Goal: Task Accomplishment & Management: Use online tool/utility

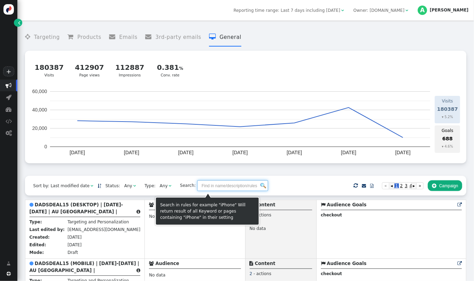
click at [197, 184] on input "text" at bounding box center [232, 185] width 71 height 11
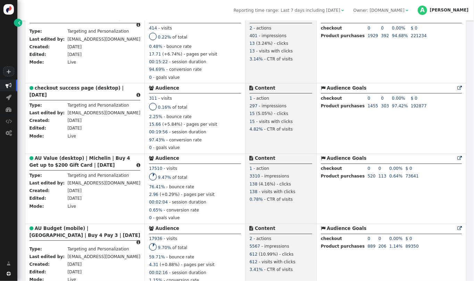
scroll to position [234, 0]
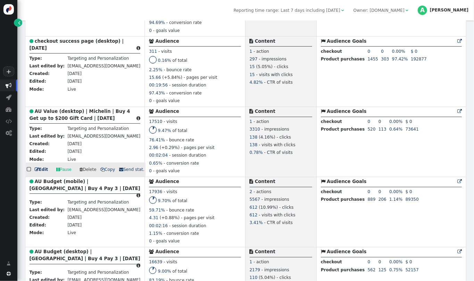
type input "2025"
drag, startPoint x: 109, startPoint y: 123, endPoint x: 35, endPoint y: 115, distance: 73.8
click at [35, 115] on div " AU Value (desktop) | Michelin | Buy 4 Get up to $200 Gift Card | SEPT 2025 " at bounding box center [85, 116] width 111 height 16
copy b "AU Value (desktop) | Michelin | Buy 4 Get up to $200 Gift Card | [DATE]"
click at [106, 172] on span " Copy" at bounding box center [107, 169] width 15 height 5
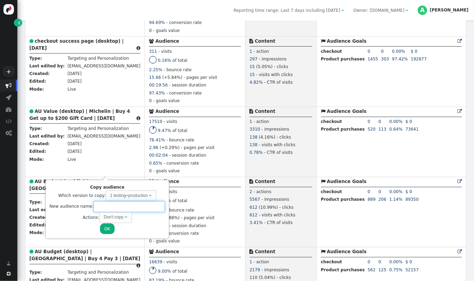
click at [111, 206] on input "text" at bounding box center [129, 206] width 72 height 11
paste input "AU Value (desktop) | Michelin | Buy 4 Get up to $200 Gift Card | [DATE]"
drag, startPoint x: 145, startPoint y: 206, endPoint x: 135, endPoint y: 206, distance: 10.1
click at [135, 206] on input "AU Value (desktop) | Michelin | Buy 4 Get up to $200 Gift Card | [DATE]" at bounding box center [129, 206] width 72 height 11
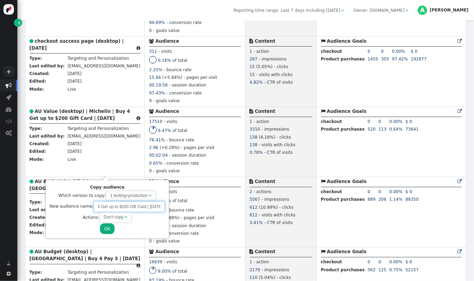
scroll to position [0, 75]
drag, startPoint x: 134, startPoint y: 209, endPoint x: 159, endPoint y: 210, distance: 25.1
click at [159, 210] on input "AU Value (desktop) | Michelin | Buy 4 Get up to $200 Gift Card | [DATE]" at bounding box center [129, 206] width 72 height 11
click at [114, 217] on div "Don't copy" at bounding box center [113, 217] width 19 height 6
type input "AU Value (desktop) | Michelin | Buy 4 Get up to $200 Gift Card | [DATE]"
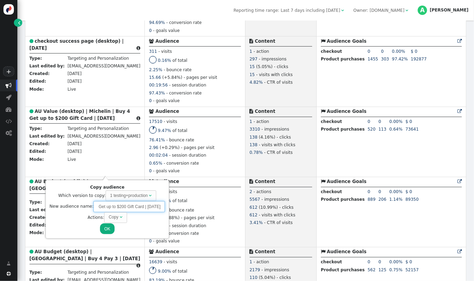
drag, startPoint x: 134, startPoint y: 207, endPoint x: 161, endPoint y: 209, distance: 26.8
click at [161, 209] on div "Copy audience Which version to copy: 1 testing+production  New audience name: …" at bounding box center [107, 209] width 119 height 54
click at [108, 226] on button "OK" at bounding box center [107, 228] width 14 height 11
click at [132, 209] on input "AU Value (desktop) | Michelin | Buy 4 Get up to $200 Gift Card | [DATE]" at bounding box center [129, 206] width 72 height 11
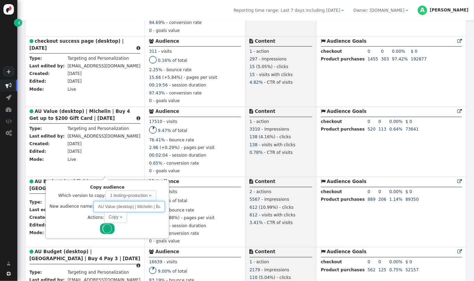
scroll to position [0, 75]
drag, startPoint x: 132, startPoint y: 209, endPoint x: 166, endPoint y: 209, distance: 33.4
click at [166, 209] on body "+  Campaigns  Realtime Visitors  Dashboard  Tracker Settings  Settings  …" at bounding box center [237, 140] width 474 height 281
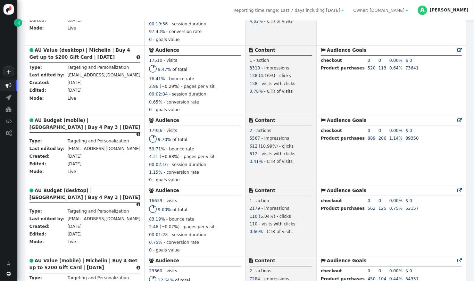
scroll to position [427, 0]
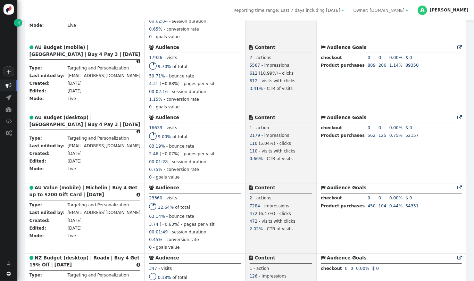
drag, startPoint x: 474, startPoint y: 62, endPoint x: 474, endPoint y: 79, distance: 17.4
click at [474, 79] on div " Targeting  Products  Emails  3rd-party emails  General ? Visits  180387 …" at bounding box center [245, 151] width 457 height 261
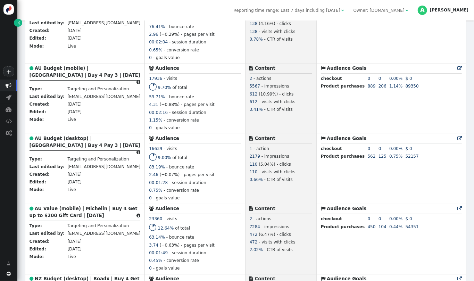
scroll to position [390, 0]
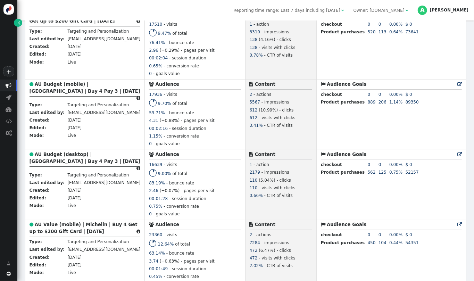
click at [474, 69] on div " Targeting  Products  Emails  3rd-party emails  General ? Visits  180387 …" at bounding box center [245, 151] width 457 height 261
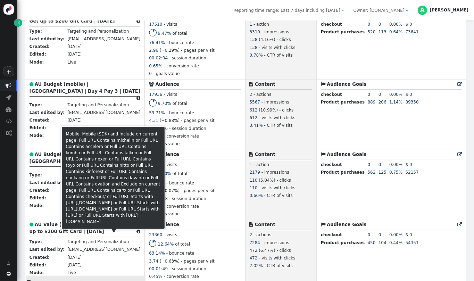
drag, startPoint x: 109, startPoint y: 239, endPoint x: 38, endPoint y: 232, distance: 71.2
click at [38, 232] on div " AU Value (mobile) | Michelin | Buy 4 Get up to $200 Gift Card | SEPT 2025 " at bounding box center [85, 229] width 111 height 16
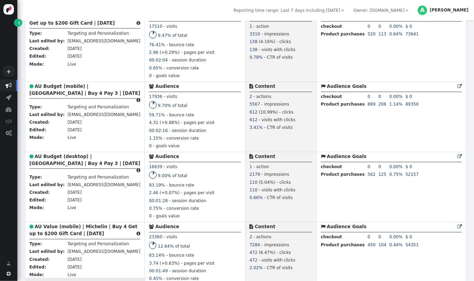
scroll to position [387, 0]
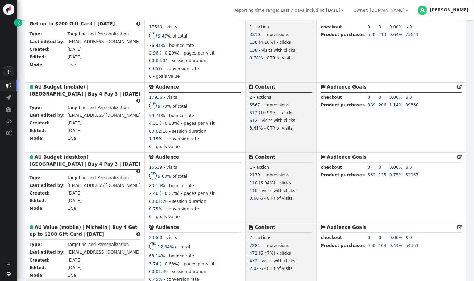
click at [110, 240] on div " AU Value (mobile) | Michelin | Buy 4 Get up to $200 Gift Card | SEPT 2025 " at bounding box center [85, 232] width 111 height 16
drag, startPoint x: 110, startPoint y: 241, endPoint x: 34, endPoint y: 235, distance: 76.0
click at [34, 235] on div " AU Value (mobile) | Michelin | Buy 4 Get up to $200 Gift Card | SEPT 2025 " at bounding box center [85, 232] width 111 height 16
copy b "AU Value (mobile) | Michelin | Buy 4 Get up to $200 Gift Card | [DATE]"
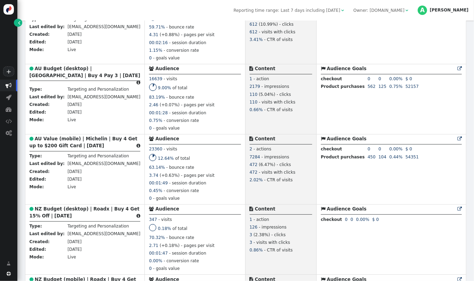
scroll to position [481, 0]
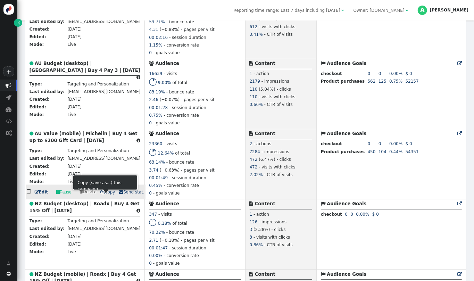
click at [103, 195] on span " Copy" at bounding box center [107, 192] width 15 height 5
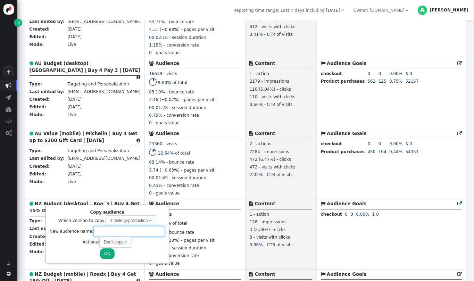
click at [124, 233] on input "text" at bounding box center [129, 231] width 72 height 11
paste input "AU Value (mobile) | Michelin | Buy 4 Get up to $200 Gift Card | [DATE]"
drag, startPoint x: 145, startPoint y: 233, endPoint x: 136, endPoint y: 231, distance: 9.2
click at [136, 231] on input "AU Value (mobile) | Michelin | Buy 4 Get up to $200 Gift Card | [DATE]" at bounding box center [129, 231] width 72 height 11
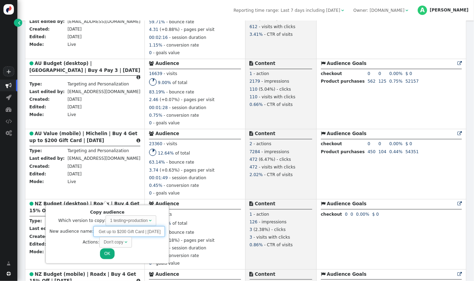
scroll to position [0, 73]
drag, startPoint x: 136, startPoint y: 231, endPoint x: 159, endPoint y: 235, distance: 23.3
click at [159, 235] on input "AU Value (mobile) | Michelin | Buy 4 Get up to $200 Gift Card | [DATE]" at bounding box center [129, 231] width 72 height 11
click at [119, 243] on div "Don't copy" at bounding box center [113, 242] width 19 height 6
type input "AU Value (mobile) | Michelin | Buy 4 Get up to $200 Gift Card | [DATE]"
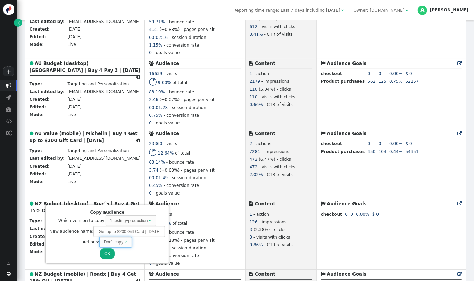
scroll to position [0, 0]
click at [106, 258] on button "OK" at bounding box center [107, 254] width 14 height 11
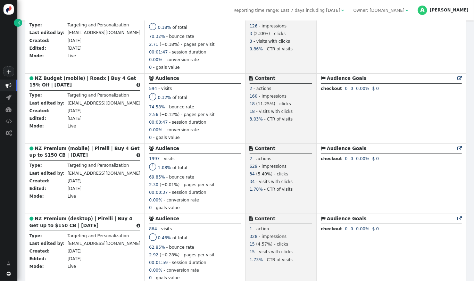
scroll to position [741, 0]
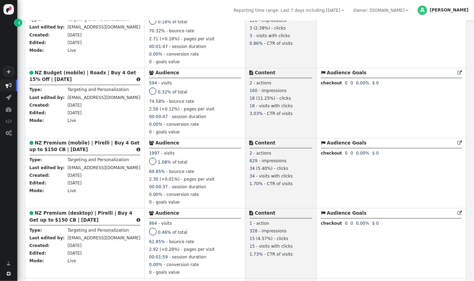
drag, startPoint x: 474, startPoint y: 89, endPoint x: 474, endPoint y: 104, distance: 14.6
click at [474, 104] on div " Targeting  Products  Emails  3rd-party emails  General ? Visits  180387 …" at bounding box center [245, 151] width 457 height 261
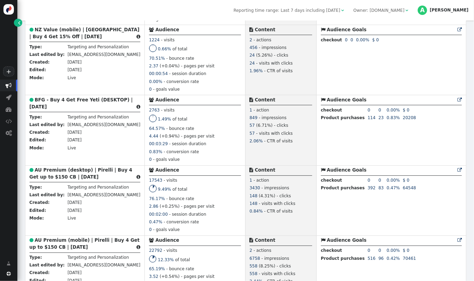
drag, startPoint x: 474, startPoint y: 105, endPoint x: 474, endPoint y: 134, distance: 29.2
click at [474, 134] on div " Targeting  Products  Emails  3rd-party emails  General ? Visits  180387 …" at bounding box center [245, 151] width 457 height 261
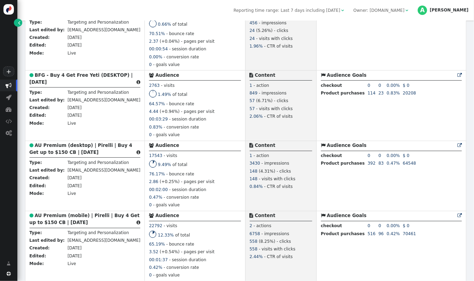
click at [474, 136] on div " Targeting  Products  Emails  3rd-party emails  General ? Visits  180387 …" at bounding box center [245, 151] width 457 height 261
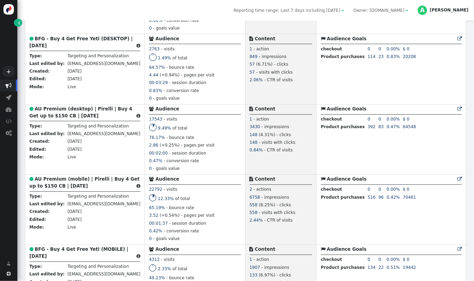
scroll to position [1142, 0]
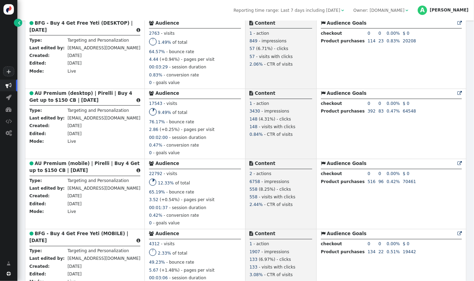
drag, startPoint x: 474, startPoint y: 136, endPoint x: 474, endPoint y: 141, distance: 4.5
click at [474, 141] on div " Targeting  Products  Emails  3rd-party emails  General ? Visits  180387 …" at bounding box center [245, 151] width 457 height 261
click at [99, 106] on div " AU Premium (desktop) | Pirelli | Buy 4 Get up to $150 CB | SEPT 2025 " at bounding box center [85, 98] width 111 height 16
drag, startPoint x: 101, startPoint y: 111, endPoint x: 35, endPoint y: 102, distance: 66.9
click at [35, 102] on div " AU Premium (desktop) | Pirelli | Buy 4 Get up to $150 CB | SEPT 2025 " at bounding box center [85, 98] width 111 height 16
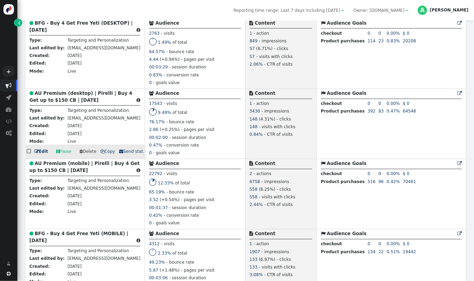
copy b "AU Premium (desktop) | Pirelli | Buy 4 Get up to $150 CB | [DATE]"
click at [106, 154] on span " Copy" at bounding box center [107, 151] width 15 height 5
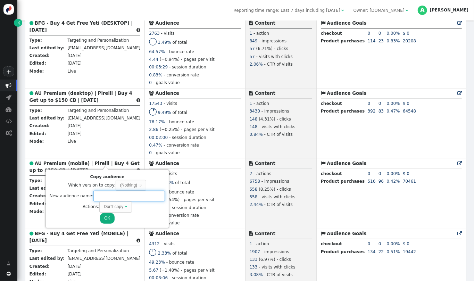
click at [124, 194] on input "text" at bounding box center [129, 196] width 72 height 11
paste input "AU Premium (desktop) | Pirelli | Buy 4 Get up to $150 CB | [DATE]"
drag, startPoint x: 147, startPoint y: 195, endPoint x: 136, endPoint y: 195, distance: 11.1
click at [136, 195] on input "AU Premium (desktop) | Pirelli | Buy 4 Get up to $150 CB | [DATE]" at bounding box center [129, 196] width 72 height 11
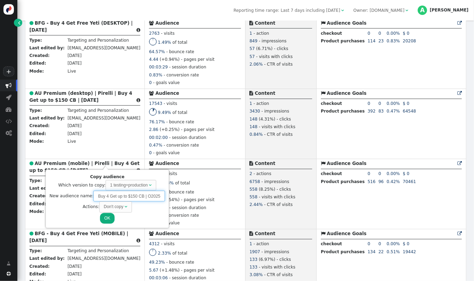
scroll to position [0, 59]
click at [121, 209] on div "Don't copy" at bounding box center [114, 207] width 21 height 6
type input "AU Premium (desktop) | Pirelli | Buy 4 Get up to $150 CB | [DATE]"
drag, startPoint x: 140, startPoint y: 196, endPoint x: 164, endPoint y: 197, distance: 24.7
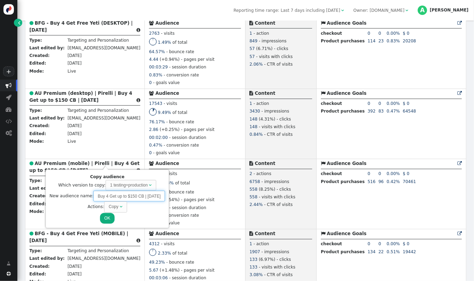
click at [164, 197] on div "Copy audience Which version to copy: 1 testing+production  New audience name: …" at bounding box center [108, 199] width 124 height 59
click at [102, 214] on button "OK" at bounding box center [107, 218] width 14 height 11
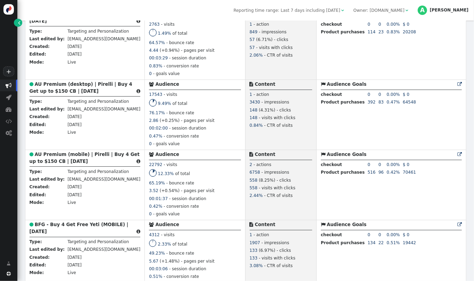
scroll to position [1230, 0]
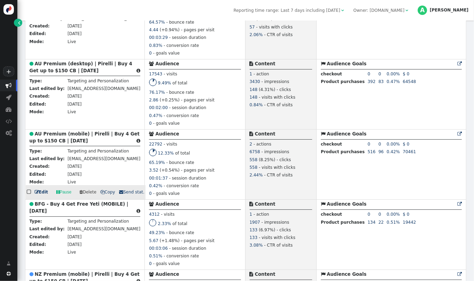
drag, startPoint x: 101, startPoint y: 153, endPoint x: 34, endPoint y: 146, distance: 67.1
click at [34, 146] on div " AU Premium (mobile) | Pirelli | Buy 4 Get up to $150 CB | SEPT 2025 " at bounding box center [85, 139] width 111 height 16
copy b "AU Premium (mobile) | Pirelli | Buy 4 Get up to $150 CB | [DATE]"
click at [105, 195] on span " Copy" at bounding box center [107, 192] width 15 height 5
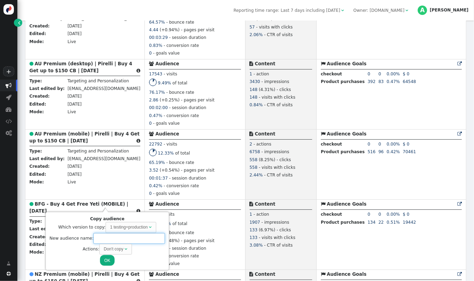
click at [115, 240] on input "text" at bounding box center [129, 238] width 72 height 11
paste input "AU Premium (mobile) | Pirelli | Buy 4 Get up to $150 CB | [DATE]"
drag, startPoint x: 146, startPoint y: 237, endPoint x: 136, endPoint y: 238, distance: 10.8
click at [136, 238] on input "AU Premium (mobile) | Pirelli | Buy 4 Get up to $150 CB | [DATE]" at bounding box center [129, 238] width 72 height 11
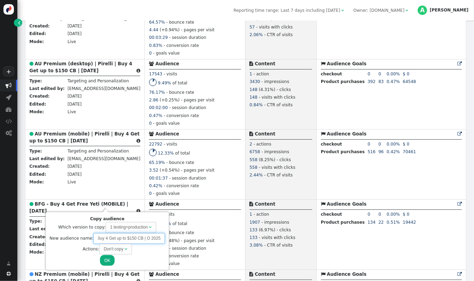
scroll to position [0, 58]
click at [119, 252] on div "Don't copy" at bounding box center [113, 249] width 19 height 6
type input "AU Premium (mobile) | Pirelli | Buy 4 Get up to $150 CB | [DATE]"
drag, startPoint x: 134, startPoint y: 236, endPoint x: 168, endPoint y: 241, distance: 34.0
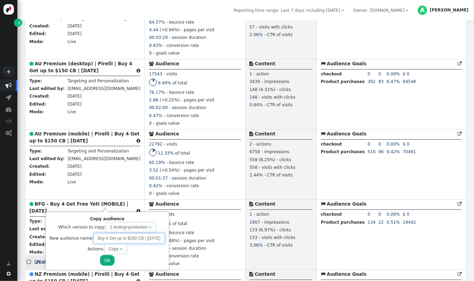
click at [168, 241] on body "+  Campaigns  Realtime Visitors  Dashboard  Tracker Settings  Settings  …" at bounding box center [237, 140] width 474 height 281
click at [103, 258] on button "OK" at bounding box center [107, 260] width 14 height 11
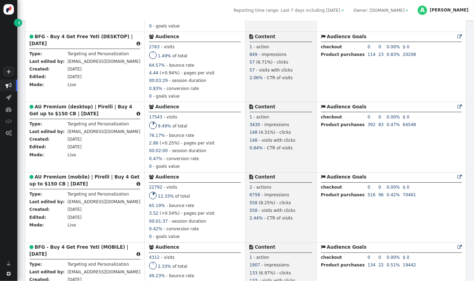
scroll to position [1241, 0]
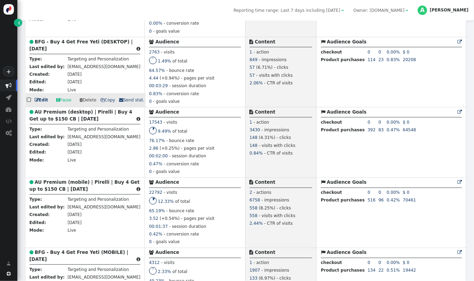
drag, startPoint x: 67, startPoint y: 58, endPoint x: 35, endPoint y: 53, distance: 32.7
click at [35, 53] on div " BFG - Buy 4 Get Free Yeti (DESKTOP) | SEPT 2025 " at bounding box center [85, 47] width 111 height 16
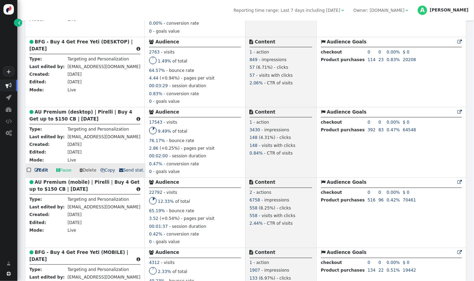
copy b "BFG - Buy 4 Get Free Yeti (DESKTOP) | [DATE]"
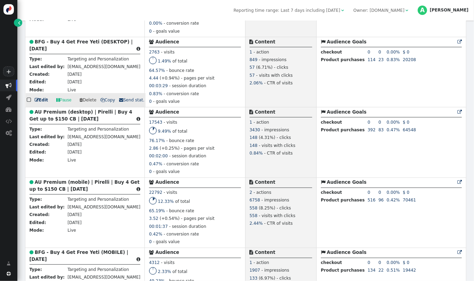
click at [106, 103] on span " Copy" at bounding box center [107, 100] width 15 height 5
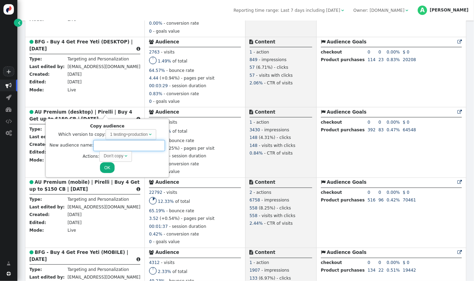
click at [116, 145] on input "text" at bounding box center [129, 145] width 72 height 11
paste input "BFG - Buy 4 Get Free Yeti (DESKTOP) | [DATE]"
drag, startPoint x: 146, startPoint y: 145, endPoint x: 136, endPoint y: 146, distance: 9.9
click at [136, 146] on input "BFG - Buy 4 Get Free Yeti (DESKTOP) | [DATE]" at bounding box center [129, 145] width 72 height 11
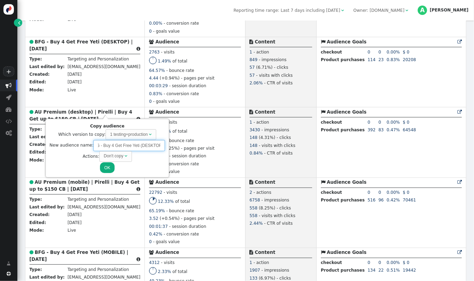
scroll to position [0, 0]
drag, startPoint x: 116, startPoint y: 145, endPoint x: 127, endPoint y: 146, distance: 10.5
click at [127, 146] on input "BFG - Buy 4 Get Free Yeti (DESKTOP) | OCT 2025" at bounding box center [129, 145] width 72 height 11
click at [131, 146] on input "BFG - Buy 4 Get upto(DESKTOP) | OCT 2025" at bounding box center [129, 145] width 72 height 11
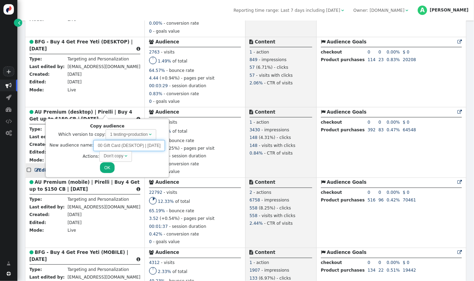
drag, startPoint x: 119, startPoint y: 146, endPoint x: 169, endPoint y: 142, distance: 50.2
click at [169, 142] on body "+  Campaigns  Realtime Visitors  Dashboard  Tracker Settings  Settings  …" at bounding box center [237, 140] width 474 height 281
click at [118, 155] on div "Don't copy" at bounding box center [113, 156] width 19 height 6
type input "BFG - Buy 4 Get up to $200 Gift Card (DESKTOP) | [DATE]"
drag, startPoint x: 118, startPoint y: 145, endPoint x: 110, endPoint y: 145, distance: 8.0
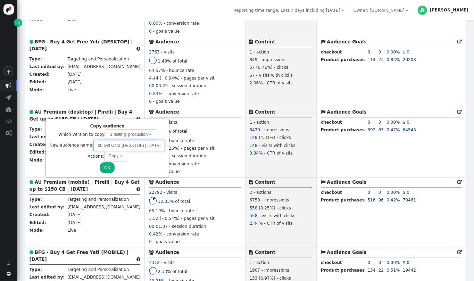
click at [110, 145] on input "BFG - Buy 4 Get up to $200 Gift Card (DESKTOP) | [DATE]" at bounding box center [129, 145] width 72 height 11
click at [107, 169] on button "OK" at bounding box center [107, 167] width 14 height 11
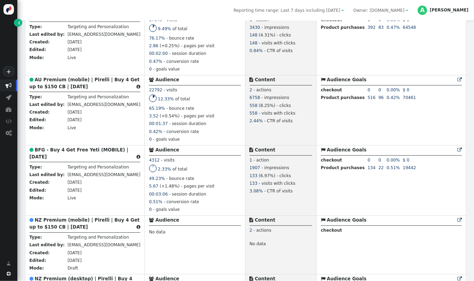
scroll to position [1423, 0]
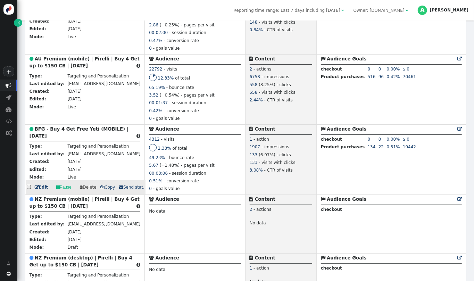
drag, startPoint x: 56, startPoint y: 150, endPoint x: 36, endPoint y: 143, distance: 21.6
click at [36, 141] on div " BFG - Buy 4 Get Free Yeti (MOBILE) | SEPT 2025 " at bounding box center [85, 134] width 111 height 16
copy b "BFG - Buy 4 Get Free Yeti (MOBILE) | [DATE]"
click at [108, 190] on span " Copy" at bounding box center [107, 187] width 15 height 5
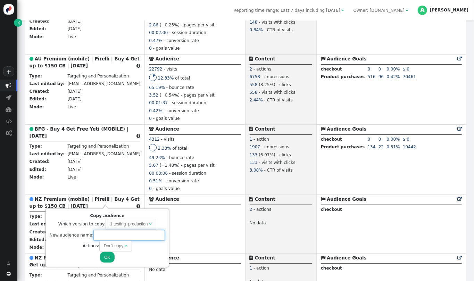
click at [111, 236] on input "text" at bounding box center [129, 235] width 72 height 11
paste input "BFG - Buy 4 Get Free Yeti (MOBILE) | [DATE]"
drag, startPoint x: 146, startPoint y: 234, endPoint x: 136, endPoint y: 234, distance: 10.1
click at [136, 234] on input "BFG - Buy 4 Get Free Yeti (MOBILE) | [DATE]" at bounding box center [129, 235] width 72 height 11
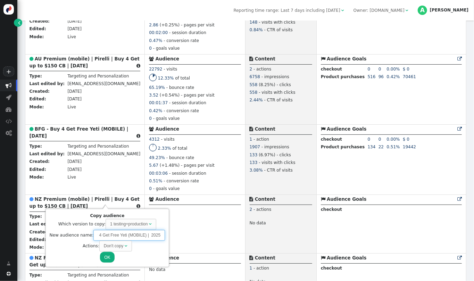
scroll to position [0, 19]
drag, startPoint x: 123, startPoint y: 235, endPoint x: 106, endPoint y: 236, distance: 16.7
click at [106, 236] on input "BFG - Buy 4 Get Free Yeti (MOBILE) | OCT 2025" at bounding box center [129, 235] width 72 height 11
click at [115, 245] on div "Don't copy" at bounding box center [113, 246] width 19 height 6
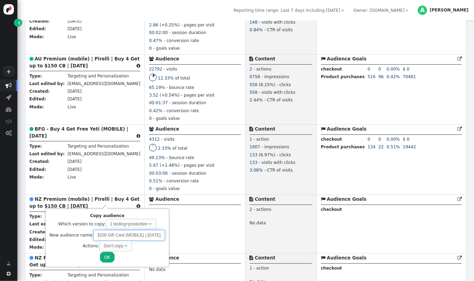
type input "BFG - Buy 4 Get up to $200 Gift Card (MOBILE) | [DATE]"
click at [109, 258] on button "OK" at bounding box center [107, 257] width 14 height 11
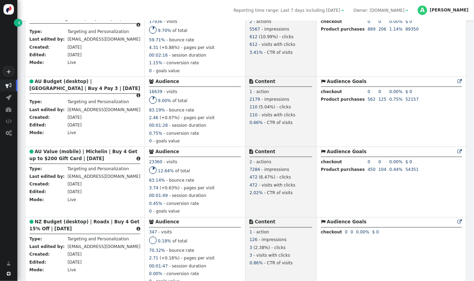
scroll to position [710, 0]
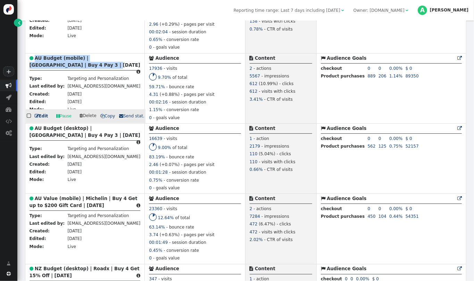
drag, startPoint x: 89, startPoint y: 73, endPoint x: 35, endPoint y: 66, distance: 54.7
click at [35, 66] on div " AU Budget (mobile) | Yokohama | Buy 4 Pay 3 | SEPT 2025 " at bounding box center [85, 63] width 111 height 16
copy b "AU Budget (mobile) | [GEOGRAPHIC_DATA] | Buy 4 Pay 3 | [DATE]"
click at [105, 119] on span " Copy" at bounding box center [107, 116] width 15 height 5
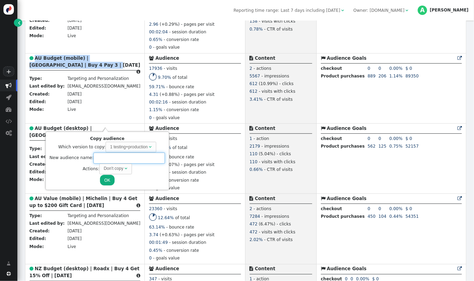
click at [122, 160] on input "text" at bounding box center [129, 158] width 72 height 11
paste input "AU Budget (mobile) | [GEOGRAPHIC_DATA] | Buy 4 Pay 3 | [DATE]"
drag, startPoint x: 147, startPoint y: 158, endPoint x: 136, endPoint y: 158, distance: 10.5
click at [136, 158] on input "AU Budget (mobile) | [GEOGRAPHIC_DATA] | Buy 4 Pay 3 | [DATE]" at bounding box center [129, 158] width 72 height 11
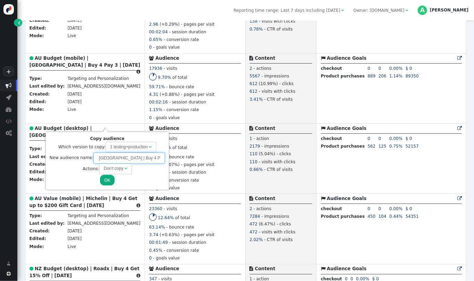
scroll to position [0, 45]
type input "AU Budget (mobile) | [GEOGRAPHIC_DATA] | Buy 4 Pay 3 | [DATE]"
click at [125, 170] on span "" at bounding box center [126, 168] width 3 height 4
click at [106, 179] on button "OK" at bounding box center [107, 180] width 14 height 11
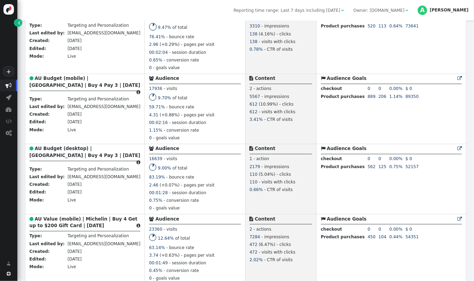
scroll to position [757, 0]
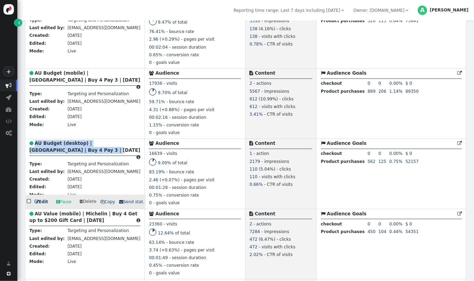
drag, startPoint x: 91, startPoint y: 157, endPoint x: 35, endPoint y: 150, distance: 56.4
click at [35, 150] on div " AU Budget (desktop) | Yokohama | Buy 4 Pay 3 | SEPT 2025 " at bounding box center [85, 148] width 111 height 16
copy b "AU Budget (desktop) | [GEOGRAPHIC_DATA] | Buy 4 Pay 3 | [DATE]"
click at [106, 204] on span " Copy" at bounding box center [107, 202] width 15 height 5
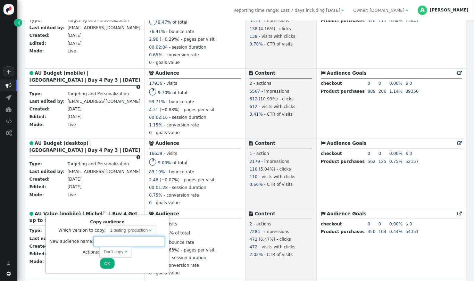
click at [127, 243] on input "text" at bounding box center [129, 241] width 72 height 11
paste input "AU Budget (desktop) | [GEOGRAPHIC_DATA] | Buy 4 Pay 3 | [DATE]"
drag, startPoint x: 146, startPoint y: 241, endPoint x: 135, endPoint y: 241, distance: 11.1
click at [135, 241] on input "AU Budget (desktop) | [GEOGRAPHIC_DATA] | Buy 4 Pay 3 | [DATE]" at bounding box center [129, 241] width 72 height 11
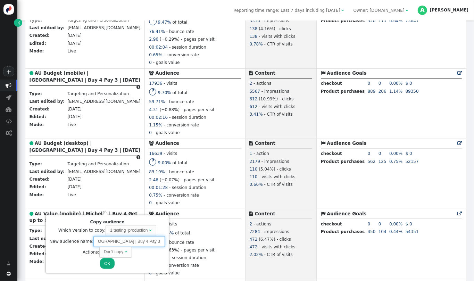
scroll to position [0, 42]
type input "AU Budget (desktop) | [GEOGRAPHIC_DATA] | Buy 4 Pay 3 | [DATE]"
click at [125, 254] on span "" at bounding box center [126, 252] width 3 height 4
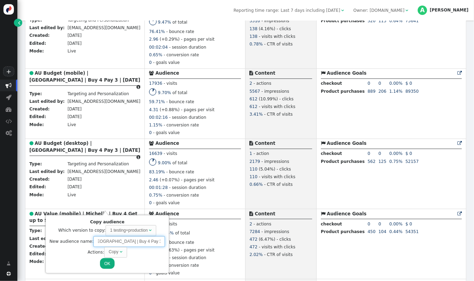
drag, startPoint x: 126, startPoint y: 241, endPoint x: 163, endPoint y: 245, distance: 37.4
click at [163, 245] on div "Copy audience Which version to copy: 1 testing+production  New audience name: …" at bounding box center [108, 244] width 124 height 59
click at [102, 262] on button "OK" at bounding box center [107, 263] width 14 height 11
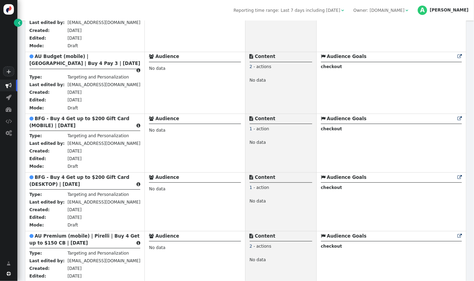
drag, startPoint x: 474, startPoint y: 105, endPoint x: 474, endPoint y: 56, distance: 48.7
click at [474, 56] on div " Targeting  Products  Emails  3rd-party emails  General ? Visits  180387 …" at bounding box center [245, 151] width 457 height 261
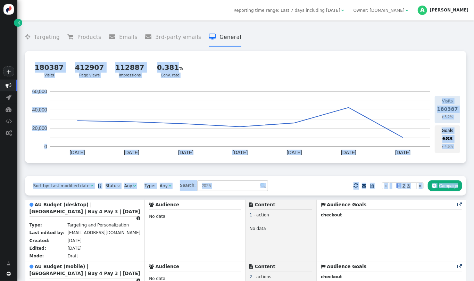
scroll to position [28, 0]
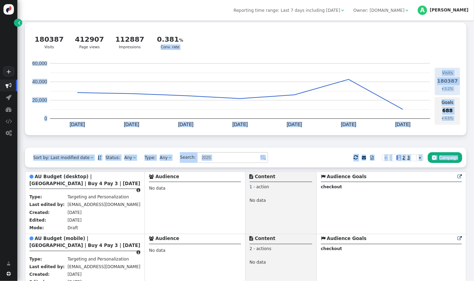
drag, startPoint x: 474, startPoint y: 56, endPoint x: 474, endPoint y: 40, distance: 16.3
click at [474, 40] on div " Targeting  Products  Emails  3rd-party emails  General ? Visits  180387 …" at bounding box center [245, 151] width 457 height 261
click at [459, 56] on div "? Visits  180387 Visits 412907 Page views 112887 Impressions 0.381 Conv. rate …" at bounding box center [246, 79] width 442 height 113
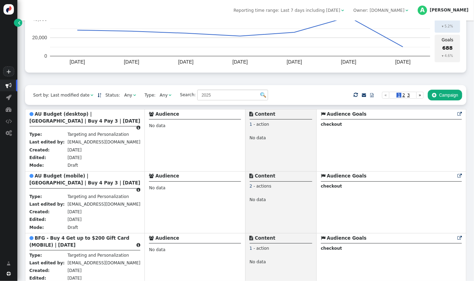
scroll to position [101, 0]
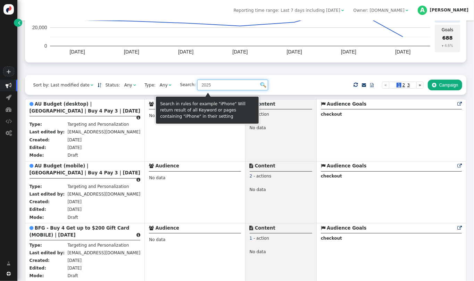
click at [197, 87] on input "2025" at bounding box center [232, 85] width 71 height 11
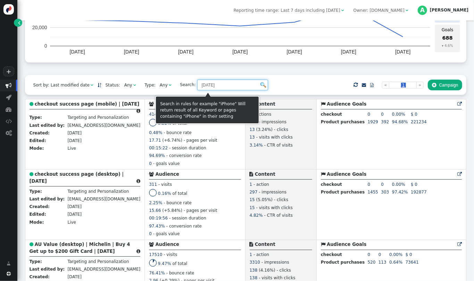
type input "SEPT 2025"
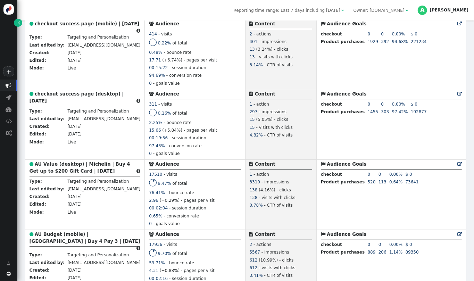
scroll to position [186, 0]
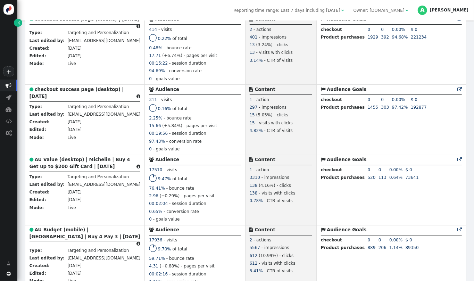
drag, startPoint x: 474, startPoint y: 70, endPoint x: 474, endPoint y: 85, distance: 15.6
click at [474, 85] on div " Targeting  Products  Emails  3rd-party emails  General ? Visits  180387 …" at bounding box center [245, 151] width 457 height 261
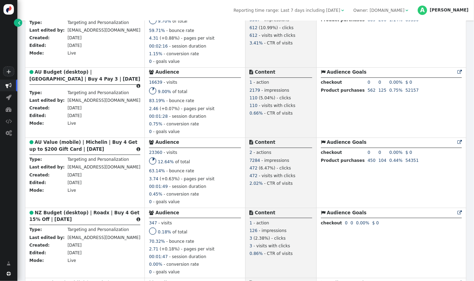
click at [464, 114] on div " Targeting  Products  Emails  3rd-party emails  General ? Visits  180387 …" at bounding box center [245, 260] width 457 height 1307
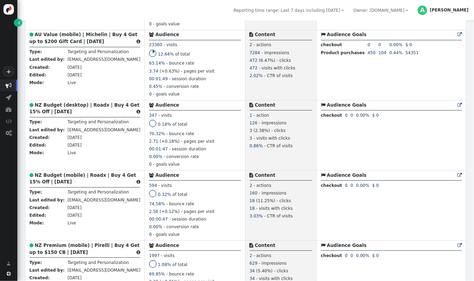
scroll to position [537, 0]
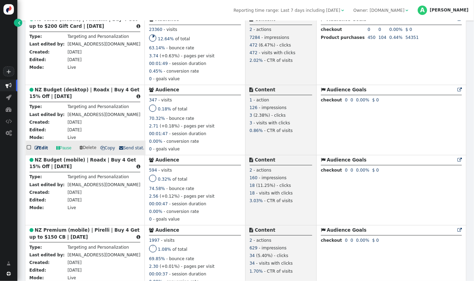
drag, startPoint x: 88, startPoint y: 103, endPoint x: 36, endPoint y: 96, distance: 52.3
click at [36, 96] on div " NZ Budget (desktop) | Roadx | Buy 4 Get 15% Off | SEPT 2025 " at bounding box center [85, 95] width 111 height 16
copy b "NZ Budget (desktop) | Roadx | Buy 4 Get 15% Off | [DATE]"
click at [107, 150] on span " Copy" at bounding box center [107, 148] width 15 height 5
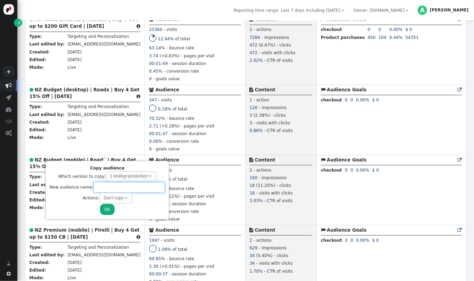
click at [127, 189] on input "text" at bounding box center [129, 187] width 72 height 11
paste input "NZ Budget (desktop) | Roadx | Buy 4 Get 15% Off | [DATE]"
drag, startPoint x: 148, startPoint y: 187, endPoint x: 135, endPoint y: 188, distance: 12.6
click at [135, 188] on input "NZ Budget (desktop) | Roadx | Buy 4 Get 15% Off | [DATE]" at bounding box center [129, 187] width 72 height 11
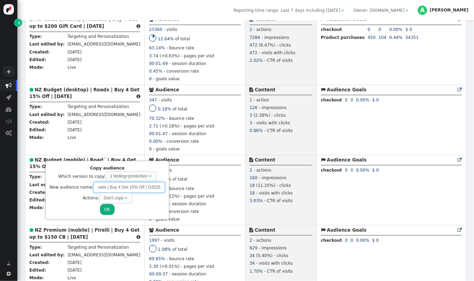
scroll to position [0, 45]
type input "NZ Budget (desktop) | Roadx | Buy 4 Get 15% Off | [DATE]"
click at [125, 196] on span "" at bounding box center [126, 198] width 3 height 4
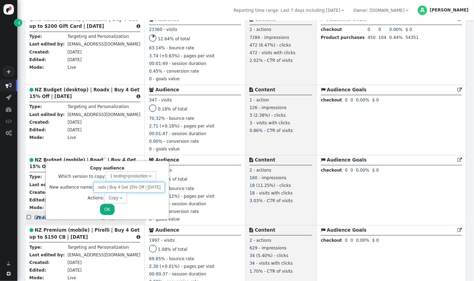
drag, startPoint x: 131, startPoint y: 188, endPoint x: 170, endPoint y: 193, distance: 39.0
click at [170, 193] on body "+  Campaigns  Realtime Visitors  Dashboard  Tracker Settings  Settings  …" at bounding box center [237, 140] width 474 height 281
click at [100, 206] on button "OK" at bounding box center [107, 209] width 14 height 11
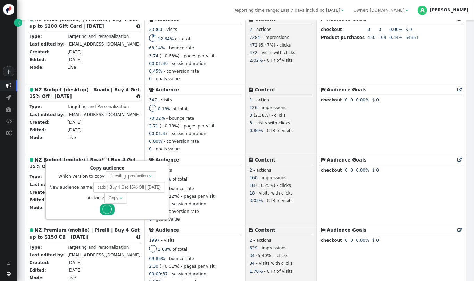
scroll to position [0, 0]
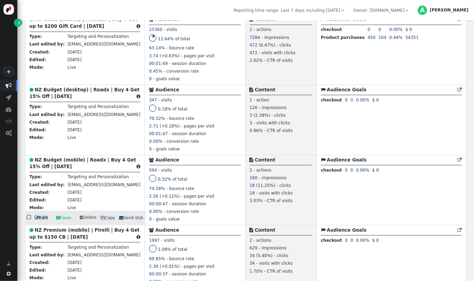
drag, startPoint x: 90, startPoint y: 173, endPoint x: 36, endPoint y: 163, distance: 54.5
click at [36, 163] on div " NZ Budget (mobile) | Roadx | Buy 4 Get 15% Off | SEPT 2025 " at bounding box center [85, 165] width 111 height 16
copy b "NZ Budget (mobile) | Roadx | Buy 4 Get 15% Off | [DATE]"
click at [106, 221] on span " Copy" at bounding box center [107, 218] width 15 height 5
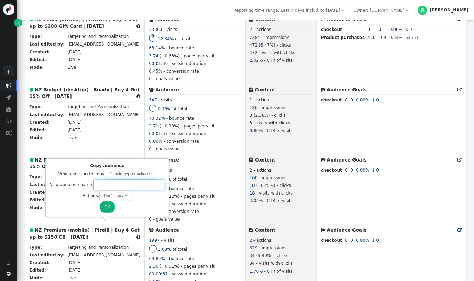
click at [125, 185] on input "text" at bounding box center [129, 185] width 72 height 11
paste input "NZ Budget (mobile) | Roadx | Buy 4 Get 15% Off | [DATE]"
drag, startPoint x: 146, startPoint y: 185, endPoint x: 136, endPoint y: 184, distance: 10.1
click at [136, 184] on input "NZ Budget (mobile) | Roadx | Buy 4 Get 15% Off | [DATE]" at bounding box center [129, 185] width 72 height 11
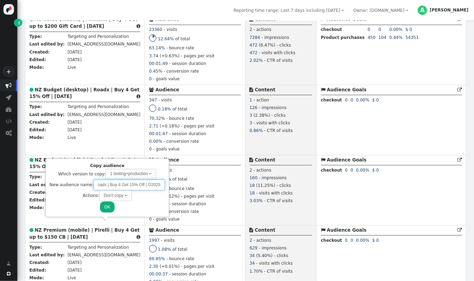
scroll to position [0, 43]
click at [120, 196] on div "Don't copy" at bounding box center [113, 196] width 19 height 6
type input "NZ Budget (mobile) | Roadx | Buy 4 Get 15% Off | [DATE]"
drag, startPoint x: 132, startPoint y: 184, endPoint x: 159, endPoint y: 185, distance: 26.8
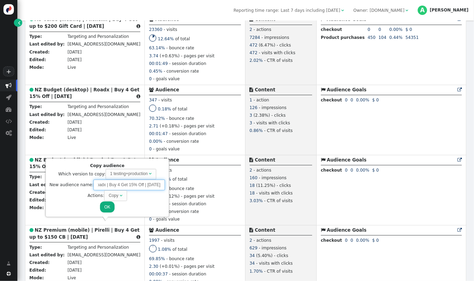
click at [159, 185] on input "NZ Budget (mobile) | Roadx | Buy 4 Get 15% Off | [DATE]" at bounding box center [129, 185] width 72 height 11
click at [105, 203] on button "OK" at bounding box center [107, 207] width 14 height 11
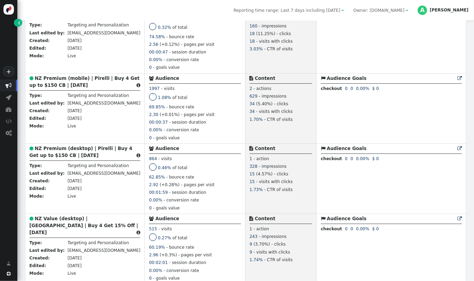
scroll to position [691, 0]
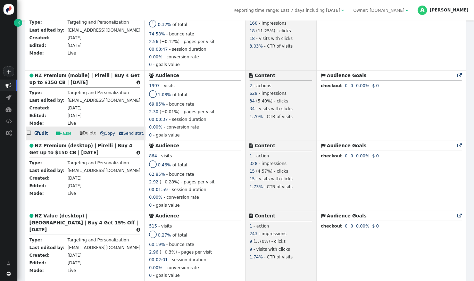
drag, startPoint x: 99, startPoint y: 89, endPoint x: 35, endPoint y: 80, distance: 63.9
click at [35, 80] on div " NZ Premium (mobile) | Pirelli | Buy 4 Get up to $150 CB | SEPT 2025 " at bounding box center [85, 80] width 111 height 16
click at [106, 136] on span " Copy" at bounding box center [107, 133] width 15 height 5
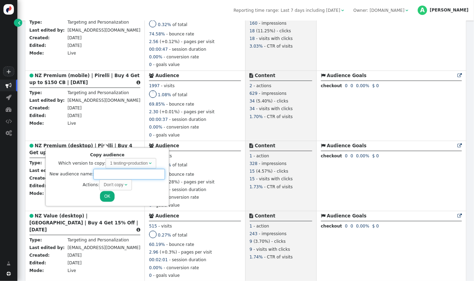
click at [123, 173] on input "text" at bounding box center [129, 174] width 72 height 11
paste input "NZ Premium (mobile) | Pirelli | Buy 4 Get up to $150 CB | [DATE]"
drag, startPoint x: 146, startPoint y: 174, endPoint x: 137, endPoint y: 174, distance: 9.7
click at [137, 174] on input "NZ Premium (mobile) | Pirelli | Buy 4 Get up to $150 CB | [DATE]" at bounding box center [129, 174] width 72 height 11
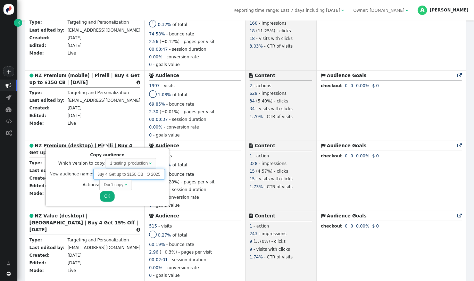
scroll to position [0, 57]
click at [120, 188] on div "Don't copy" at bounding box center [113, 185] width 19 height 6
type input "NZ Premium (mobile) | Pirelli | Buy 4 Get up to $150 CB | [DATE]"
drag, startPoint x: 138, startPoint y: 175, endPoint x: 175, endPoint y: 172, distance: 37.3
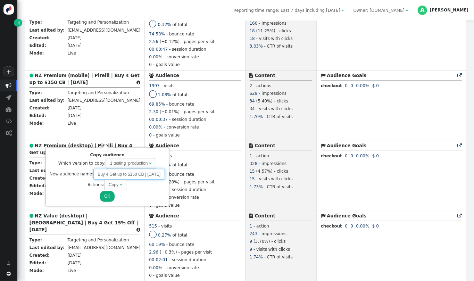
click at [175, 172] on body "+  Campaigns  Realtime Visitors  Dashboard  Tracker Settings  Settings  …" at bounding box center [237, 140] width 474 height 281
click at [104, 194] on button "OK" at bounding box center [107, 196] width 14 height 11
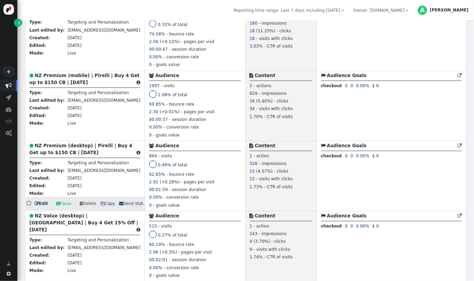
drag, startPoint x: 106, startPoint y: 160, endPoint x: 35, endPoint y: 152, distance: 70.7
click at [35, 152] on div " NZ Premium (desktop) | Pirelli | Buy 4 Get up to $150 CB | SEPT 2025 " at bounding box center [85, 151] width 111 height 16
click at [106, 206] on span " Copy" at bounding box center [107, 204] width 15 height 5
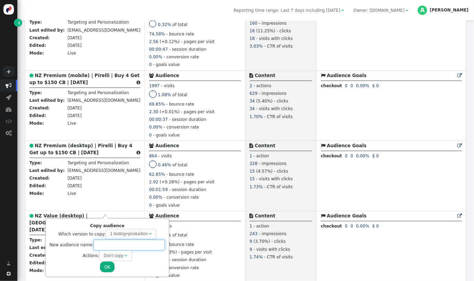
click at [129, 248] on input "text" at bounding box center [129, 245] width 72 height 11
paste input "NZ Premium (desktop) | Pirelli | Buy 4 Get up to $150 CB | [DATE]"
drag, startPoint x: 147, startPoint y: 245, endPoint x: 136, endPoint y: 245, distance: 10.4
click at [136, 245] on input "NZ Premium (desktop) | Pirelli | Buy 4 Get up to $150 CB | [DATE]" at bounding box center [129, 245] width 72 height 11
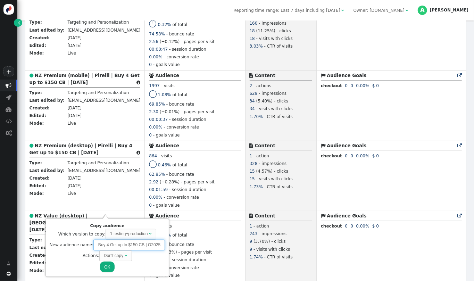
scroll to position [0, 59]
type input "NZ Premium (desktop) | Pirelli | Buy 4 Get up to $150 CB | [DATE]"
click at [125, 256] on span "" at bounding box center [126, 256] width 3 height 4
click at [106, 270] on button "OK" at bounding box center [107, 267] width 14 height 11
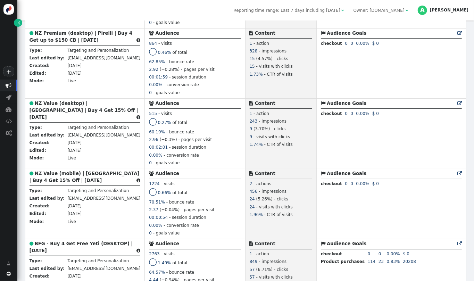
scroll to position [819, 0]
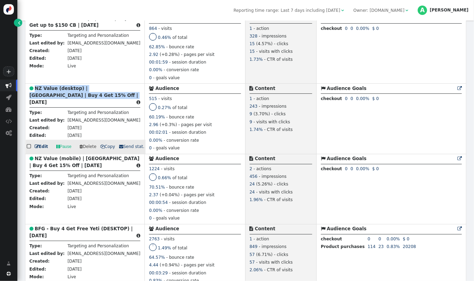
drag, startPoint x: 93, startPoint y: 105, endPoint x: 35, endPoint y: 95, distance: 59.3
click at [35, 95] on div " NZ Value (desktop) | Yokohama | Buy 4 Get 15% Off | SEPT 2025 " at bounding box center [85, 96] width 111 height 23
click at [101, 149] on span "" at bounding box center [102, 147] width 4 height 4
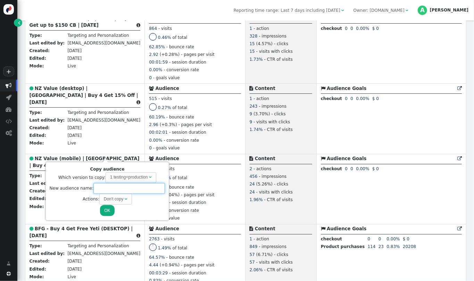
click at [109, 190] on input "text" at bounding box center [129, 188] width 72 height 11
paste input "NZ Value (desktop) | [GEOGRAPHIC_DATA] | Buy 4 Get 15% Off | [DATE]"
drag, startPoint x: 146, startPoint y: 189, endPoint x: 135, endPoint y: 189, distance: 11.1
click at [135, 189] on input "NZ Value (desktop) | [GEOGRAPHIC_DATA] | Buy 4 Get 15% Off | [DATE]" at bounding box center [129, 188] width 72 height 11
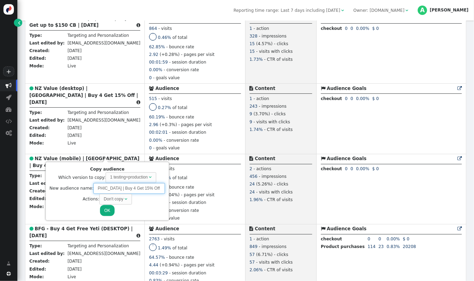
scroll to position [0, 50]
click at [120, 201] on div "Don't copy" at bounding box center [113, 199] width 19 height 6
type input "NZ Value (desktop) | [GEOGRAPHIC_DATA] | Buy 4 Get 15% Off | [DATE]"
drag, startPoint x: 137, startPoint y: 187, endPoint x: 166, endPoint y: 190, distance: 29.1
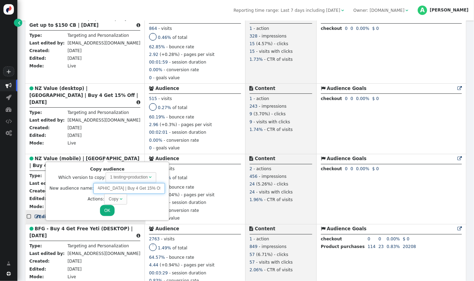
click at [166, 190] on body "+  Campaigns  Realtime Visitors  Dashboard  Tracker Settings  Settings  …" at bounding box center [237, 140] width 474 height 281
click at [106, 209] on button "OK" at bounding box center [107, 210] width 14 height 11
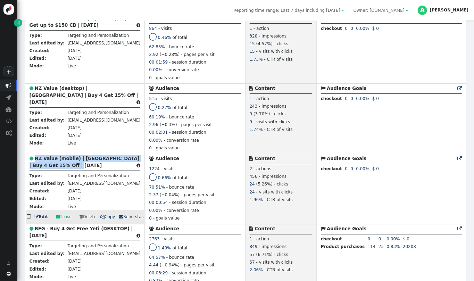
drag, startPoint x: 95, startPoint y: 174, endPoint x: 35, endPoint y: 163, distance: 61.4
click at [35, 163] on div " NZ Value (mobile) | Yokohama | Buy 4 Get 15% Off | SEPT 2025 " at bounding box center [85, 163] width 111 height 16
click at [103, 219] on span " Copy" at bounding box center [107, 216] width 15 height 5
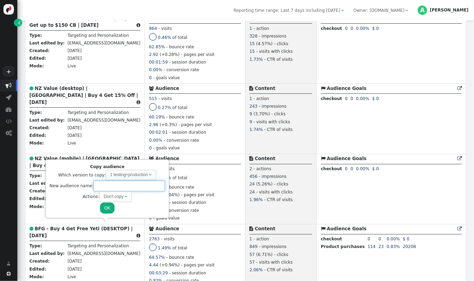
click at [126, 186] on input "text" at bounding box center [129, 186] width 72 height 11
paste input "NZ Value (mobile) | [GEOGRAPHIC_DATA] | Buy 4 Get 15% Off | [DATE]"
drag, startPoint x: 146, startPoint y: 185, endPoint x: 136, endPoint y: 186, distance: 10.8
click at [136, 186] on input "NZ Value (mobile) | [GEOGRAPHIC_DATA] | Buy 4 Get 15% Off | [DATE]" at bounding box center [129, 186] width 72 height 11
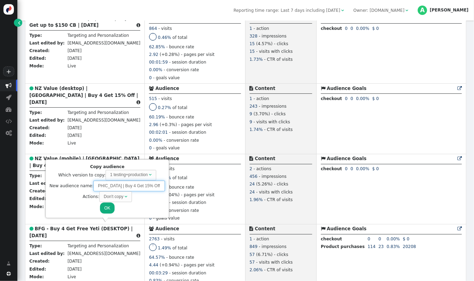
scroll to position [0, 48]
click at [117, 198] on div "Don't copy" at bounding box center [113, 197] width 19 height 6
type input "NZ Value (mobile) | [GEOGRAPHIC_DATA] | Buy 4 Get 15% Off | [DATE]"
drag, startPoint x: 144, startPoint y: 184, endPoint x: 169, endPoint y: 181, distance: 24.8
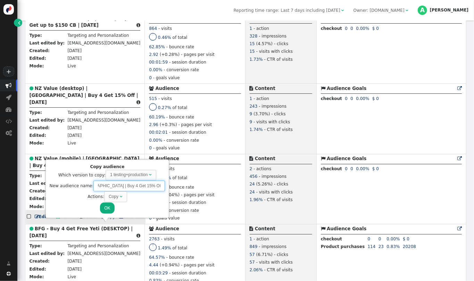
click at [169, 181] on body "+  Campaigns  Realtime Visitors  Dashboard  Tracker Settings  Settings  …" at bounding box center [237, 140] width 474 height 281
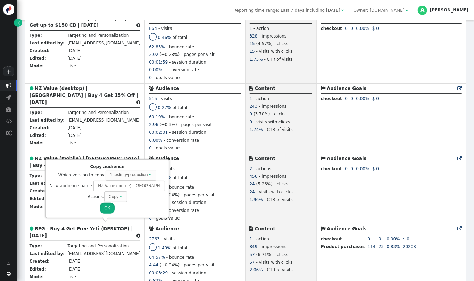
click at [108, 206] on button "OK" at bounding box center [107, 208] width 14 height 11
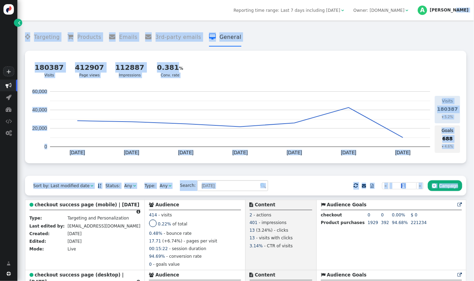
drag, startPoint x: 474, startPoint y: 197, endPoint x: 474, endPoint y: -38, distance: 235.0
click at [474, 0] on html "+  Campaigns  Realtime Visitors  Dashboard  Tracker Settings  Settings  …" at bounding box center [237, 140] width 474 height 281
click at [107, 167] on div " Targeting  Products  Emails  3rd-party emails  General ? Visits  180387 …" at bounding box center [246, 100] width 442 height 152
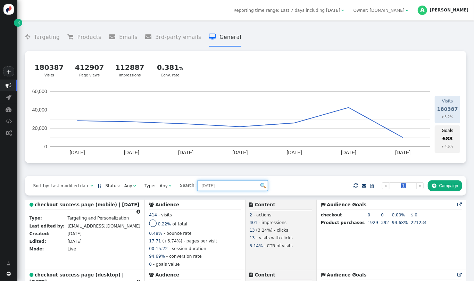
drag, startPoint x: 220, startPoint y: 189, endPoint x: 170, endPoint y: 181, distance: 50.6
click at [176, 181] on span "Search: SEPT 2025" at bounding box center [222, 185] width 92 height 11
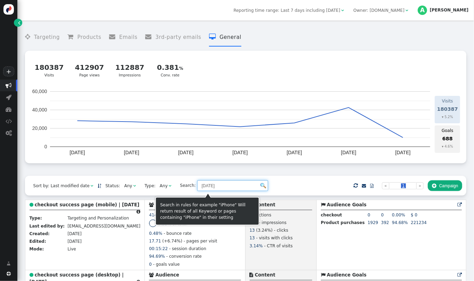
click at [211, 185] on input "SEPT 2025" at bounding box center [232, 185] width 71 height 11
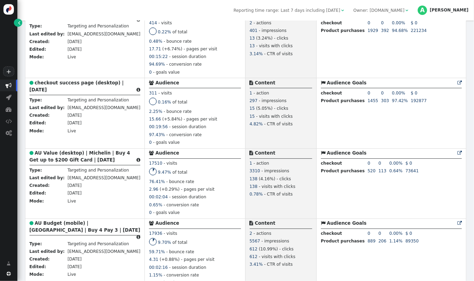
scroll to position [232, 0]
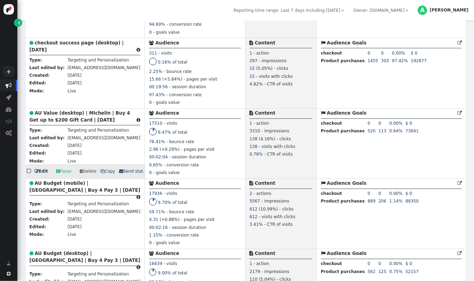
click at [29, 173] on span "" at bounding box center [30, 171] width 6 height 8
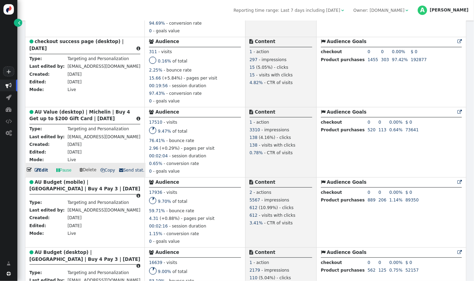
scroll to position [227, 0]
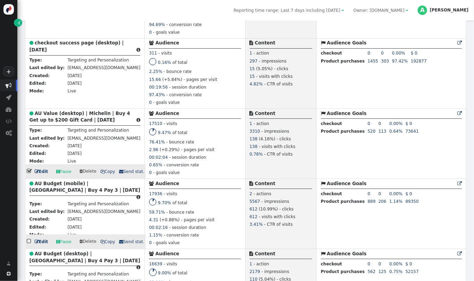
click at [31, 242] on span "" at bounding box center [30, 241] width 6 height 8
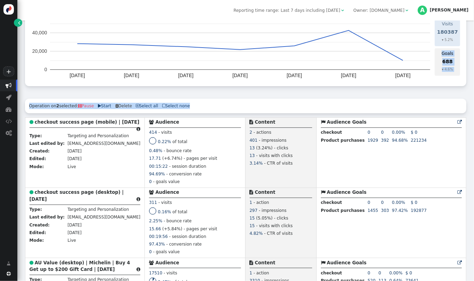
scroll to position [85, 0]
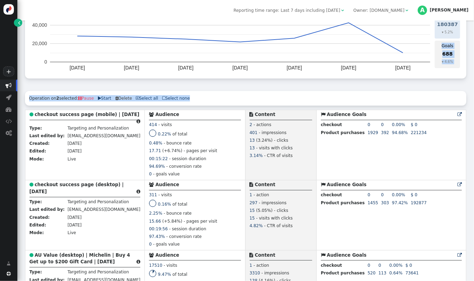
drag, startPoint x: 474, startPoint y: 91, endPoint x: 474, endPoint y: 65, distance: 26.4
click at [474, 65] on div " Targeting  Products  Emails  3rd-party emails  General ? Visits  180387 …" at bounding box center [245, 151] width 457 height 261
click at [213, 90] on div " Targeting  Products  Emails  3rd-party emails  General ? Visits  180387 …" at bounding box center [246, 15] width 442 height 152
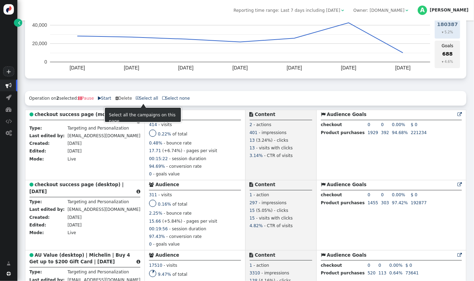
click at [136, 98] on span "" at bounding box center [137, 98] width 3 height 4
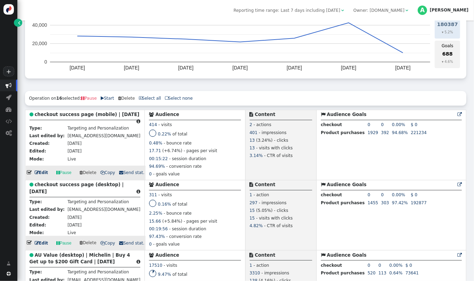
click at [29, 173] on span "" at bounding box center [30, 173] width 6 height 8
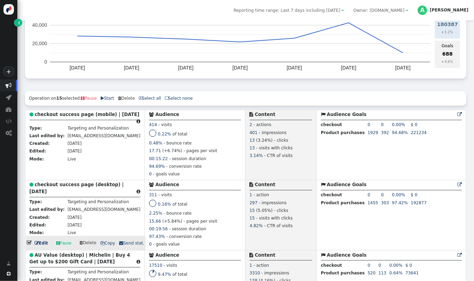
click at [31, 244] on span "" at bounding box center [30, 243] width 6 height 8
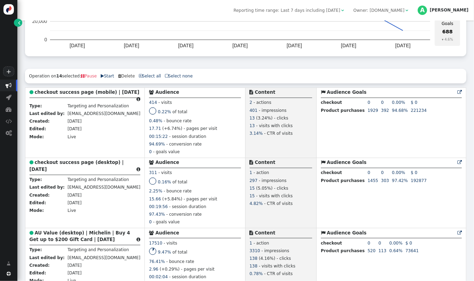
scroll to position [80, 0]
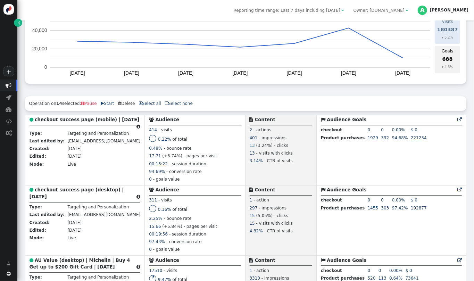
drag, startPoint x: 474, startPoint y: 68, endPoint x: 471, endPoint y: 67, distance: 3.6
click at [471, 67] on div " Targeting  Products  Emails  3rd-party emails  General ? Visits  180387 …" at bounding box center [245, 151] width 457 height 261
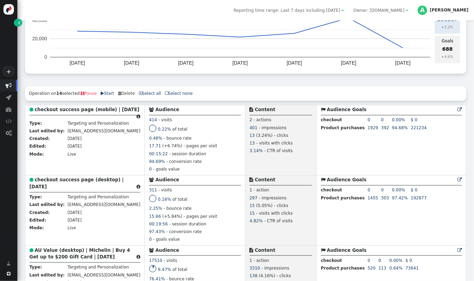
scroll to position [75, 0]
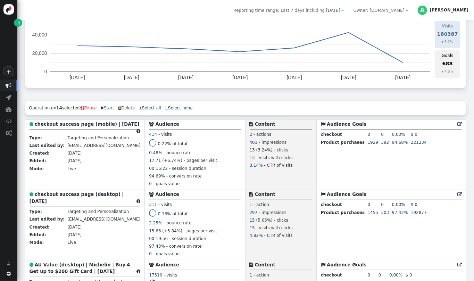
click at [88, 109] on link " Pause" at bounding box center [89, 108] width 16 height 5
drag, startPoint x: 474, startPoint y: 63, endPoint x: 472, endPoint y: 70, distance: 7.4
click at [474, 71] on div " Targeting  Products  Emails  3rd-party emails  General ? Visits  180387 …" at bounding box center [245, 151] width 457 height 261
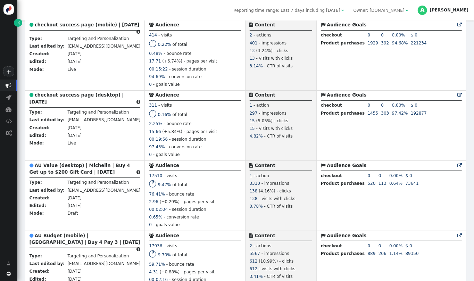
scroll to position [112, 0]
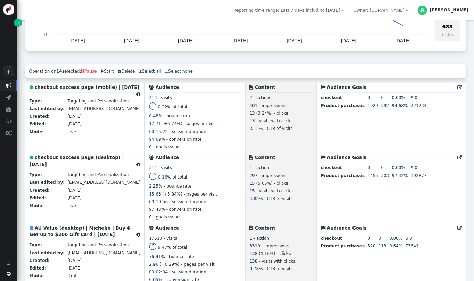
click at [158, 74] on div "Operation on 14 selected:  Pause  Start  Delete  Select all  Select none" at bounding box center [246, 71] width 442 height 15
click at [165, 71] on span "" at bounding box center [166, 71] width 3 height 4
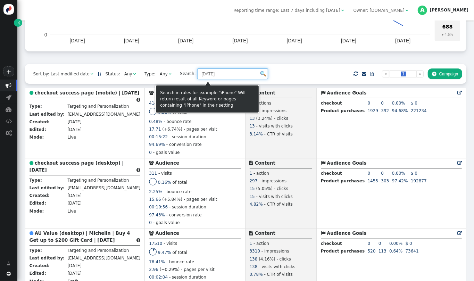
drag, startPoint x: 198, startPoint y: 75, endPoint x: 152, endPoint y: 68, distance: 46.0
click at [152, 68] on div "Sort by: Last modified date   Status: Any  Type: Any  Search: SEPT 2025  …" at bounding box center [246, 74] width 442 height 20
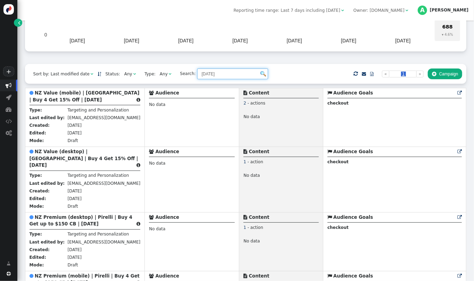
type input "OCT 2025"
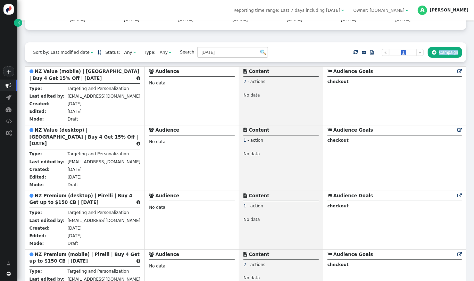
scroll to position [120, 0]
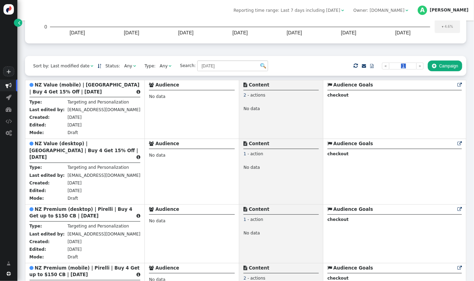
click at [473, 68] on div " Targeting  Products  Emails  3rd-party emails  General ? Visits  180387 …" at bounding box center [245, 151] width 457 height 261
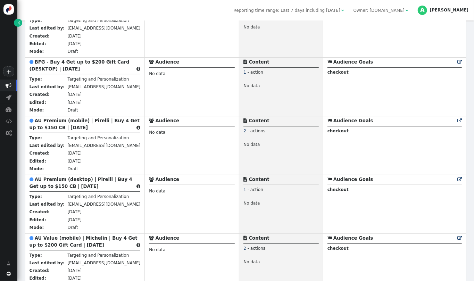
scroll to position [702, 0]
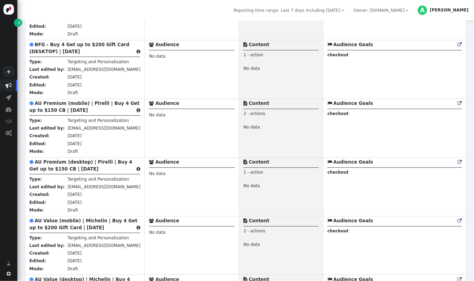
drag, startPoint x: 474, startPoint y: 178, endPoint x: 474, endPoint y: 207, distance: 29.2
click at [474, 207] on div " Targeting  Products  Emails  3rd-party emails  General ? Visits  180387 …" at bounding box center [245, 151] width 457 height 261
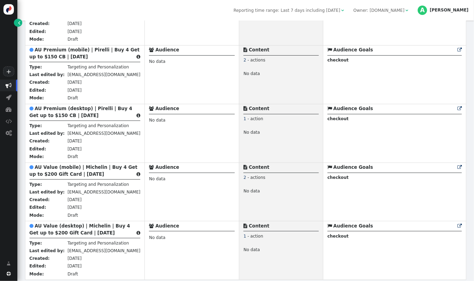
scroll to position [0, 0]
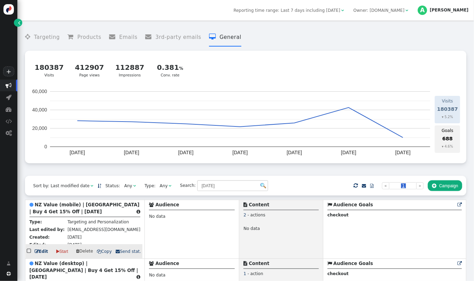
click at [88, 207] on b "NZ Value (mobile) | [GEOGRAPHIC_DATA] | Buy 4 Get 15% Off | [DATE]" at bounding box center [85, 208] width 110 height 12
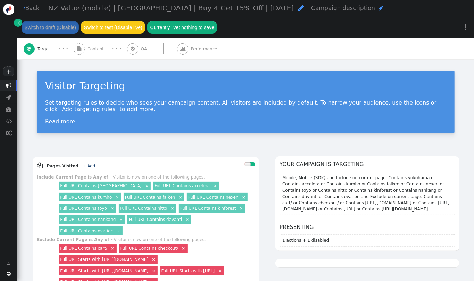
click at [77, 6] on span "NZ Value (mobile) | [GEOGRAPHIC_DATA] | Buy 4 Get 15% Off | [DATE]" at bounding box center [171, 8] width 246 height 8
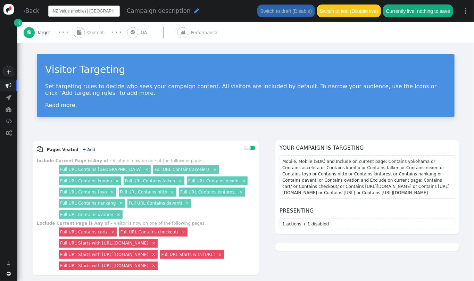
scroll to position [0, 54]
click at [77, 6] on input "NZ Value (mobile) | [GEOGRAPHIC_DATA] | Buy 4 Get 15% Off | [DATE]" at bounding box center [84, 11] width 72 height 11
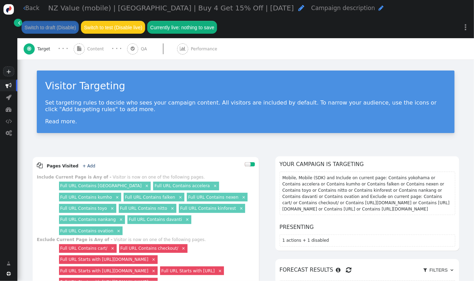
click at [93, 34] on div " Back NZ Value (mobile) | Yokohama | Buy 4 Get 15% Off | OCT 2025  Campaign d…" at bounding box center [245, 29] width 457 height 59
click at [98, 53] on div " Content" at bounding box center [90, 48] width 33 height 21
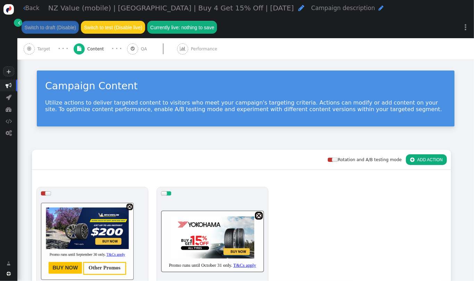
scroll to position [88, 0]
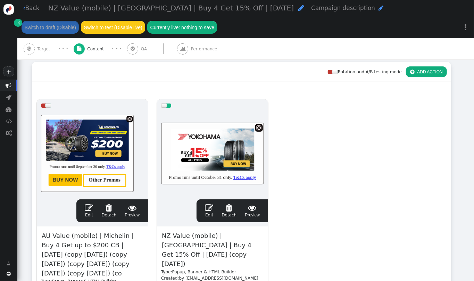
click at [188, 243] on span "NZ Value (mobile) | Yokohama | Buy 4 Get 15% Off | SEPT 2025 (copy 09/30/25)" at bounding box center [212, 250] width 103 height 38
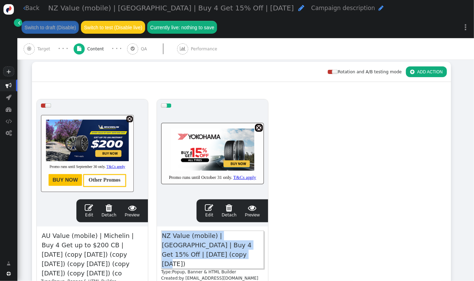
paste span
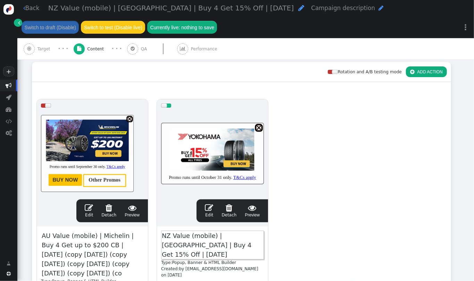
click at [210, 209] on span "" at bounding box center [209, 208] width 8 height 8
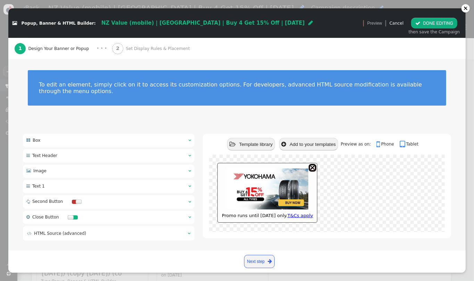
click at [266, 213] on font "Promo runs until [DATE] only. T&Cs apply" at bounding box center [267, 215] width 91 height 5
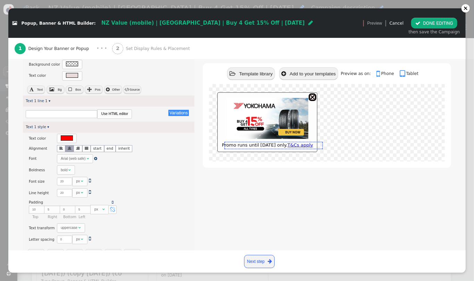
scroll to position [161, 0]
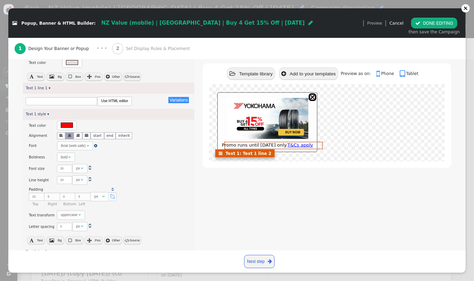
click at [277, 148] on font "Promo runs until [DATE] only. T&Cs apply" at bounding box center [267, 145] width 91 height 5
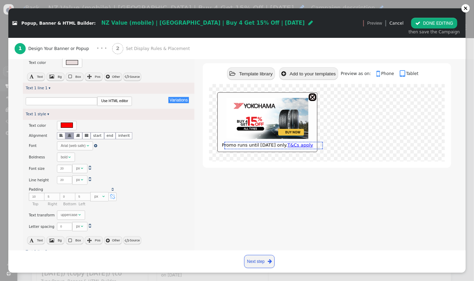
click at [277, 148] on font "Promo runs until [DATE] only. T&Cs apply" at bounding box center [267, 145] width 91 height 5
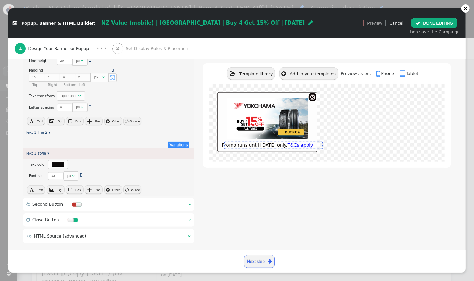
scroll to position [282, 0]
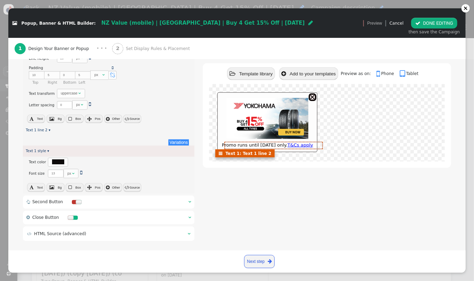
click at [265, 146] on font "Promo runs until [DATE] only. T&Cs apply" at bounding box center [267, 145] width 91 height 5
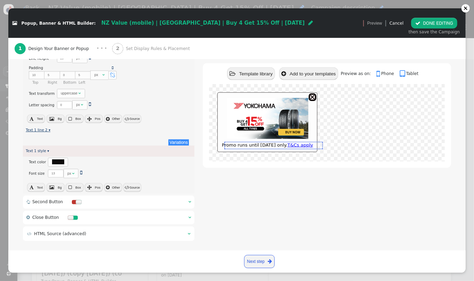
click at [46, 128] on link "Text 1 line 2 ▾" at bounding box center [38, 130] width 25 height 4
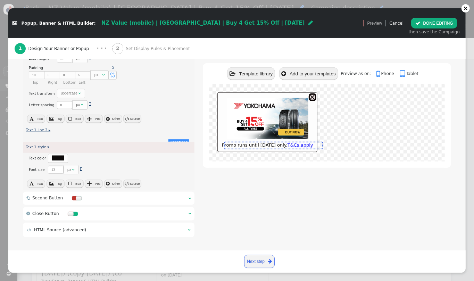
scroll to position [273, 0]
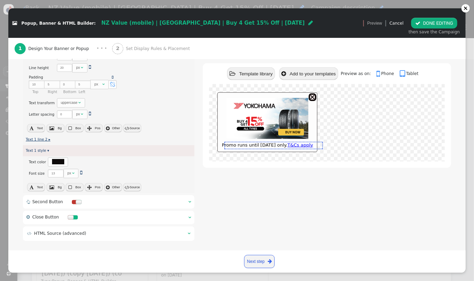
click at [45, 137] on link "Text 1 line 2 ▸" at bounding box center [38, 139] width 25 height 4
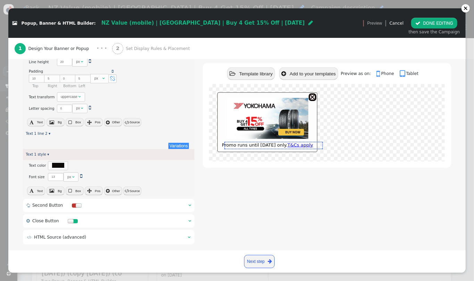
scroll to position [282, 0]
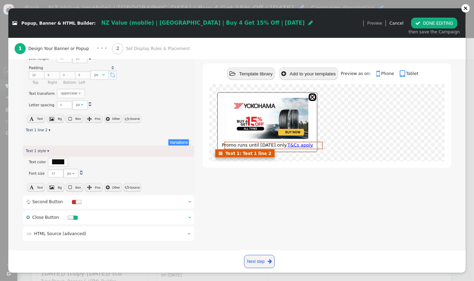
click at [257, 146] on font "Promo runs until [DATE] only. T&Cs apply" at bounding box center [267, 145] width 91 height 5
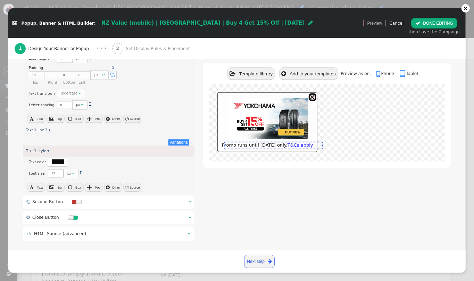
click at [441, 23] on button " DONE EDITING" at bounding box center [435, 23] width 46 height 11
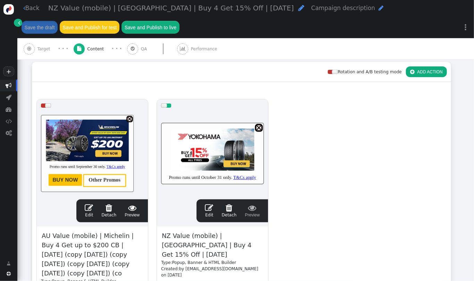
click at [211, 206] on span "" at bounding box center [209, 208] width 8 height 8
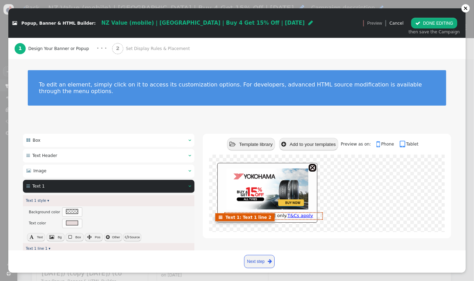
click at [239, 213] on font "Promo runs until [DATE] only. T&Cs apply" at bounding box center [267, 215] width 91 height 5
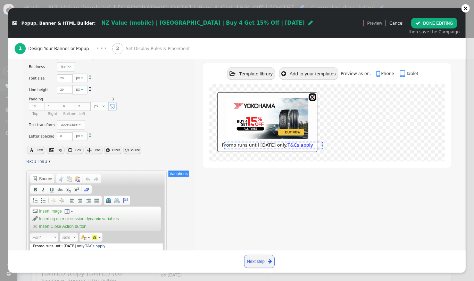
scroll to position [261, 0]
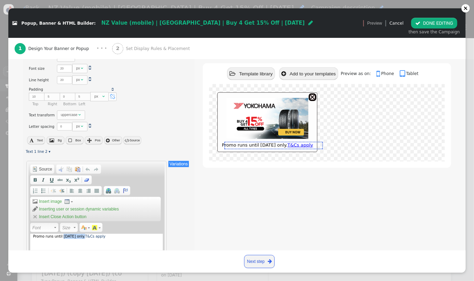
drag, startPoint x: 83, startPoint y: 229, endPoint x: 60, endPoint y: 229, distance: 22.2
click at [60, 234] on div "Promo runs until [DATE] only. T&Cs apply" at bounding box center [96, 269] width 133 height 70
click at [429, 27] on button " DONE EDITING" at bounding box center [435, 23] width 46 height 11
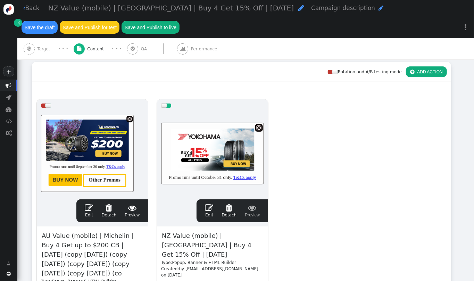
click at [42, 32] on button "Save the draft" at bounding box center [40, 27] width 36 height 13
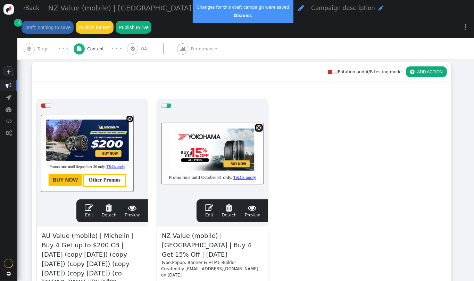
scroll to position [92, 0]
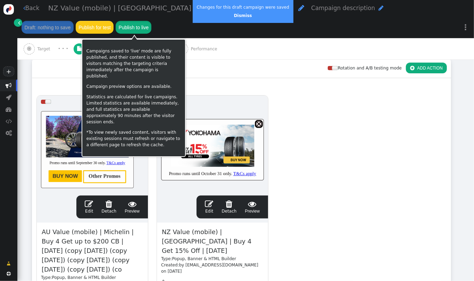
click at [152, 21] on button "Publish to live" at bounding box center [134, 27] width 36 height 13
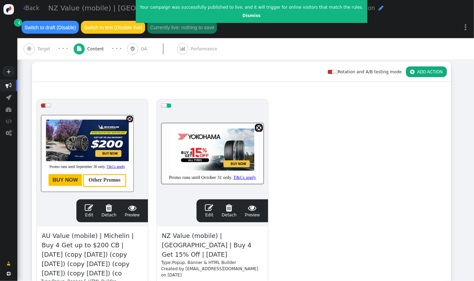
click at [30, 5] on link " Back" at bounding box center [31, 8] width 16 height 9
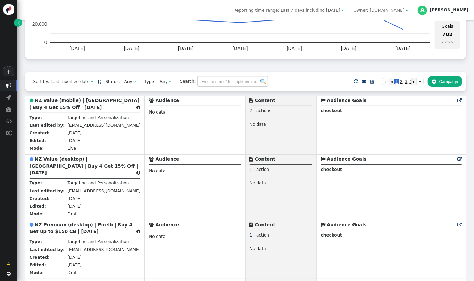
scroll to position [130, 0]
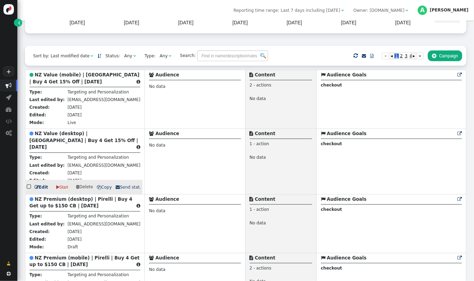
click at [63, 143] on b "NZ Value (desktop) | [GEOGRAPHIC_DATA] | Buy 4 Get 15% Off | [DATE]" at bounding box center [84, 140] width 109 height 19
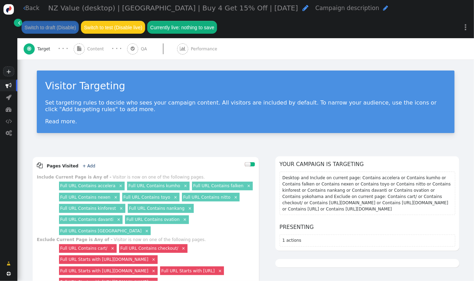
click at [92, 51] on span "Content" at bounding box center [96, 49] width 19 height 6
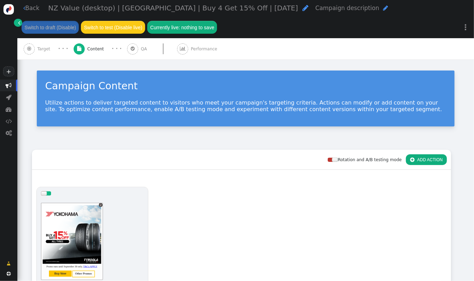
click at [110, 8] on span "NZ Value (desktop) | [GEOGRAPHIC_DATA] | Buy 4 Get 15% Off | [DATE]" at bounding box center [173, 8] width 250 height 8
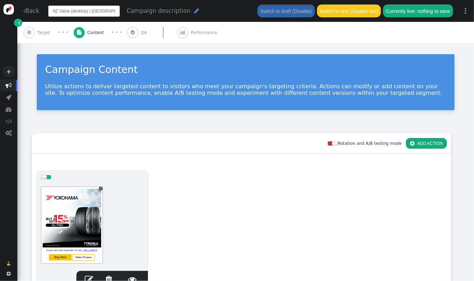
scroll to position [0, 56]
click at [110, 8] on input "NZ Value (desktop) | [GEOGRAPHIC_DATA] | Buy 4 Get 15% Off | [DATE]" at bounding box center [84, 11] width 72 height 11
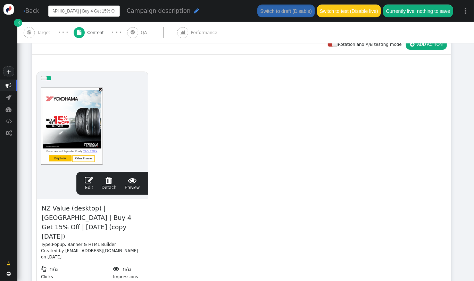
scroll to position [116, 0]
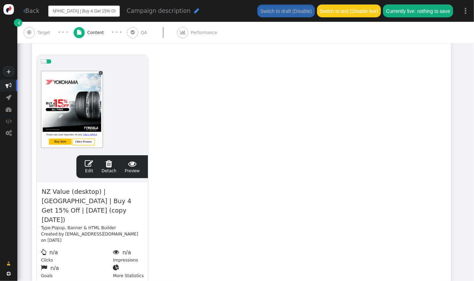
click at [80, 221] on span "NZ Value (desktop) | Yokohama | Buy 4 Get 15% Off | SEPT 2025 (copy 09/30/25)" at bounding box center [92, 206] width 103 height 38
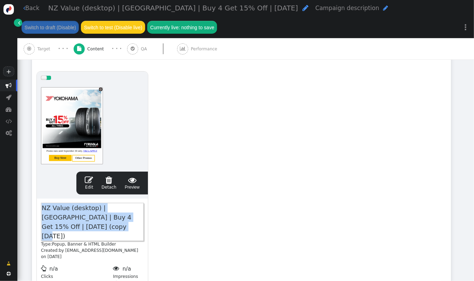
paste span
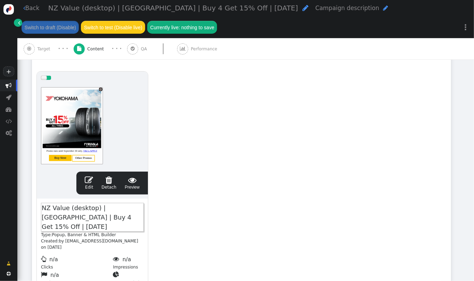
click at [93, 182] on span "" at bounding box center [89, 180] width 8 height 8
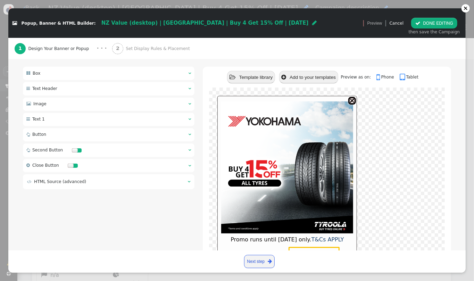
scroll to position [106, 0]
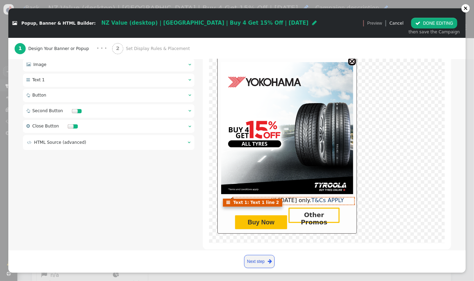
click at [271, 197] on span "Promo runs until [DATE] only. T&Cs APPLY" at bounding box center [287, 200] width 113 height 7
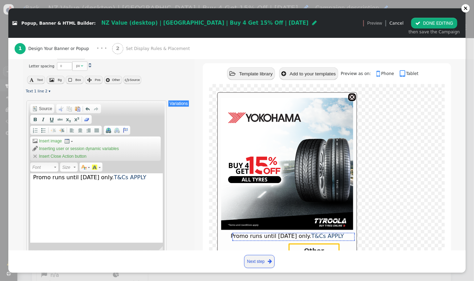
scroll to position [347, 0]
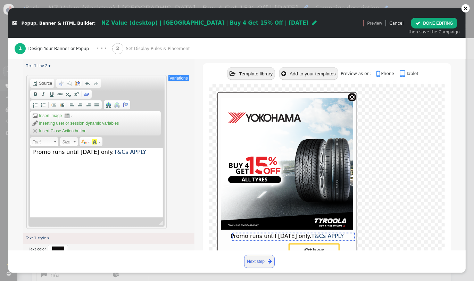
drag, startPoint x: 111, startPoint y: 146, endPoint x: 75, endPoint y: 145, distance: 35.1
click at [75, 149] on span "Promo runs until [DATE] only. T&Cs APPLY" at bounding box center [89, 152] width 113 height 7
click at [429, 23] on button " DONE EDITING" at bounding box center [435, 23] width 46 height 11
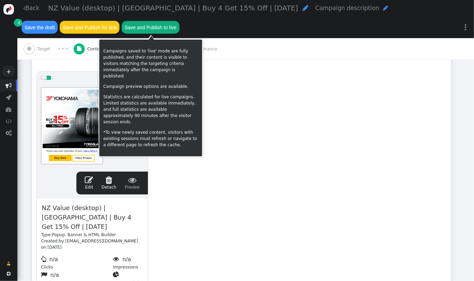
click at [165, 24] on button "Save and Publish to live" at bounding box center [151, 27] width 58 height 13
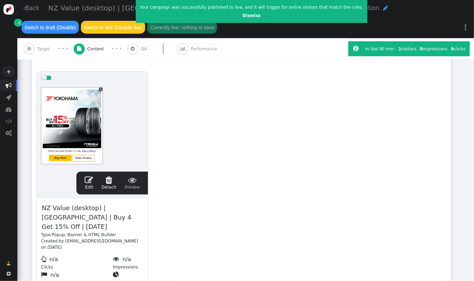
click at [29, 6] on link " Back" at bounding box center [31, 8] width 16 height 9
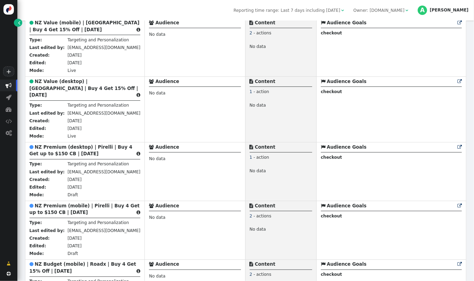
scroll to position [193, 0]
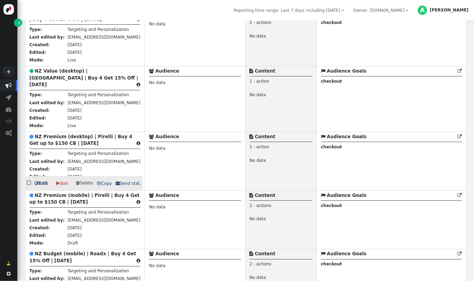
drag, startPoint x: 93, startPoint y: 138, endPoint x: 152, endPoint y: 6, distance: 145.0
click at [93, 138] on b "NZ Premium (desktop) | Pirelli | Buy 4 Get up to $150 CB | [DATE]" at bounding box center [81, 140] width 103 height 12
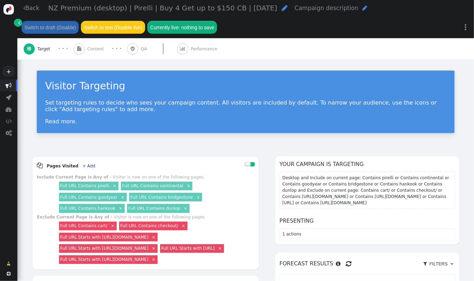
click at [91, 6] on span "NZ Premium (desktop) | Pirelli | Buy 4 Get up to $150 CB | [DATE]" at bounding box center [162, 8] width 229 height 8
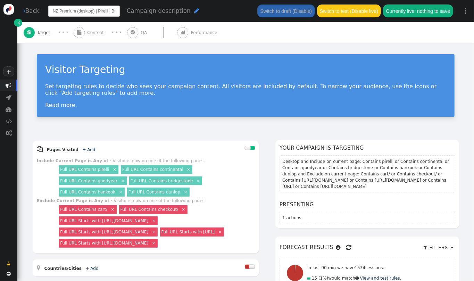
scroll to position [0, 65]
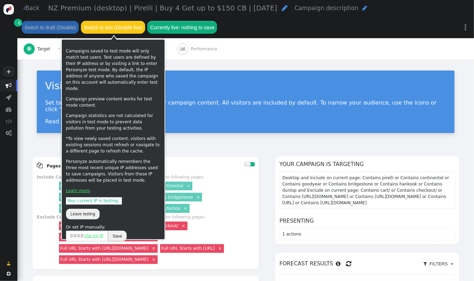
click at [91, 31] on div " Back NZ Premium (desktop) | Pirelli | Buy 4 Get up to $150 CB | OCT 2025  Ca…" at bounding box center [245, 29] width 457 height 59
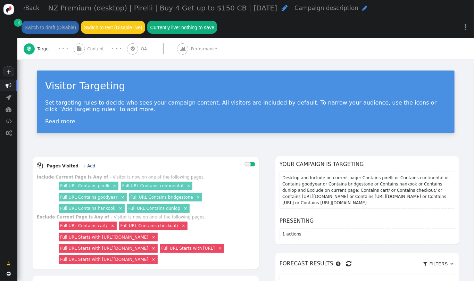
click at [173, 68] on div "Visitor Targeting Set targeting rules to decide who sees your campaign content.…" at bounding box center [245, 103] width 457 height 89
click at [88, 53] on div " Content" at bounding box center [90, 48] width 33 height 21
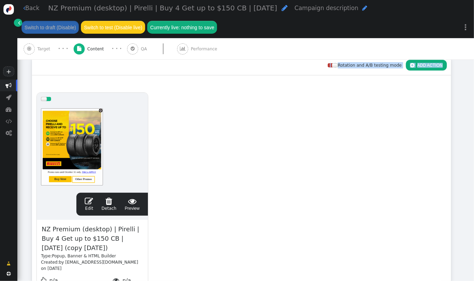
scroll to position [112, 0]
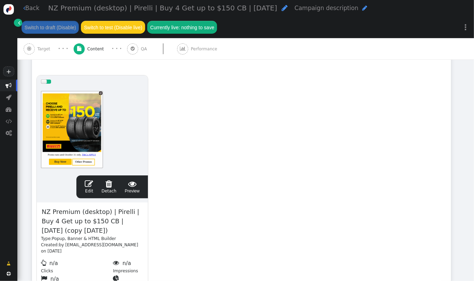
drag, startPoint x: 474, startPoint y: 59, endPoint x: 474, endPoint y: 124, distance: 65.3
click at [474, 124] on div " Back NZ Premium (desktop) | Pirelli | Buy 4 Get up to $150 CB | OCT 2025  Ca…" at bounding box center [245, 140] width 457 height 281
click at [73, 215] on span "NZ Premium (desktop) | Pirelli | Buy 4 Get up to $150 CB | SEPT 2025 (copy 09/3…" at bounding box center [92, 221] width 103 height 29
paste span
click at [92, 188] on link " Edit" at bounding box center [89, 187] width 8 height 15
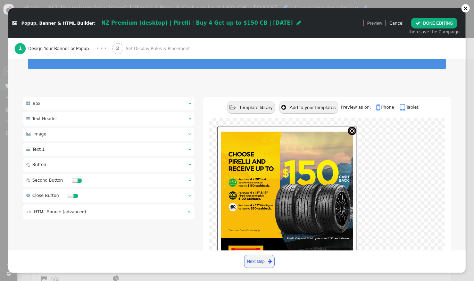
scroll to position [106, 0]
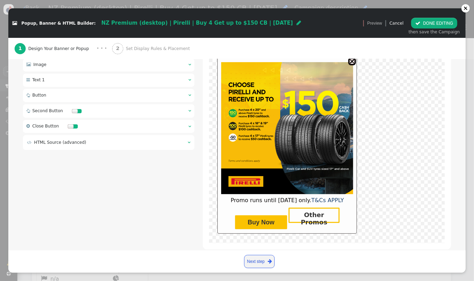
click at [281, 197] on span "Promo runs until [DATE] only. T&Cs APPLY" at bounding box center [287, 200] width 113 height 7
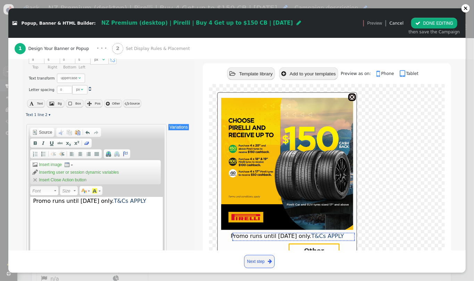
scroll to position [313, 0]
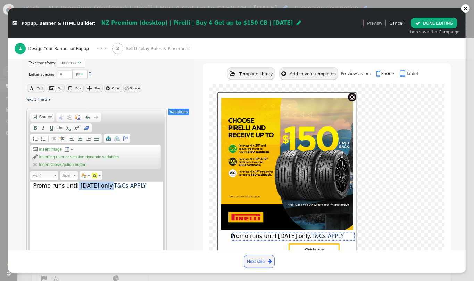
drag, startPoint x: 110, startPoint y: 179, endPoint x: 74, endPoint y: 181, distance: 36.2
click at [74, 182] on span "Promo runs until [DATE] only. T&Cs APPLY" at bounding box center [89, 185] width 113 height 7
click at [86, 182] on span "Promo runs until [DATE] only. T&Cs APPLY" at bounding box center [89, 185] width 113 height 7
drag, startPoint x: 110, startPoint y: 180, endPoint x: 76, endPoint y: 181, distance: 33.4
click at [76, 182] on span "Promo runs until [DATE] only. T&Cs APPLY" at bounding box center [89, 185] width 113 height 7
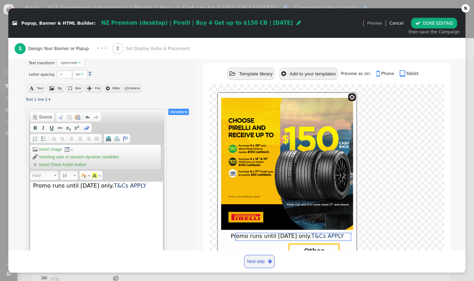
click at [426, 22] on button " DONE EDITING" at bounding box center [435, 23] width 46 height 11
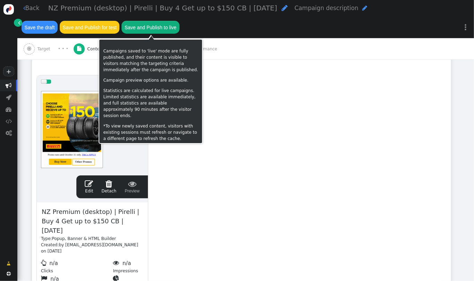
click at [162, 29] on button "Save and Publish to live" at bounding box center [151, 27] width 58 height 13
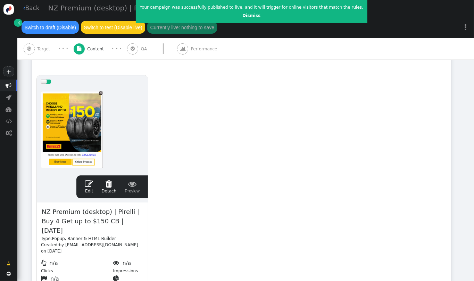
click at [187, 107] on div "drag this  Edit  Detach  Preview NZ Premium (desktop) | Pirelli | Buy 4 Get …" at bounding box center [241, 185] width 419 height 228
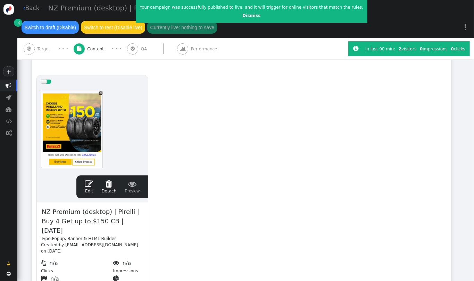
click at [26, 10] on link " Back" at bounding box center [31, 8] width 16 height 9
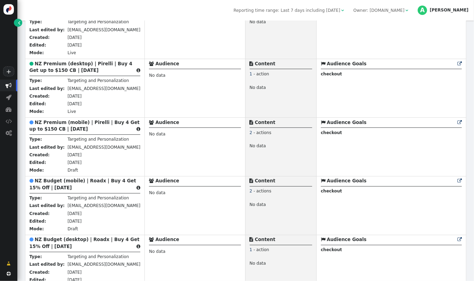
scroll to position [276, 0]
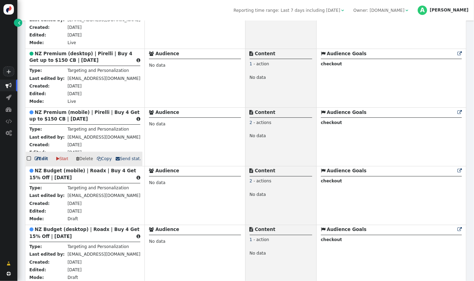
click at [85, 116] on b "NZ Premium (mobile) | Pirelli | Buy 4 Get up to $150 CB | [DATE]" at bounding box center [85, 116] width 110 height 12
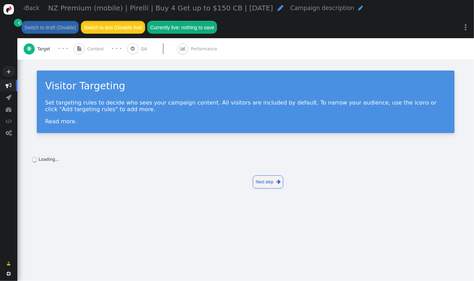
click at [98, 31] on button "Switch to test (Disable live)" at bounding box center [113, 27] width 64 height 13
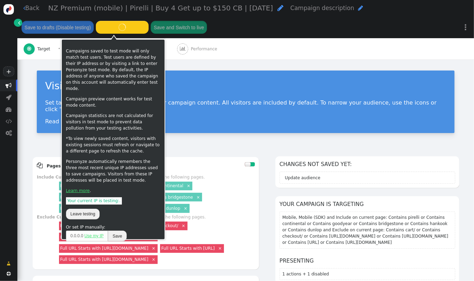
click at [177, 62] on div "Visitor Targeting Set targeting rules to decide who sees your campaign content.…" at bounding box center [245, 103] width 457 height 89
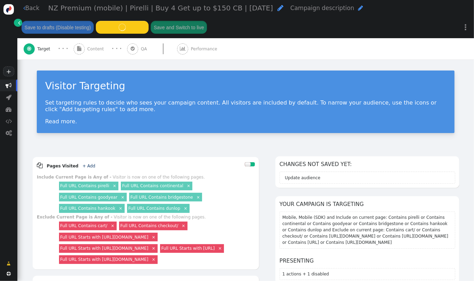
click at [93, 49] on span "Content" at bounding box center [96, 49] width 19 height 6
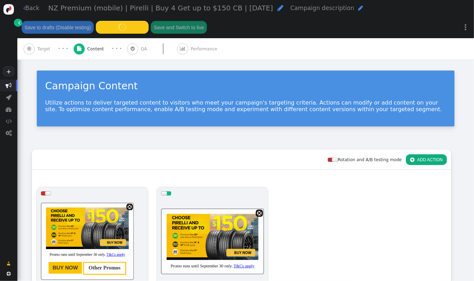
click at [120, 8] on span "NZ Premium (mobile) | Pirelli | Buy 4 Get up to $150 CB | [DATE]" at bounding box center [160, 8] width 225 height 8
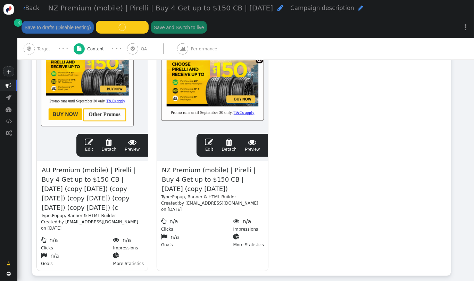
scroll to position [171, 0]
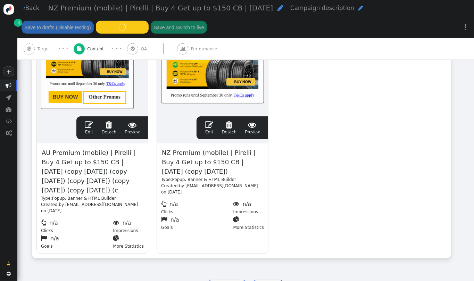
click at [189, 163] on span "NZ Premium (mobile) | Pirelli | Buy 4 Get up to $150 CB | SEPT 2025 (copy 09/30…" at bounding box center [212, 162] width 103 height 29
paste span
click at [213, 126] on span "" at bounding box center [209, 125] width 8 height 8
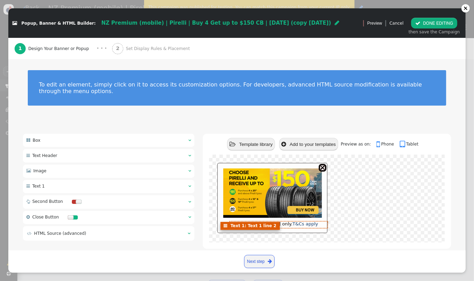
click at [267, 221] on font "Promo runs until [DATE] only. T&Cs apply" at bounding box center [272, 223] width 91 height 5
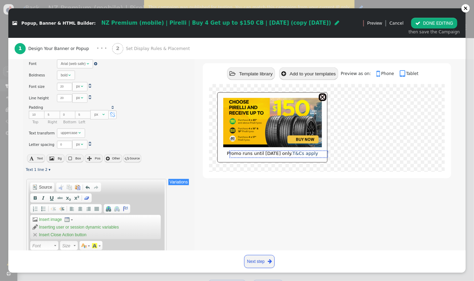
scroll to position [289, 0]
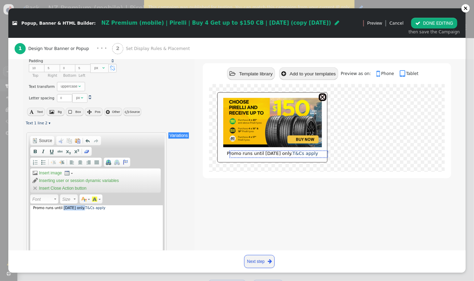
drag, startPoint x: 82, startPoint y: 202, endPoint x: 61, endPoint y: 202, distance: 20.9
click at [61, 205] on div "Promo runs until [DATE] only. T&Cs apply" at bounding box center [96, 240] width 133 height 70
click at [249, 215] on div " Template library  Add to your templates Preview as on:  Phone  Tablet Prom…" at bounding box center [327, 116] width 249 height 543
click at [437, 24] on button " DONE EDITING" at bounding box center [435, 23] width 46 height 11
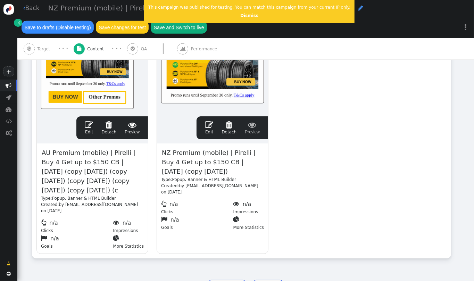
click at [120, 10] on span "NZ Premium (mobile) | Pirelli | Buy 4 Get up to $150 CB | [DATE]" at bounding box center [160, 8] width 225 height 8
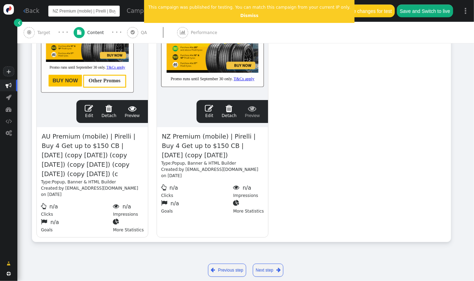
scroll to position [154, 0]
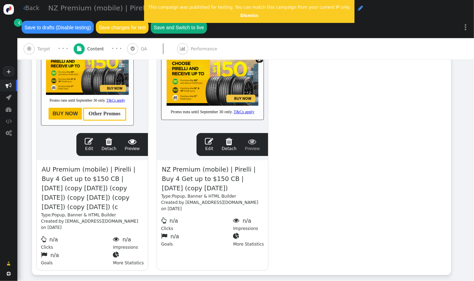
click at [187, 164] on span "NZ Premium (mobile) | Pirelli | Buy 4 Get up to $150 CB | SEPT 2025 (copy 09/30…" at bounding box center [212, 178] width 103 height 29
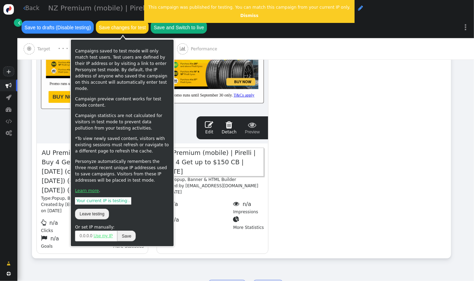
click at [172, 28] on button "Save and Switch to live" at bounding box center [179, 27] width 56 height 13
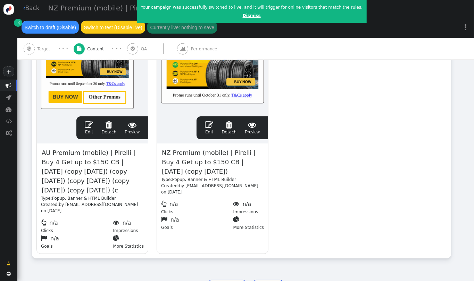
click at [243, 14] on link "Dismiss" at bounding box center [252, 15] width 18 height 5
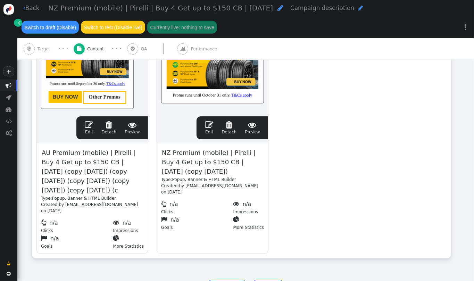
click at [155, 10] on span "NZ Premium (mobile) | Pirelli | Buy 4 Get up to $150 CB | [DATE]" at bounding box center [160, 8] width 225 height 8
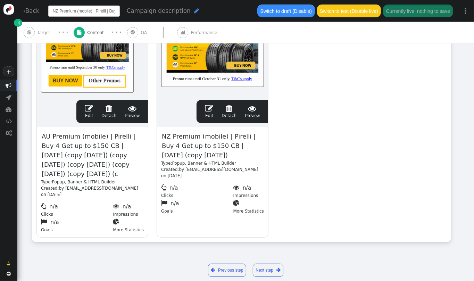
scroll to position [154, 0]
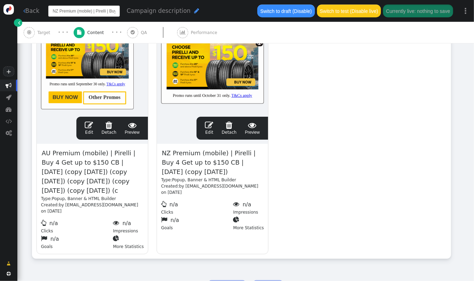
click at [185, 167] on span "NZ Premium (mobile) | Pirelli | Buy 4 Get up to $150 CB | SEPT 2025 (copy 09/30…" at bounding box center [212, 162] width 103 height 29
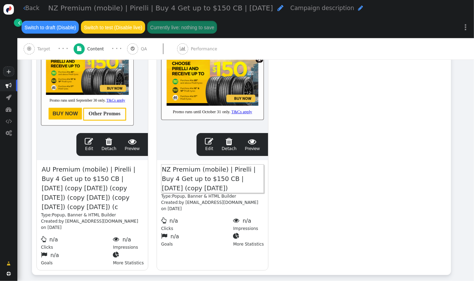
scroll to position [171, 0]
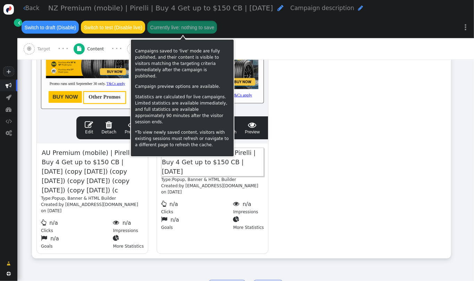
click at [345, 97] on div "drag this  Edit  Detach  Preview AU Premium (mobile) | Pirelli | Buy 4 Get u…" at bounding box center [241, 135] width 419 height 246
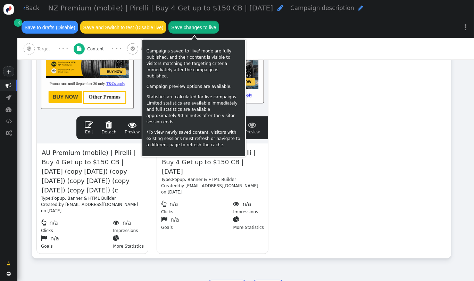
click at [204, 23] on button "Save changes to live" at bounding box center [194, 27] width 51 height 13
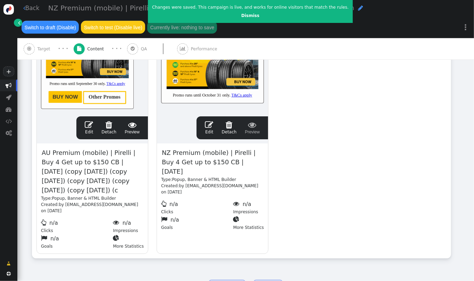
click at [336, 139] on div "drag this  Edit  Detach  Preview AU Premium (mobile) | Pirelli | Buy 4 Get u…" at bounding box center [241, 135] width 419 height 246
click at [242, 16] on link "Dismiss" at bounding box center [251, 15] width 18 height 5
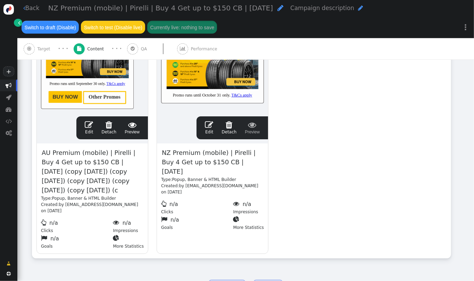
click at [32, 5] on link " Back" at bounding box center [31, 8] width 16 height 9
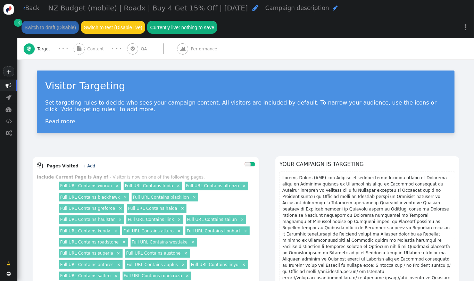
click at [109, 8] on span "NZ Budget (mobile) | Roadx | Buy 4 Get 15% Off | [DATE]" at bounding box center [148, 8] width 200 height 8
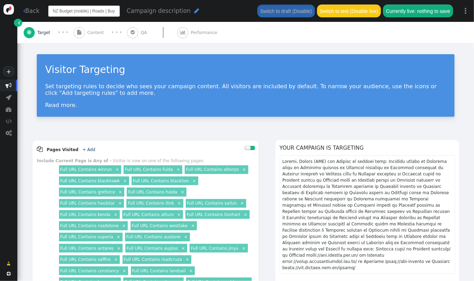
scroll to position [0, 49]
click at [109, 8] on input "NZ Budget (mobile) | Roadx | Buy 4 Get 15% Off | [DATE]" at bounding box center [84, 11] width 72 height 11
click at [89, 34] on div " Back NZ Budget (mobile) | Roadx | Buy 4 Get 15% Off | OCT 2025 Campaign descr…" at bounding box center [245, 21] width 457 height 43
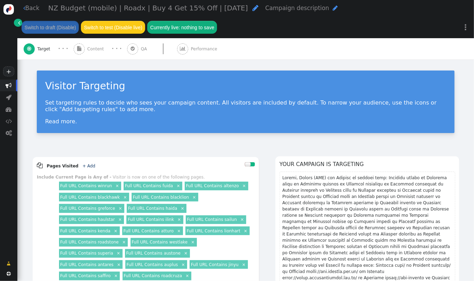
click at [93, 49] on span "Content" at bounding box center [96, 49] width 19 height 6
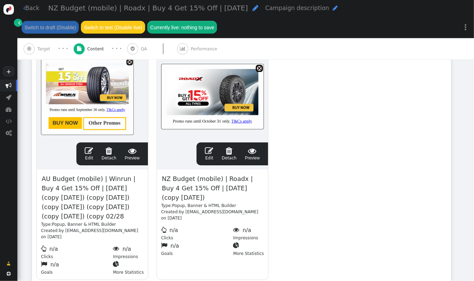
drag, startPoint x: 474, startPoint y: 60, endPoint x: 474, endPoint y: 142, distance: 82.0
click at [474, 142] on div " Back NZ Budget (mobile) | Roadx | Buy 4 Get 15% Off | OCT 2025  Campaign des…" at bounding box center [245, 140] width 457 height 281
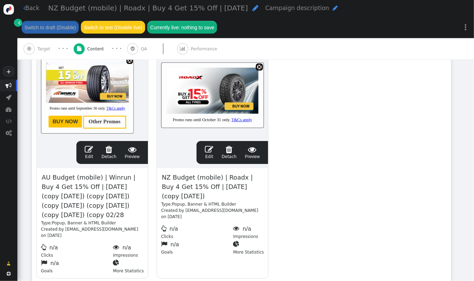
click at [190, 188] on span "NZ Budget (mobile) | Roadx | Buy 4 Get 15% Off | SEPT 2025 (copy 09/30/25)" at bounding box center [212, 186] width 103 height 29
paste span
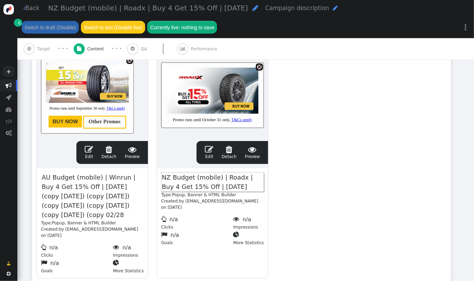
click at [213, 152] on span "" at bounding box center [209, 149] width 8 height 8
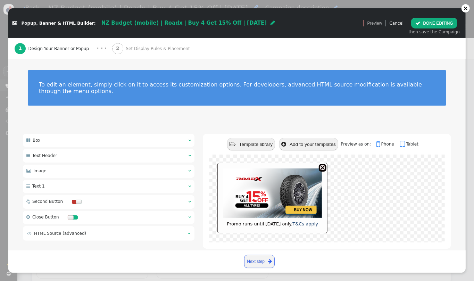
click at [268, 221] on font "Promo runs until [DATE] only. T&Cs apply" at bounding box center [272, 223] width 91 height 5
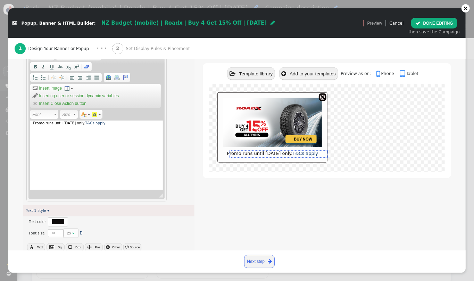
scroll to position [372, 0]
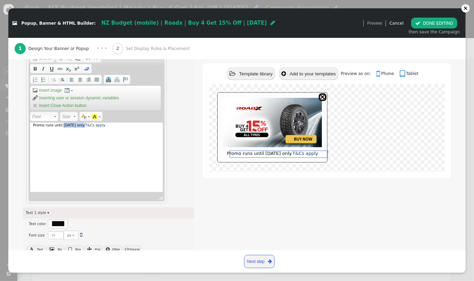
drag, startPoint x: 82, startPoint y: 120, endPoint x: 61, endPoint y: 120, distance: 21.2
click at [61, 123] on div "Promo runs until [DATE] only. T&Cs apply" at bounding box center [96, 158] width 133 height 70
click at [429, 24] on button " DONE EDITING" at bounding box center [435, 23] width 46 height 11
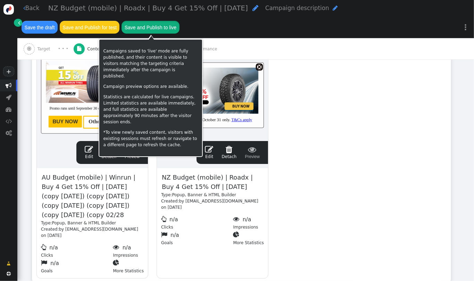
click at [157, 27] on button "Save and Publish to live" at bounding box center [151, 27] width 58 height 13
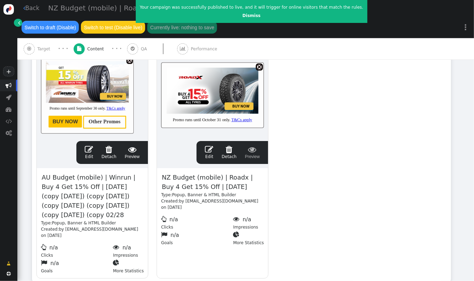
click at [320, 159] on div "drag this  Edit  Detach  Preview AU Budget (mobile) | Winrun | Buy 4 Get 15%…" at bounding box center [241, 159] width 419 height 246
click at [24, 8] on span "" at bounding box center [24, 8] width 2 height 6
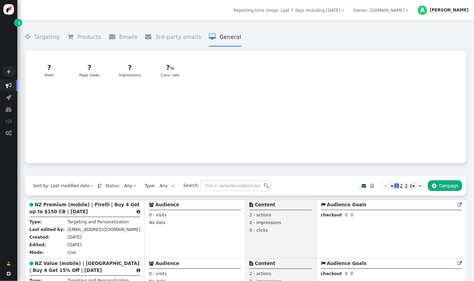
drag, startPoint x: 474, startPoint y: 47, endPoint x: 474, endPoint y: 74, distance: 26.8
click at [474, 74] on div " Targeting  Products  Emails  3rd-party emails  General ? Visits  ? Visit…" at bounding box center [245, 151] width 457 height 261
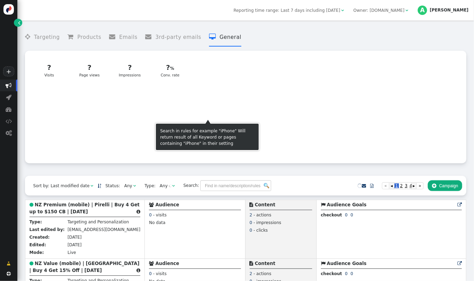
scroll to position [375, 0]
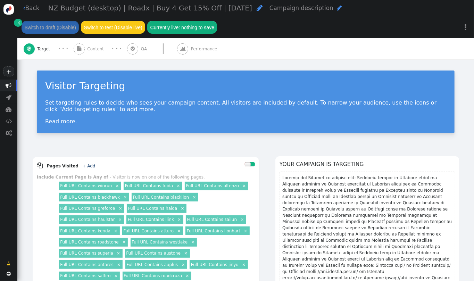
click at [97, 8] on span "NZ Budget (desktop) | Roadx | Buy 4 Get 15% Off | [DATE]" at bounding box center [150, 8] width 204 height 8
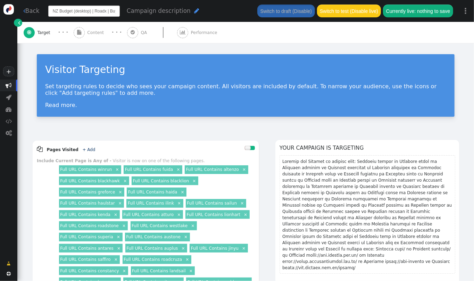
scroll to position [0, 52]
click at [97, 8] on input "NZ Budget (desktop) | Roadx | Buy 4 Get 15% Off | [DATE]" at bounding box center [84, 11] width 72 height 11
click at [92, 31] on div " Back NZ Budget (desktop) | Roadx | Buy 4 Get 15% Off | [DATE] Campaign descri…" at bounding box center [245, 21] width 457 height 43
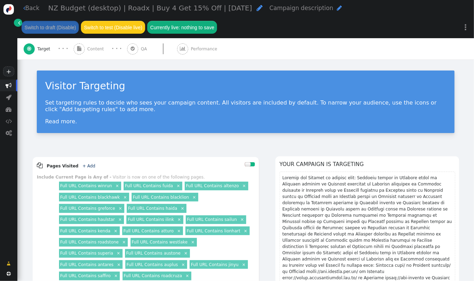
click at [93, 44] on div " Content" at bounding box center [90, 48] width 33 height 21
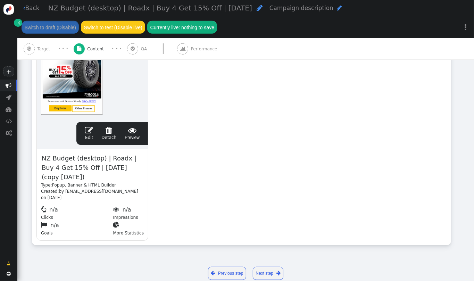
scroll to position [172, 0]
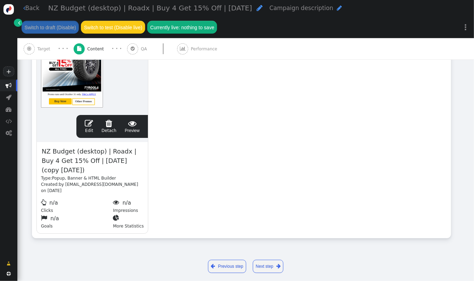
click at [73, 160] on span "NZ Budget (desktop) | Roadx | Buy 4 Get 15% Off | [DATE] (copy [DATE])" at bounding box center [92, 160] width 103 height 29
paste span
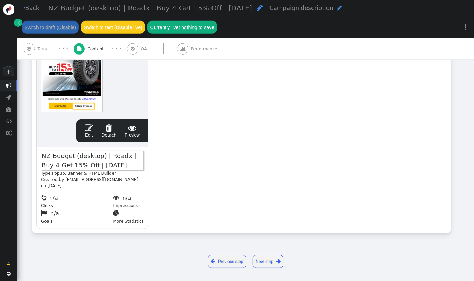
scroll to position [163, 0]
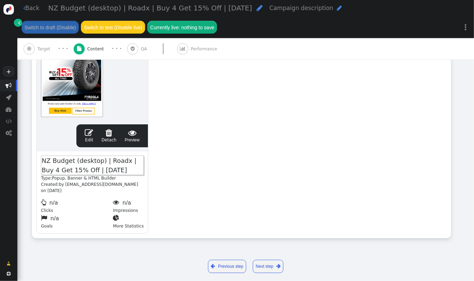
click at [91, 132] on span "" at bounding box center [89, 133] width 8 height 8
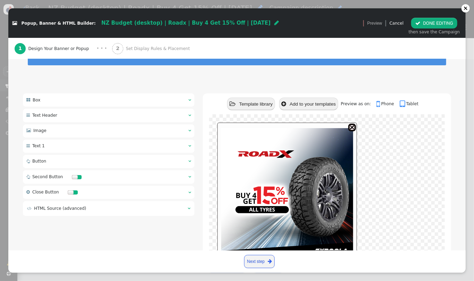
scroll to position [106, 0]
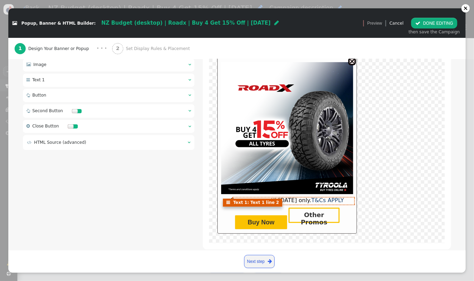
click at [298, 197] on span "Promo runs until [DATE] only. T&Cs APPLY" at bounding box center [287, 200] width 113 height 7
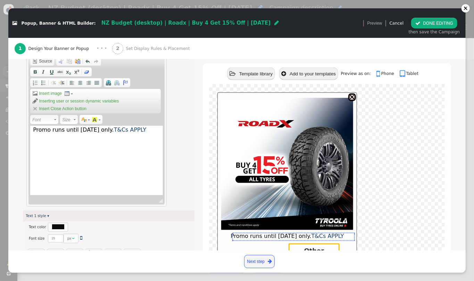
scroll to position [372, 0]
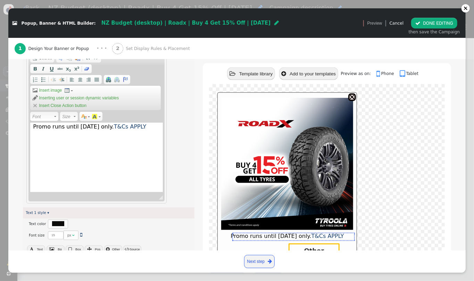
drag, startPoint x: 111, startPoint y: 122, endPoint x: 76, endPoint y: 122, distance: 34.1
click at [76, 123] on span "Promo runs until [DATE] only. T&Cs APPLY" at bounding box center [89, 126] width 113 height 7
click at [436, 20] on button " DONE EDITING" at bounding box center [435, 23] width 46 height 11
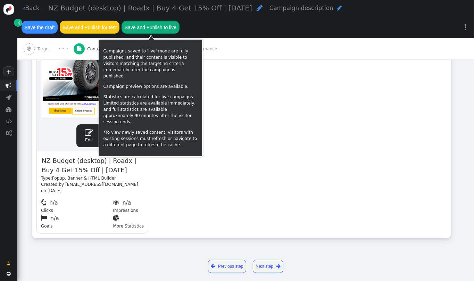
click at [165, 22] on button "Save and Publish to live" at bounding box center [151, 27] width 58 height 13
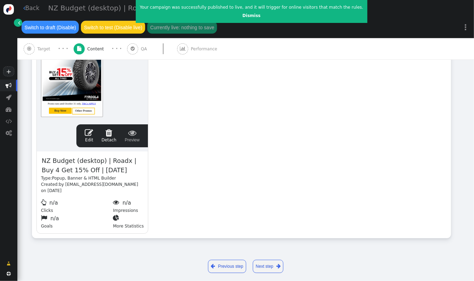
click at [34, 6] on link " Back" at bounding box center [31, 8] width 16 height 9
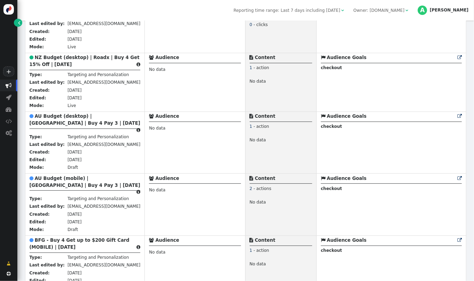
scroll to position [458, 0]
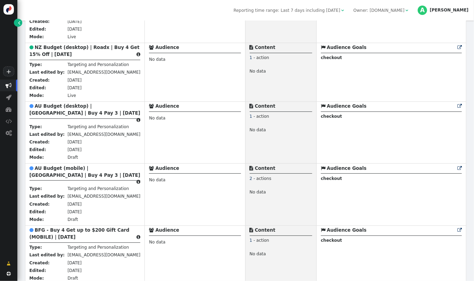
drag, startPoint x: 474, startPoint y: 63, endPoint x: 474, endPoint y: 74, distance: 11.1
click at [474, 74] on div " Targeting  Products  Emails  3rd-party emails  General ? Visits  188703 …" at bounding box center [245, 151] width 457 height 261
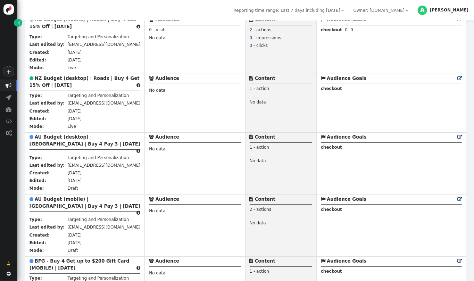
scroll to position [437, 0]
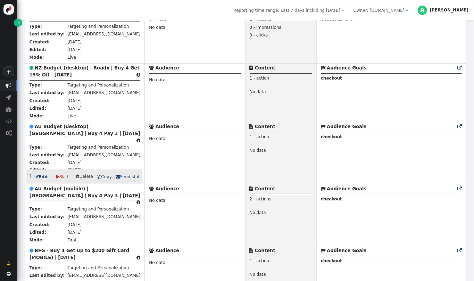
click at [99, 127] on b "AU Budget (desktop) | [GEOGRAPHIC_DATA] | Buy 4 Pay 3 | [DATE]" at bounding box center [85, 130] width 111 height 12
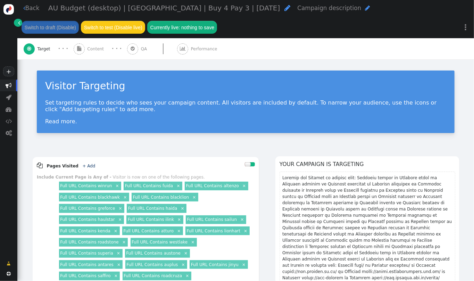
click at [99, 52] on span "Content" at bounding box center [96, 49] width 19 height 6
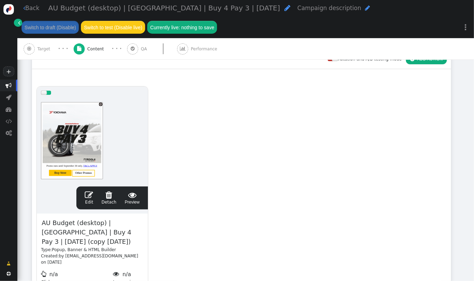
scroll to position [111, 0]
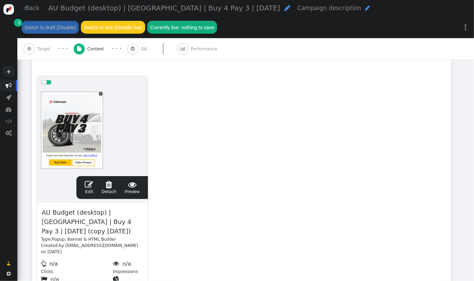
click at [135, 6] on span "AU Budget (desktop) | [GEOGRAPHIC_DATA] | Buy 4 Pay 3 | [DATE]" at bounding box center [164, 8] width 232 height 8
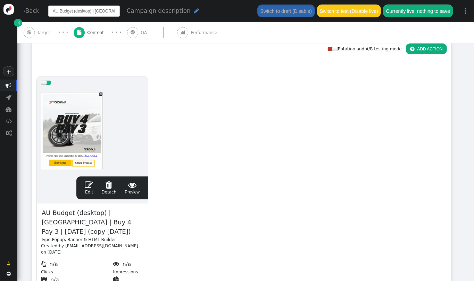
scroll to position [0, 48]
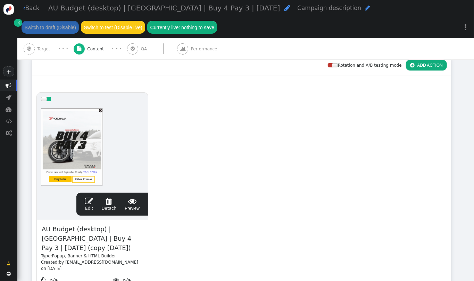
click at [57, 225] on span "AU Budget (desktop) | [GEOGRAPHIC_DATA] | Buy 4 Pay 3 | [DATE] (copy [DATE])" at bounding box center [92, 238] width 103 height 29
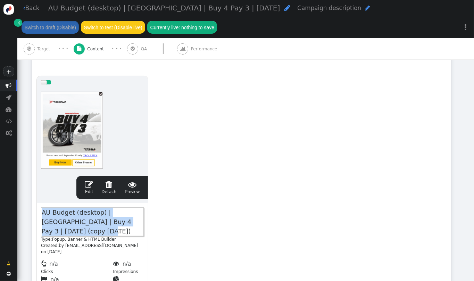
paste span
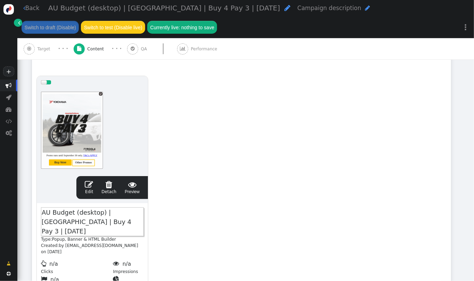
click at [90, 184] on span "" at bounding box center [89, 184] width 8 height 8
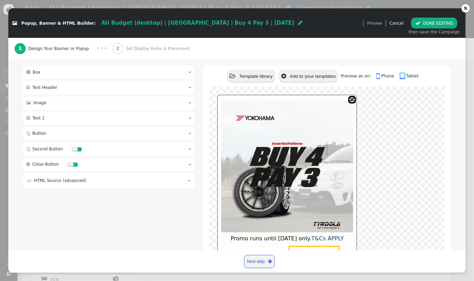
scroll to position [106, 0]
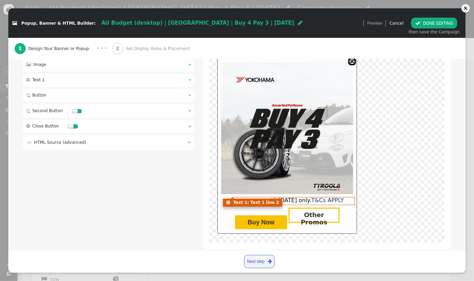
click at [302, 197] on span "Promo runs until [DATE] only. T&Cs APPLY" at bounding box center [287, 200] width 113 height 7
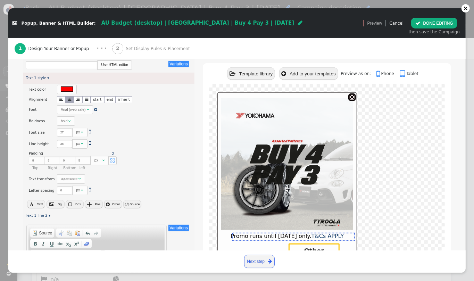
scroll to position [241, 0]
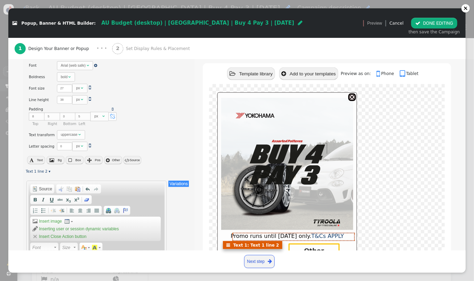
click at [300, 237] on span "Promo runs until [DATE] only. T&Cs APPLY" at bounding box center [287, 236] width 113 height 7
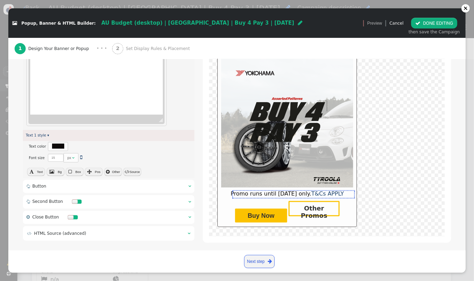
scroll to position [322, 0]
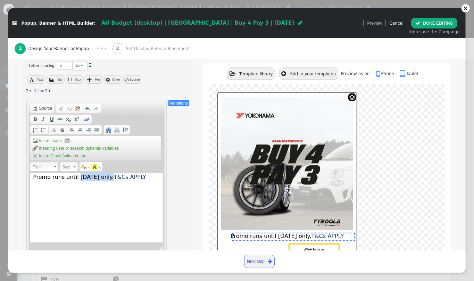
drag, startPoint x: 110, startPoint y: 170, endPoint x: 76, endPoint y: 170, distance: 34.1
click at [76, 174] on span "Promo runs until [DATE] only. T&Cs APPLY" at bounding box center [89, 177] width 113 height 7
click at [448, 21] on button " DONE EDITING" at bounding box center [435, 23] width 46 height 11
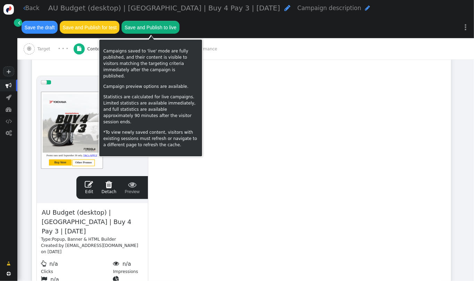
click at [147, 30] on button "Save and Publish to live" at bounding box center [151, 27] width 58 height 13
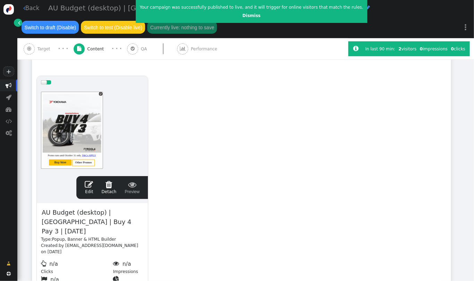
click at [26, 6] on link " Back" at bounding box center [31, 8] width 16 height 9
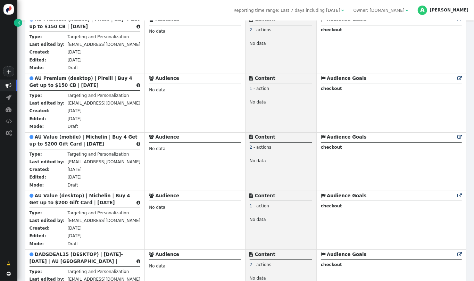
scroll to position [817, 0]
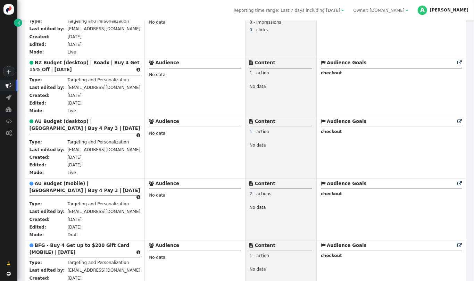
click at [474, 81] on div " Targeting  Products  Emails  3rd-party emails  General ? Visits  188703 …" at bounding box center [245, 151] width 457 height 261
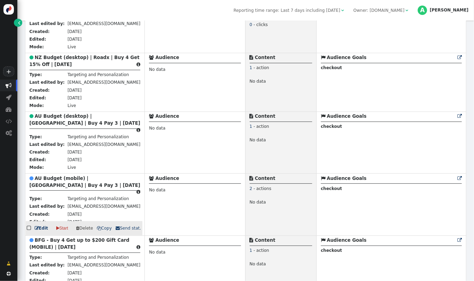
click at [67, 180] on b "AU Budget (mobile) | [GEOGRAPHIC_DATA] | Buy 4 Pay 3 | [DATE]" at bounding box center [85, 182] width 111 height 12
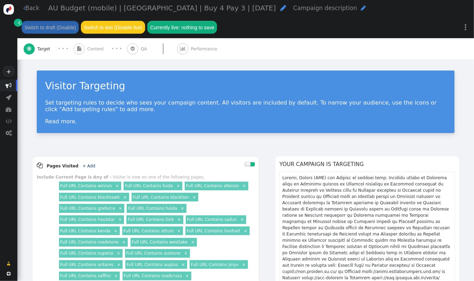
click at [121, 8] on span "AU Budget (mobile) | [GEOGRAPHIC_DATA] | Buy 4 Pay 3 | [DATE]" at bounding box center [162, 8] width 228 height 8
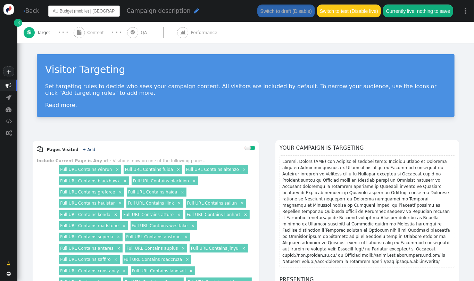
scroll to position [0, 45]
click at [97, 14] on input "AU Budget (mobile) | [GEOGRAPHIC_DATA] | Buy 4 Pay 3 | [DATE]" at bounding box center [84, 11] width 72 height 11
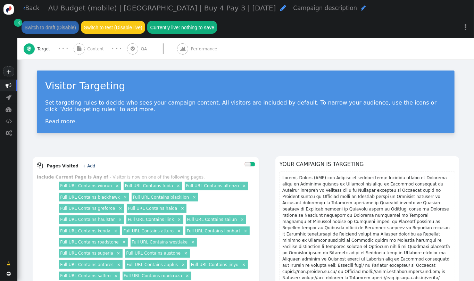
click at [93, 37] on div " Back AU Budget (mobile) | [GEOGRAPHIC_DATA] | Buy 4 Pay 3 | [DATE]  Campaign…" at bounding box center [245, 29] width 457 height 59
click at [93, 52] on span "Content" at bounding box center [96, 49] width 19 height 6
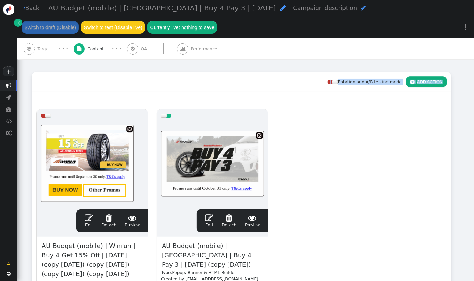
drag, startPoint x: 474, startPoint y: 39, endPoint x: 474, endPoint y: 85, distance: 45.9
click at [474, 85] on div " Back AU Budget (mobile) | [GEOGRAPHIC_DATA] | Buy 4 Pay 3 | [DATE]  Campaign…" at bounding box center [245, 140] width 457 height 281
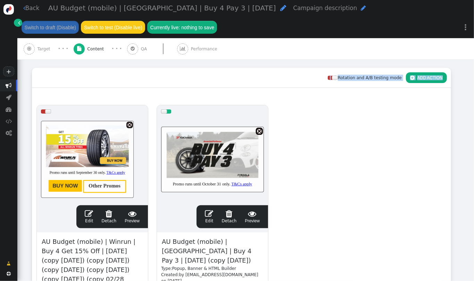
click at [203, 255] on span "AU Budget (mobile) | [GEOGRAPHIC_DATA] | Buy 4 Pay 3 | [DATE] (copy [DATE])" at bounding box center [212, 251] width 103 height 29
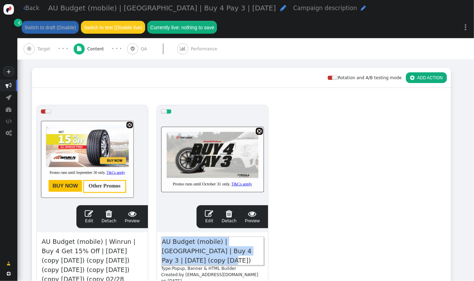
paste span
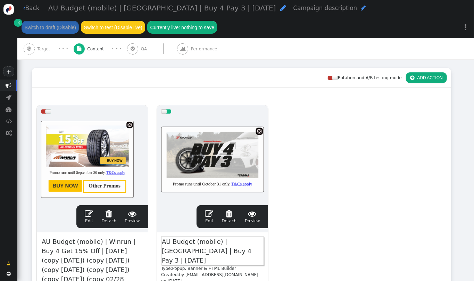
click at [213, 221] on link " Edit" at bounding box center [209, 217] width 8 height 15
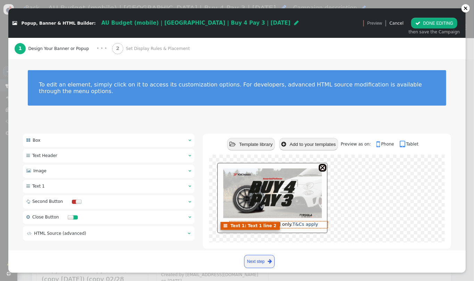
click at [277, 222] on font "Promo runs until [DATE] only. T&Cs apply" at bounding box center [272, 224] width 91 height 5
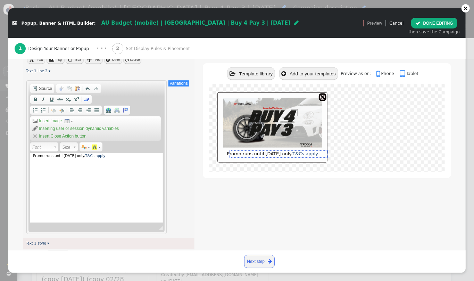
scroll to position [359, 0]
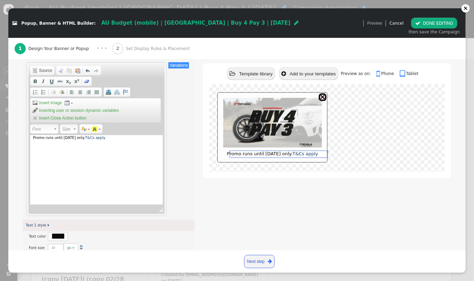
click at [82, 135] on div "Promo runs until [DATE] only. T&Cs apply" at bounding box center [96, 170] width 133 height 70
drag, startPoint x: 82, startPoint y: 132, endPoint x: 60, endPoint y: 134, distance: 22.0
click at [60, 135] on div "Promo runs until [DATE] only. T&Cs apply" at bounding box center [96, 170] width 133 height 70
click at [429, 24] on button " DONE EDITING" at bounding box center [435, 23] width 46 height 11
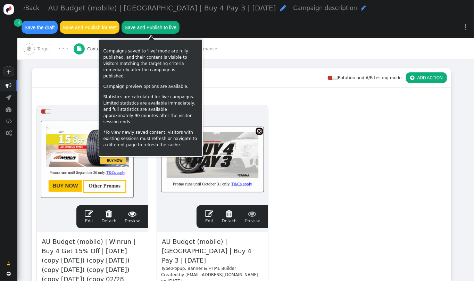
click at [159, 24] on button "Save and Publish to live" at bounding box center [151, 27] width 58 height 13
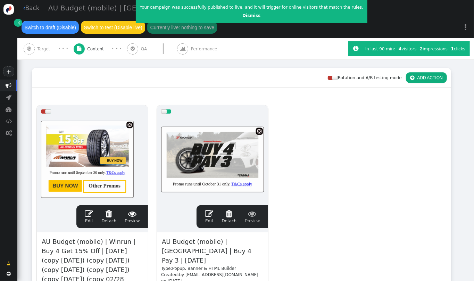
click at [32, 9] on link " Back" at bounding box center [31, 8] width 16 height 9
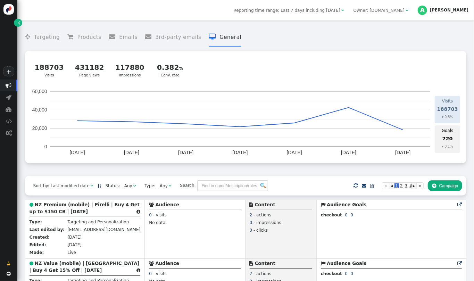
drag, startPoint x: 474, startPoint y: 38, endPoint x: 474, endPoint y: 59, distance: 21.5
click at [474, 59] on div " Targeting  Products  Emails  3rd-party emails  General ? Visits  188703 …" at bounding box center [245, 151] width 457 height 261
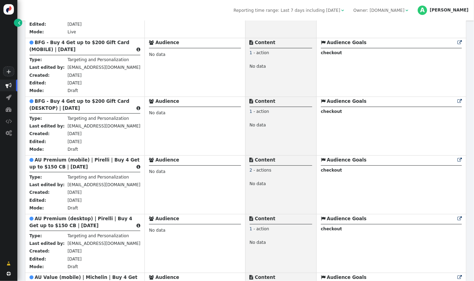
scroll to position [666, 0]
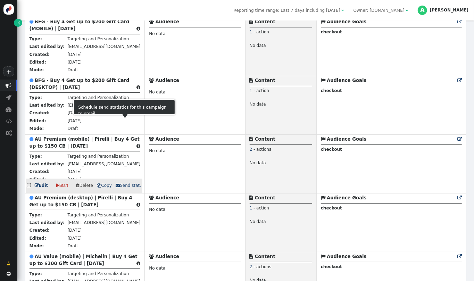
click at [78, 138] on b "AU Premium (mobile) | Pirelli | Buy 4 Get up to $150 CB | [DATE]" at bounding box center [85, 143] width 110 height 12
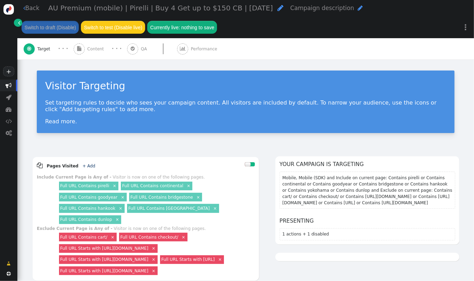
click at [96, 53] on div " Content" at bounding box center [90, 48] width 33 height 21
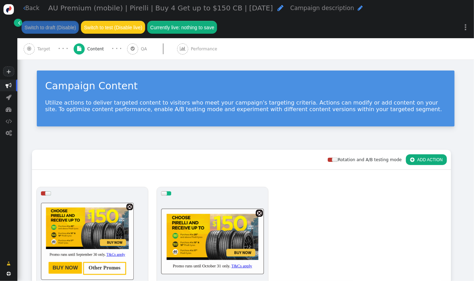
click at [126, 6] on span "AU Premium (mobile) | Pirelli | Buy 4 Get up to $150 CB | [DATE]" at bounding box center [160, 8] width 225 height 8
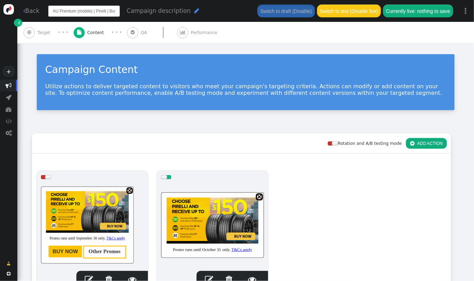
scroll to position [0, 63]
click at [102, 10] on input "AU Premium (mobile) | Pirelli | Buy 4 Get up to $150 CB | [DATE]" at bounding box center [84, 11] width 72 height 11
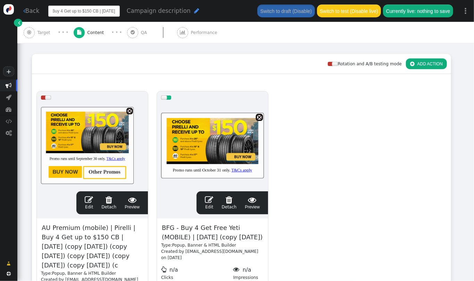
scroll to position [81, 0]
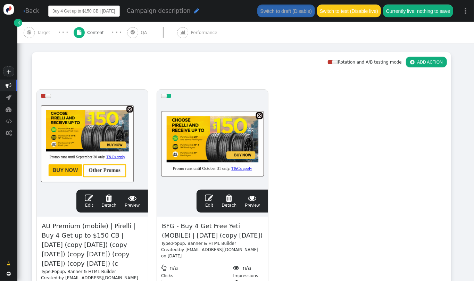
click at [193, 228] on span "BFG - Buy 4 Get Free Yeti (MOBILE) | [DATE] (copy [DATE])" at bounding box center [212, 230] width 103 height 19
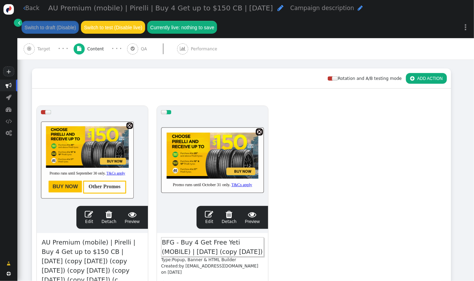
scroll to position [98, 0]
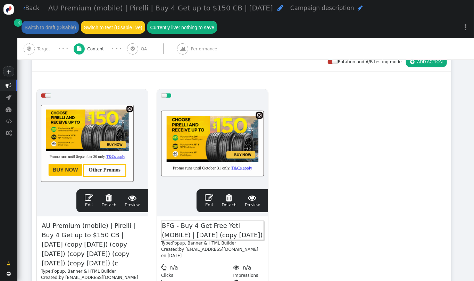
paste span
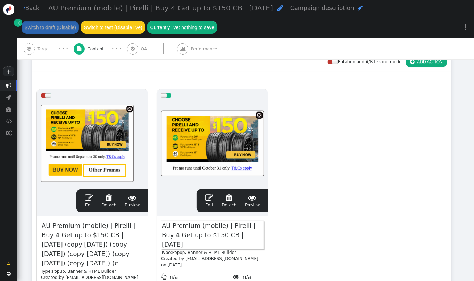
click at [207, 165] on div at bounding box center [212, 143] width 103 height 83
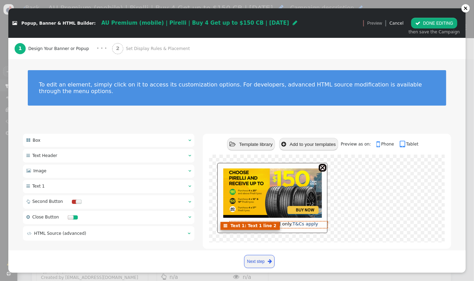
click at [257, 221] on font "Promo runs until [DATE] only. T&Cs apply" at bounding box center [272, 223] width 91 height 5
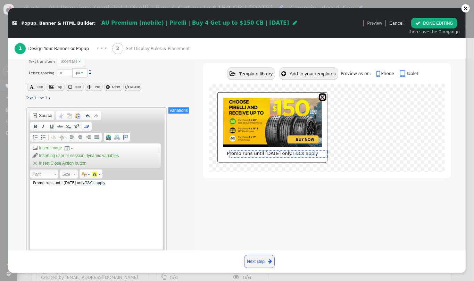
scroll to position [312, 0]
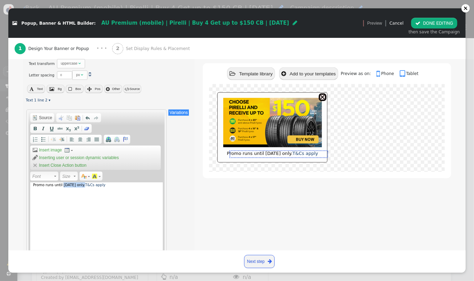
drag, startPoint x: 82, startPoint y: 177, endPoint x: 60, endPoint y: 177, distance: 22.2
click at [60, 182] on div "Promo runs until [DATE] only. T&Cs apply" at bounding box center [96, 217] width 133 height 70
click at [434, 18] on button " DONE EDITING" at bounding box center [435, 23] width 46 height 11
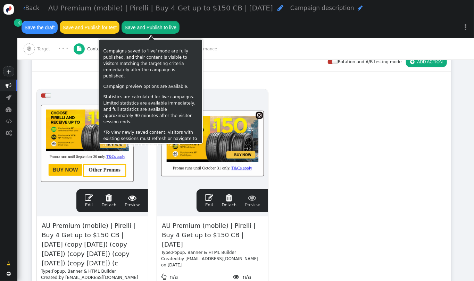
click at [164, 24] on button "Save and Publish to live" at bounding box center [151, 27] width 58 height 13
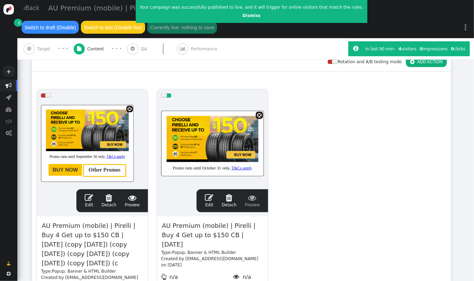
click at [27, 7] on link " Back" at bounding box center [31, 8] width 16 height 9
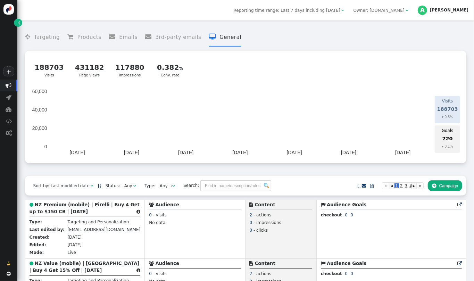
scroll to position [536, 0]
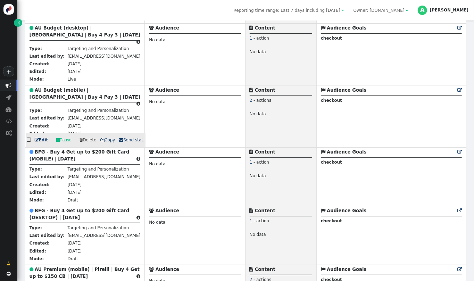
click at [474, 90] on div " Targeting  Products  Emails  3rd-party emails  General ? Visits  188703 …" at bounding box center [245, 151] width 457 height 261
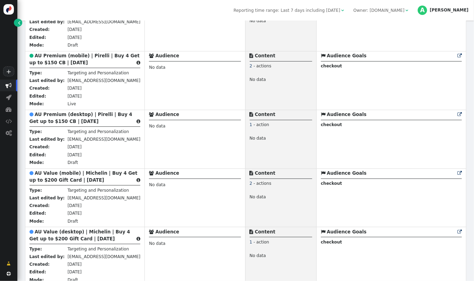
scroll to position [692, 0]
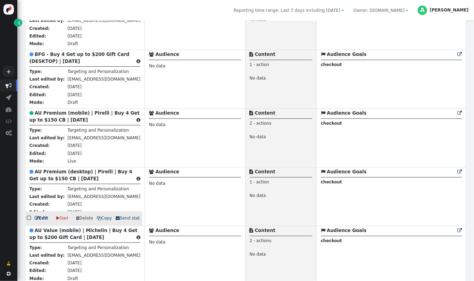
click at [76, 171] on div " AU Premium (desktop) | Pirelli | Buy 4 Get up to $150 CB | [DATE] " at bounding box center [85, 177] width 111 height 16
click at [45, 174] on b "AU Premium (desktop) | Pirelli | Buy 4 Get up to $150 CB | [DATE]" at bounding box center [81, 175] width 103 height 12
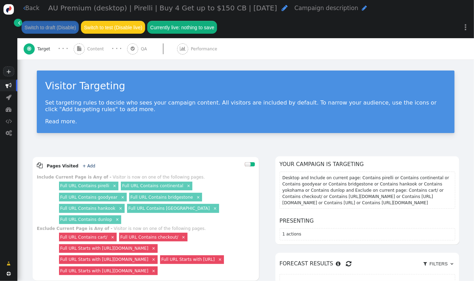
click at [78, 8] on span "AU Premium (desktop) | Pirelli | Buy 4 Get up to $150 CB | [DATE]" at bounding box center [162, 8] width 229 height 8
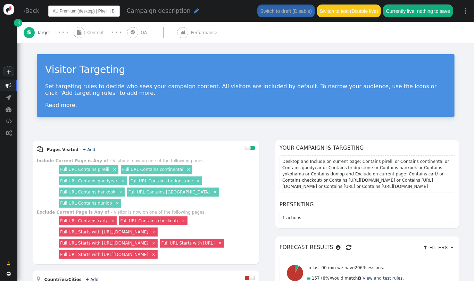
scroll to position [0, 65]
click at [78, 8] on input "AU Premium (desktop) | Pirelli | Buy 4 Get up to $150 CB | [DATE]" at bounding box center [84, 11] width 72 height 11
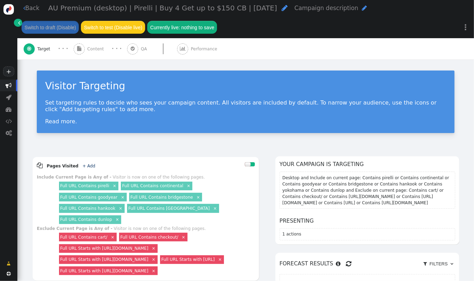
click at [91, 35] on div " Back AU Premium (desktop) | Pirelli | Buy 4 Get up to $150 CB | [DATE]  Camp…" at bounding box center [245, 29] width 457 height 59
click at [95, 49] on span "Content" at bounding box center [96, 49] width 19 height 6
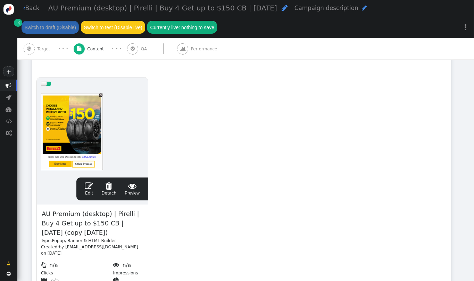
drag, startPoint x: 474, startPoint y: 75, endPoint x: 474, endPoint y: 144, distance: 68.5
click at [474, 144] on div " Back AU Premium (desktop) | Pirelli | Buy 4 Get up to $150 CB | [DATE]  Camp…" at bounding box center [245, 140] width 457 height 281
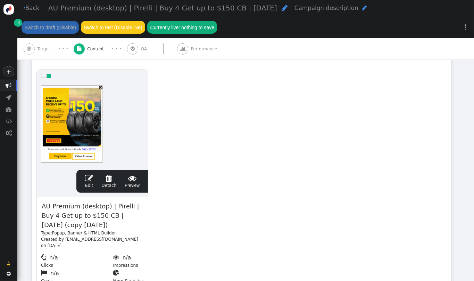
click at [73, 216] on span "AU Premium (desktop) | Pirelli | Buy 4 Get up to $150 CB | [DATE] (copy [DATE])" at bounding box center [92, 215] width 103 height 29
paste span
click at [91, 185] on link " Edit" at bounding box center [89, 181] width 8 height 15
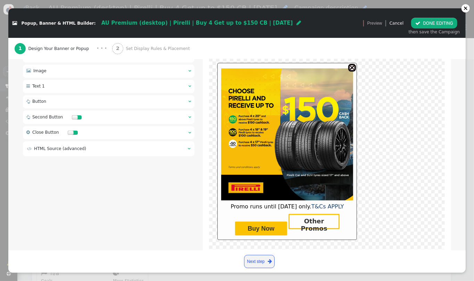
scroll to position [106, 0]
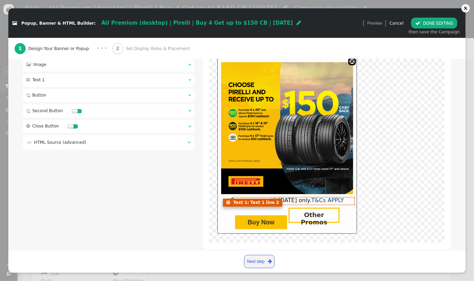
click at [281, 197] on span "Promo runs until [DATE] only. T&Cs APPLY" at bounding box center [287, 200] width 113 height 7
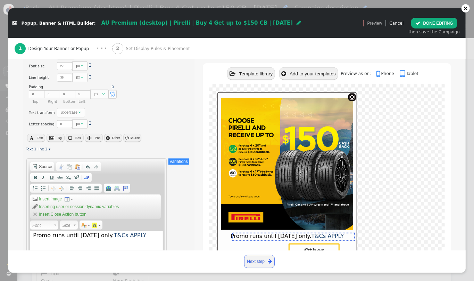
scroll to position [319, 0]
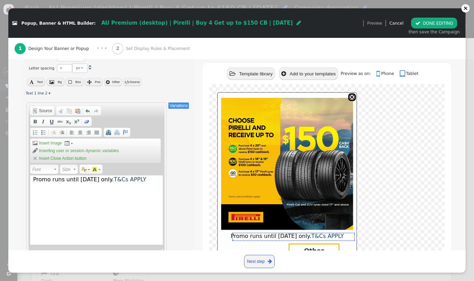
drag, startPoint x: 111, startPoint y: 173, endPoint x: 75, endPoint y: 173, distance: 35.1
click at [75, 176] on span "Promo runs until [DATE] only. T&Cs APPLY" at bounding box center [89, 179] width 113 height 7
click at [436, 25] on button " DONE EDITING" at bounding box center [435, 23] width 46 height 11
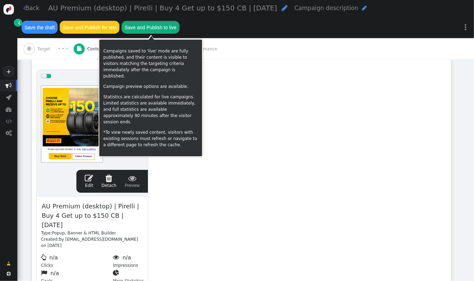
click at [156, 28] on button "Save and Publish to live" at bounding box center [151, 27] width 58 height 13
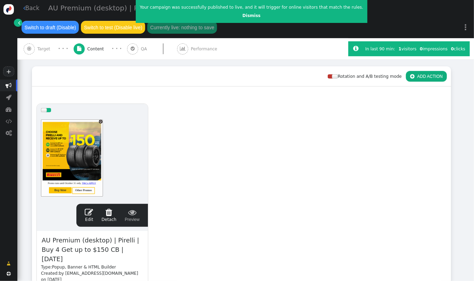
scroll to position [86, 0]
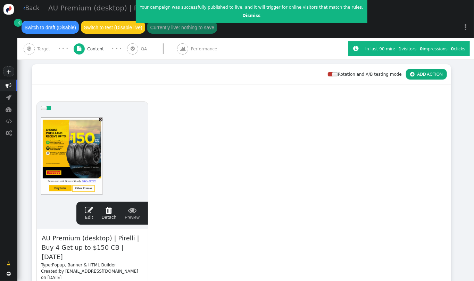
drag, startPoint x: 474, startPoint y: 137, endPoint x: 474, endPoint y: 118, distance: 18.8
click at [474, 118] on div " Back AU Premium (desktop) | Pirelli | Buy 4 Get up to $150 CB | [DATE]  Camp…" at bounding box center [245, 140] width 457 height 281
click at [27, 10] on link " Back" at bounding box center [31, 8] width 16 height 9
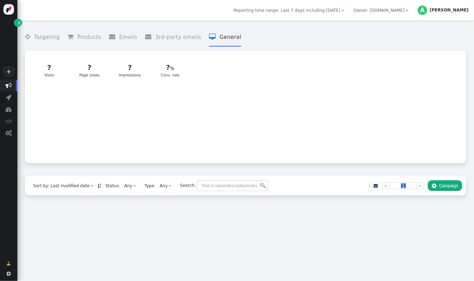
click at [474, 106] on div " Targeting  Products  Emails  3rd-party emails  General ? Visits  ? Visit…" at bounding box center [245, 151] width 457 height 261
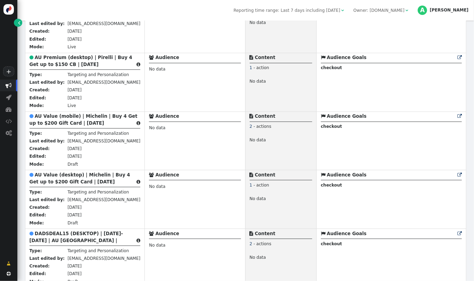
scroll to position [801, 0]
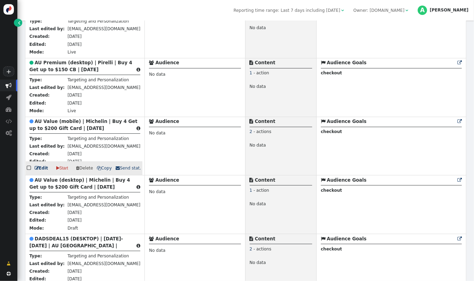
click at [76, 124] on b "AU Value (mobile) | Michelin | Buy 4 Get up to $200 Gift Card | [DATE]" at bounding box center [84, 125] width 108 height 12
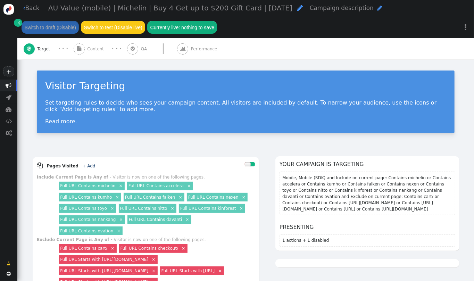
click at [74, 8] on span "AU Value (mobile) | Michelin | Buy 4 Get up to $200 Gift Card | [DATE]" at bounding box center [170, 8] width 244 height 8
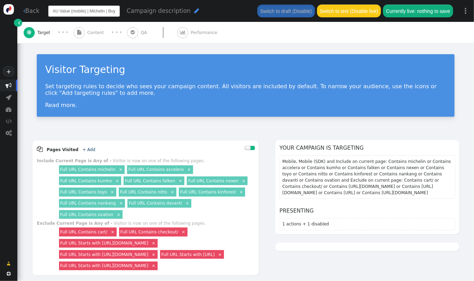
scroll to position [0, 73]
click at [74, 8] on input "AU Value (mobile) | Michelin | Buy 4 Get up to $200 Gift Card | [DATE]" at bounding box center [84, 11] width 72 height 11
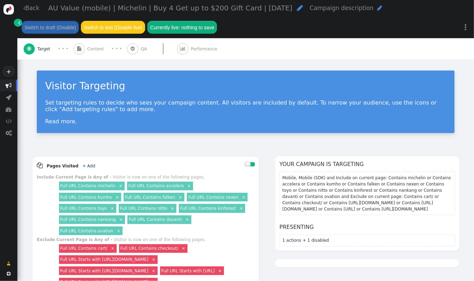
click at [92, 31] on div " Back AU Value (mobile) | Michelin | Buy 4 Get up to $200 Gift Card | [DATE] …" at bounding box center [245, 29] width 457 height 59
click at [100, 48] on span "Content" at bounding box center [96, 49] width 19 height 6
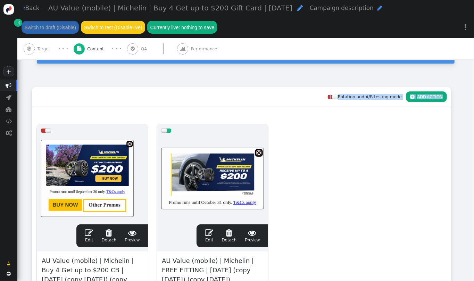
drag, startPoint x: 474, startPoint y: 63, endPoint x: 474, endPoint y: 113, distance: 49.4
click at [474, 113] on div " Back AU Value (mobile) | Michelin | Buy 4 Get up to $200 Gift Card | [DATE] …" at bounding box center [245, 140] width 457 height 281
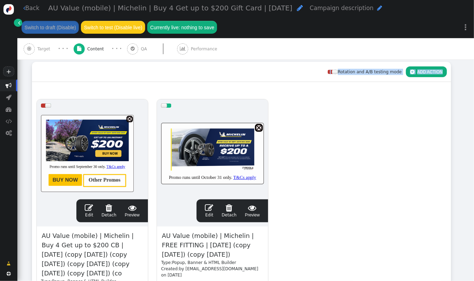
click at [180, 241] on span "AU Value (mobile) | Michelin | FREE FITTING | [DATE] (copy [DATE]) (copy [DATE])" at bounding box center [212, 245] width 103 height 29
paste span
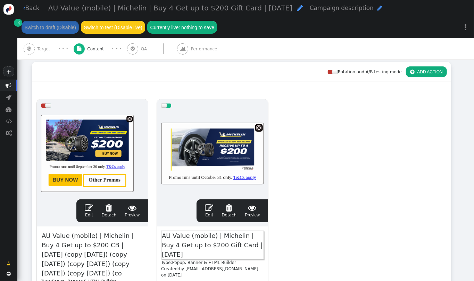
click at [211, 209] on span "" at bounding box center [209, 208] width 8 height 8
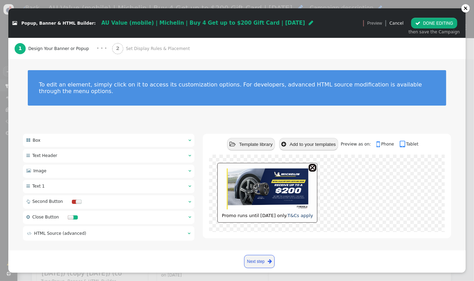
click at [273, 213] on font "Promo runs until [DATE] only. T&Cs apply" at bounding box center [267, 215] width 91 height 5
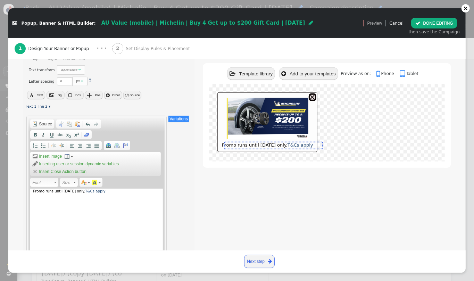
scroll to position [317, 0]
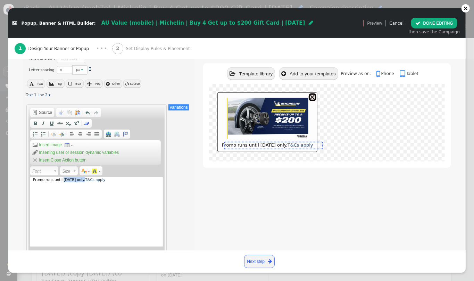
drag, startPoint x: 82, startPoint y: 173, endPoint x: 60, endPoint y: 173, distance: 21.9
click at [60, 177] on div "Promo runs until [DATE] only. T&Cs apply" at bounding box center [96, 212] width 133 height 70
click at [437, 20] on button " DONE EDITING" at bounding box center [435, 23] width 46 height 11
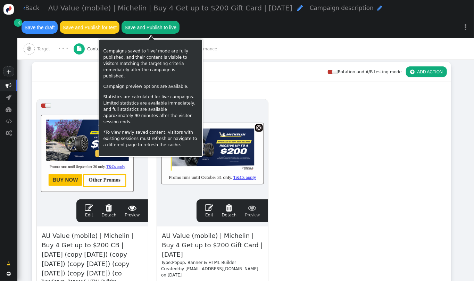
click at [159, 27] on button "Save and Publish to live" at bounding box center [151, 27] width 58 height 13
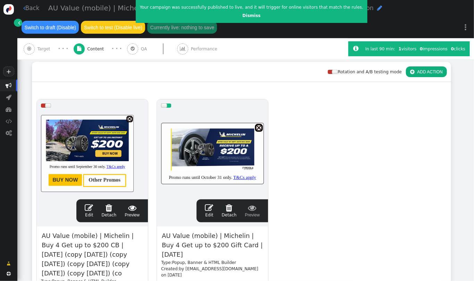
click at [27, 6] on link " Back" at bounding box center [31, 8] width 16 height 9
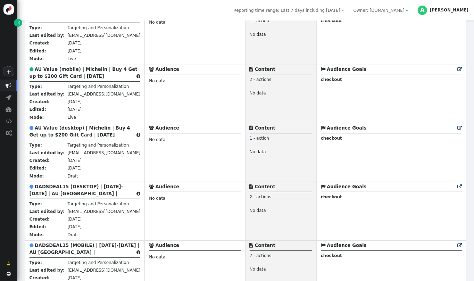
scroll to position [858, 0]
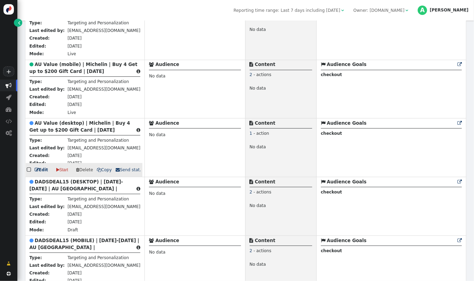
click at [58, 122] on b "AU Value (desktop) | Michelin | Buy 4 Get up to $200 Gift Card | [DATE]" at bounding box center [80, 127] width 101 height 12
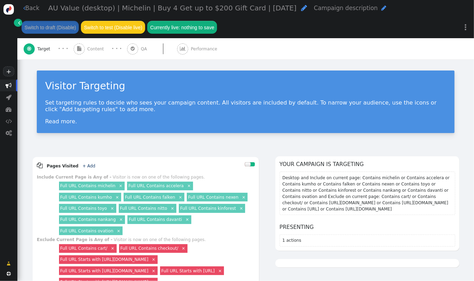
click at [80, 10] on span "AU Value (desktop) | Michelin | Buy 4 Get up to $200 Gift Card | [DATE]" at bounding box center [172, 8] width 249 height 8
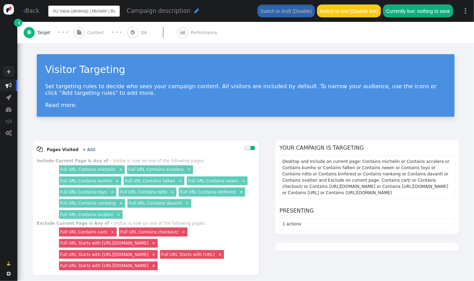
scroll to position [0, 75]
click at [80, 10] on input "AU Value (desktop) | Michelin | Buy 4 Get up to $200 Gift Card | [DATE]" at bounding box center [84, 11] width 72 height 11
click at [92, 34] on div " Back AU Value (desktop) | Michelin | Buy 4 Get up to $200 Gift Card | [DATE] …" at bounding box center [245, 21] width 457 height 43
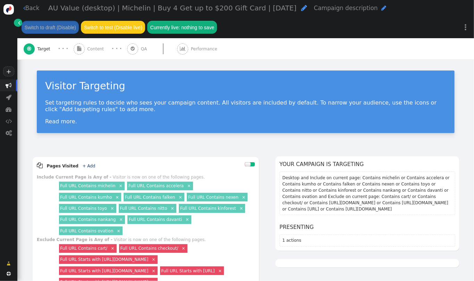
click at [176, 63] on div "Visitor Targeting Set targeting rules to decide who sees your campaign content.…" at bounding box center [245, 103] width 457 height 89
click at [91, 48] on span "Content" at bounding box center [96, 49] width 19 height 6
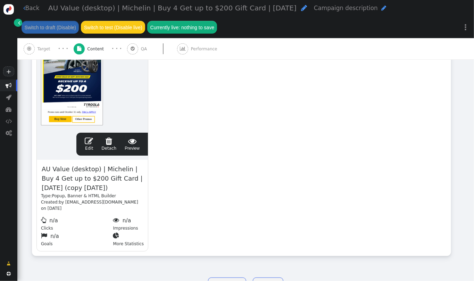
scroll to position [153, 0]
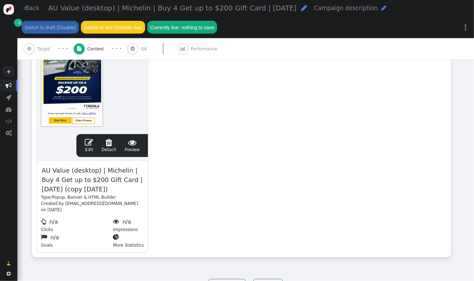
click at [67, 181] on span "AU Value (desktop) | Michelin | Buy 4 Get up to $200 Gift Card | [DATE] (copy […" at bounding box center [92, 179] width 103 height 29
paste span
click at [92, 143] on span "" at bounding box center [89, 142] width 8 height 8
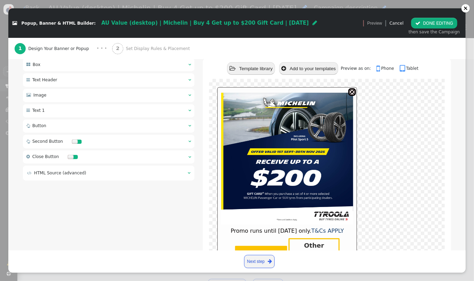
scroll to position [106, 0]
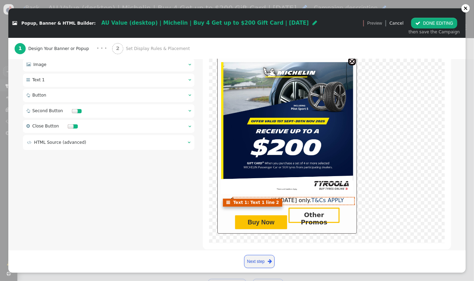
click at [282, 197] on span "Promo runs until [DATE] only. T&Cs APPLY" at bounding box center [287, 200] width 113 height 7
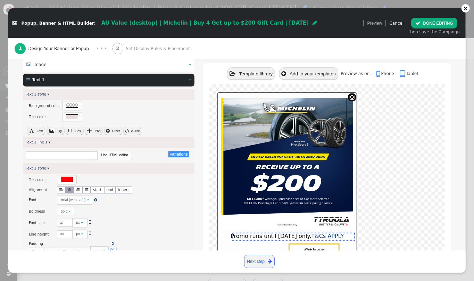
scroll to position [298, 0]
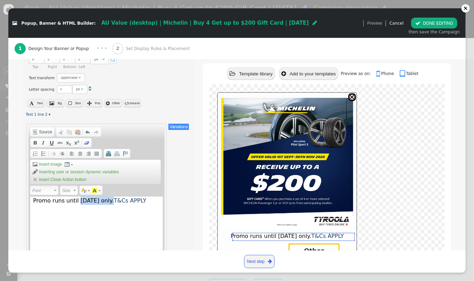
drag, startPoint x: 109, startPoint y: 196, endPoint x: 75, endPoint y: 195, distance: 33.7
click at [75, 197] on span "Promo runs until [DATE] only. T&Cs APPLY" at bounding box center [89, 200] width 113 height 7
click at [441, 17] on div " DONE EDITING then save the Campaign" at bounding box center [435, 26] width 58 height 25
click at [441, 22] on button " DONE EDITING" at bounding box center [435, 23] width 46 height 11
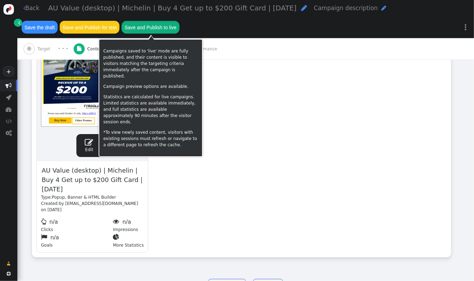
click at [159, 33] on button "Save and Publish to live" at bounding box center [151, 27] width 58 height 13
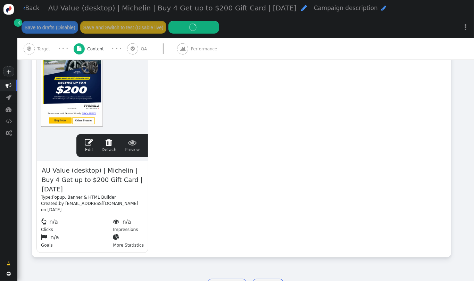
click at [257, 173] on div "drag this  Edit  Detach  Preview AU Value (desktop) | Michelin | Buy 4 Get u…" at bounding box center [241, 144] width 419 height 228
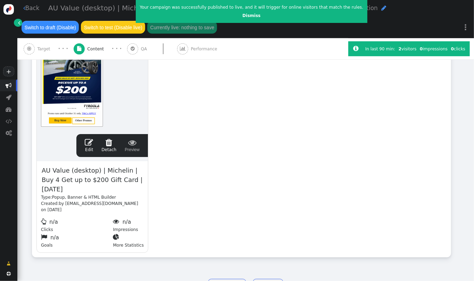
click at [32, 7] on link " Back" at bounding box center [31, 8] width 16 height 9
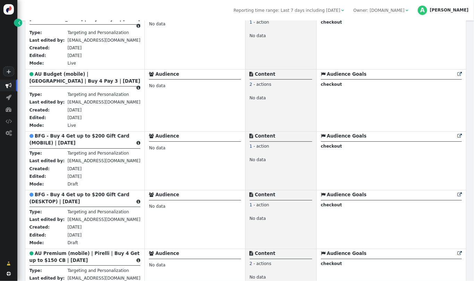
scroll to position [557, 0]
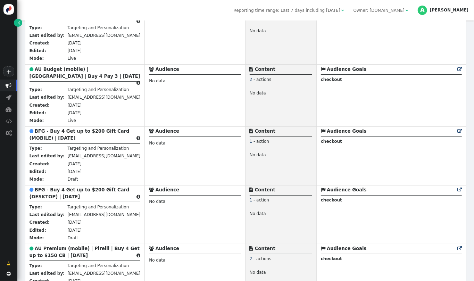
drag, startPoint x: 474, startPoint y: 76, endPoint x: 474, endPoint y: 85, distance: 9.0
click at [474, 85] on div " Targeting  Products  Emails  3rd-party emails  General ? Visits  188703 …" at bounding box center [245, 151] width 457 height 261
click at [75, 129] on b "BFG - Buy 4 Get up to $200 Gift Card (MOBILE) | [DATE]" at bounding box center [80, 135] width 100 height 12
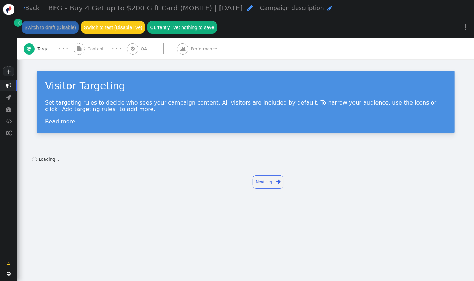
click at [95, 48] on span "Content" at bounding box center [96, 49] width 19 height 6
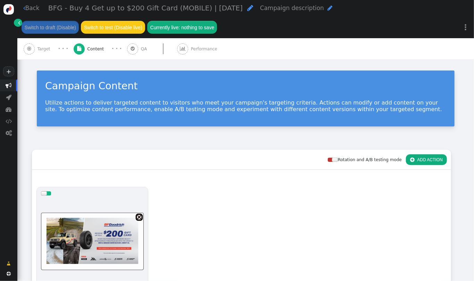
click at [111, 7] on span "BFG - Buy 4 Get up to $200 Gift Card (MOBILE) | [DATE]" at bounding box center [145, 8] width 195 height 8
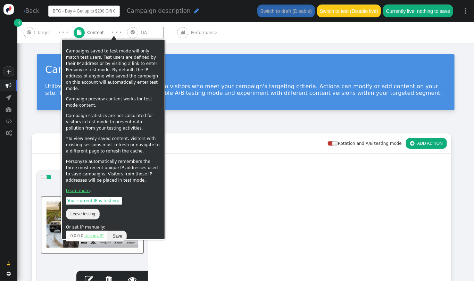
click at [100, 9] on input "BFG - Buy 4 Get up to $200 Gift Card (MOBILE) | [DATE]" at bounding box center [84, 11] width 72 height 11
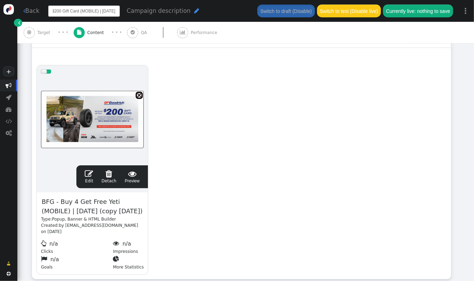
scroll to position [146, 0]
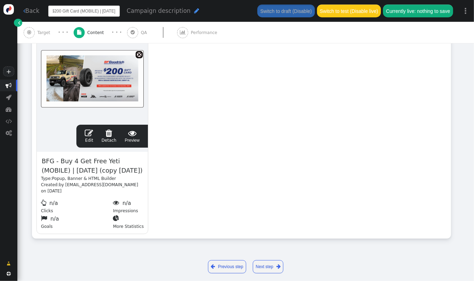
click at [71, 176] on span "BFG - Buy 4 Get Free Yeti (MOBILE) | [DATE] (copy [DATE])" at bounding box center [92, 165] width 103 height 19
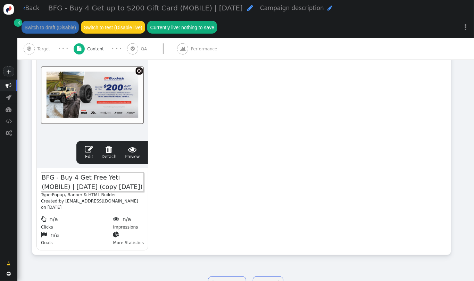
scroll to position [163, 0]
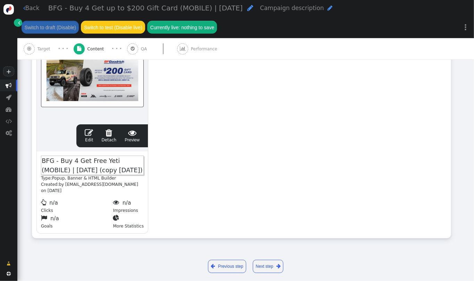
paste span
click at [88, 137] on span "" at bounding box center [89, 133] width 8 height 8
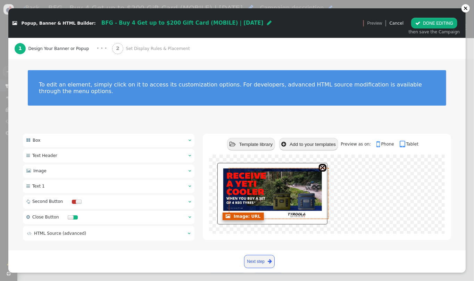
click at [255, 181] on img at bounding box center [272, 193] width 99 height 49
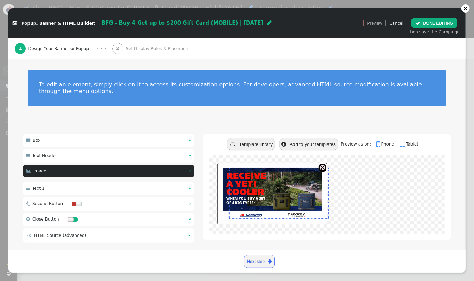
type input "90"
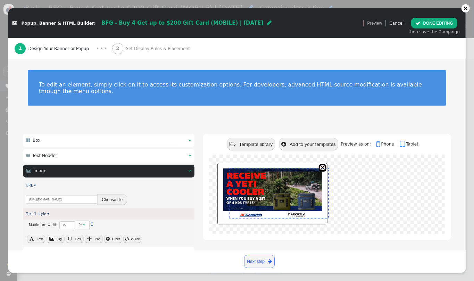
scroll to position [67, 0]
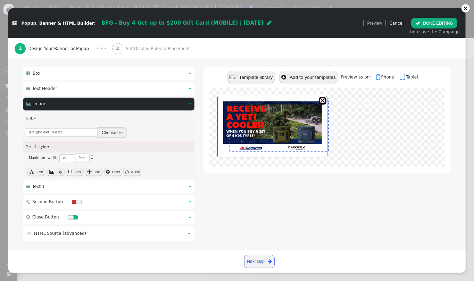
click at [119, 127] on button "Choose file" at bounding box center [112, 132] width 30 height 11
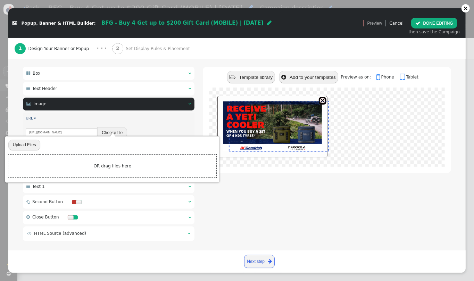
click at [25, 145] on input "file" at bounding box center [24, 145] width 32 height 12
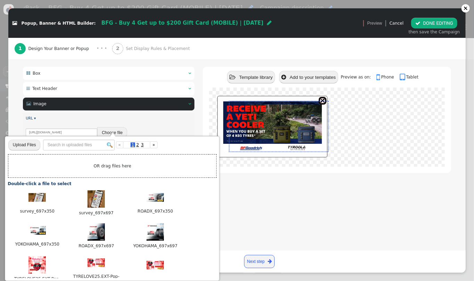
type input "C:\fakepath\BFGOODRICH_697X350.png"
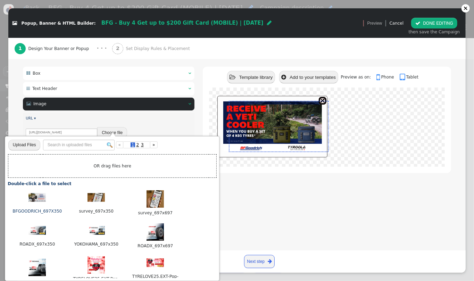
click at [40, 198] on img at bounding box center [37, 197] width 17 height 9
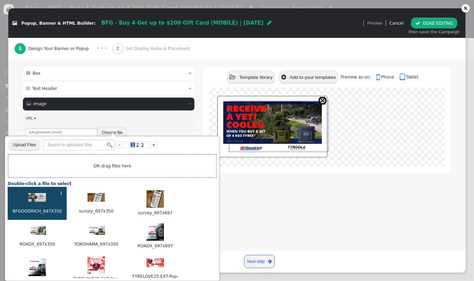
click at [40, 198] on img at bounding box center [37, 197] width 17 height 9
type input "https://cdn.personyze.com/upload/4975/8de25a71d6e64a23.png"
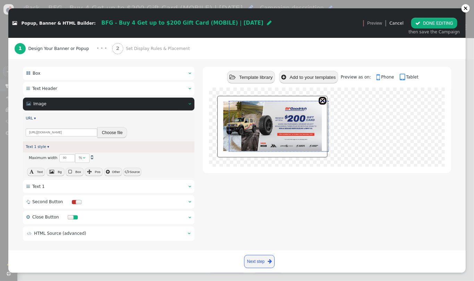
click at [105, 230] on td " HTML Source (advanced)" at bounding box center [105, 233] width 156 height 6
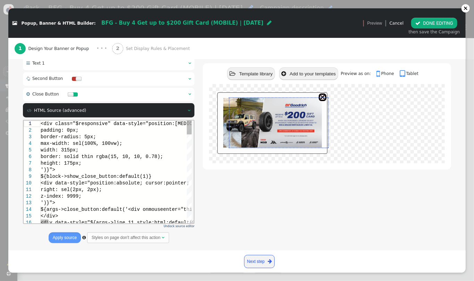
scroll to position [124, 0]
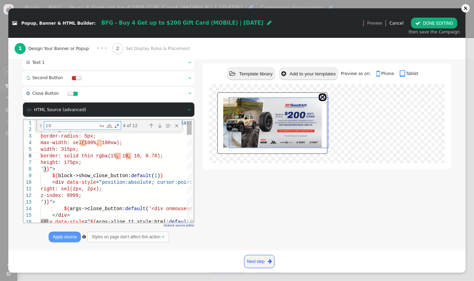
type textarea "v"
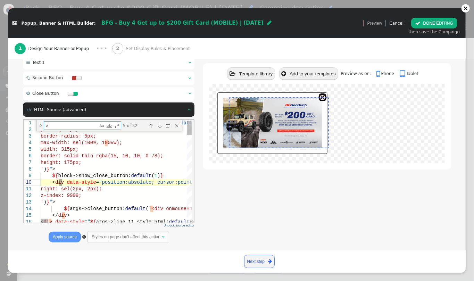
type textarea "<table data-style="width:100%; border-collapse:collapse"> <tr> <td style="text-…"
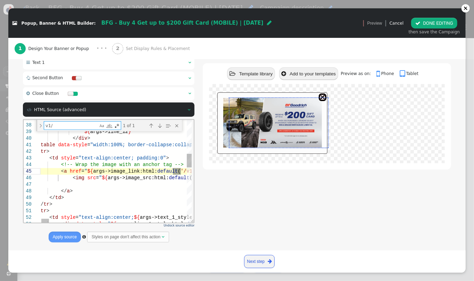
type textarea "v1/"
click at [180, 172] on span "'/v1/tyre/bf-goodrich/all-terrain-ta-ko3/'" at bounding box center [248, 172] width 137 height 6
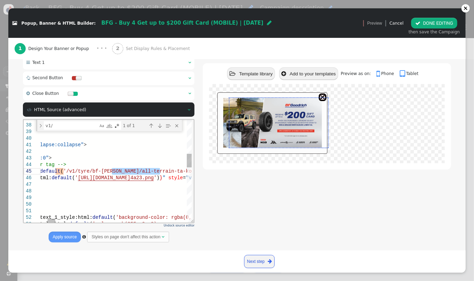
drag, startPoint x: 160, startPoint y: 170, endPoint x: 111, endPoint y: 168, distance: 49.7
type textarea "<table data-style="width:100%; border-collapse:collapse"> <tr> <td style="text-…"
click at [63, 234] on button "Apply source" at bounding box center [65, 237] width 32 height 11
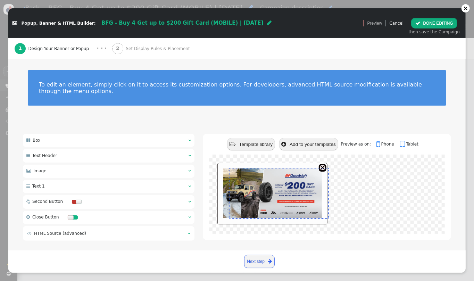
click at [434, 22] on button " DONE EDITING" at bounding box center [435, 23] width 46 height 11
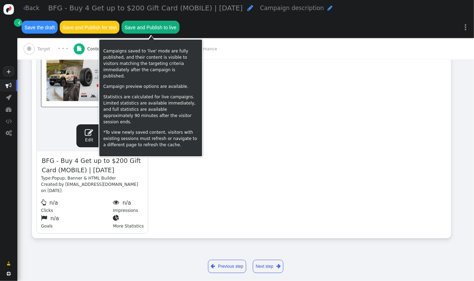
click at [160, 24] on button "Save and Publish to live" at bounding box center [151, 27] width 58 height 13
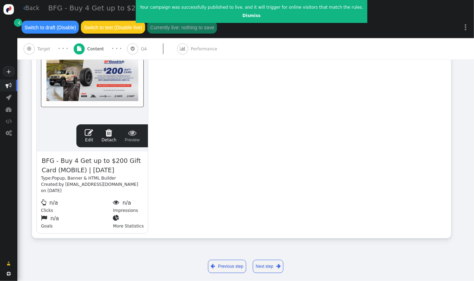
click at [226, 104] on div "drag this  Edit  Detach  Preview BFG - Buy 4 Get up to $200 Gift Card (MOBIL…" at bounding box center [241, 129] width 419 height 218
click at [34, 8] on link " Back" at bounding box center [31, 8] width 16 height 9
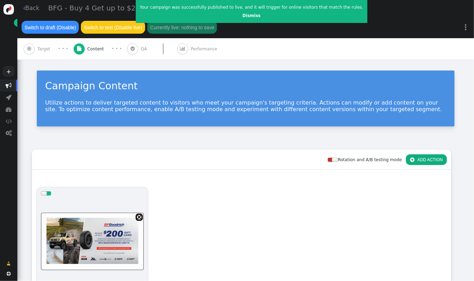
click at [225, 132] on div "Campaign Content Utilize actions to deliver targeted content to visitors who me…" at bounding box center [245, 100] width 457 height 82
click at [243, 17] on link "Dismiss" at bounding box center [252, 15] width 18 height 5
click at [198, 125] on div "Campaign Content Utilize actions to deliver targeted content to visitors who me…" at bounding box center [246, 99] width 418 height 56
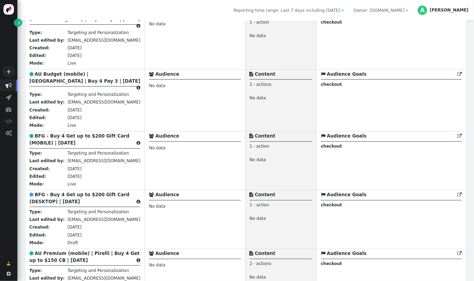
scroll to position [573, 0]
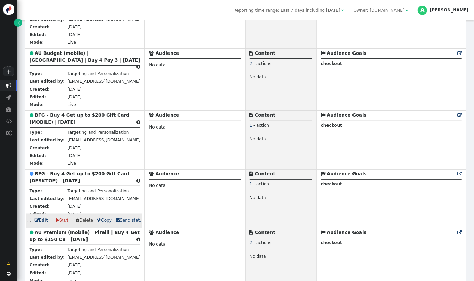
click at [74, 173] on b "BFG - Buy 4 Get up to $200 Gift Card (DESKTOP) | [DATE]" at bounding box center [80, 177] width 100 height 12
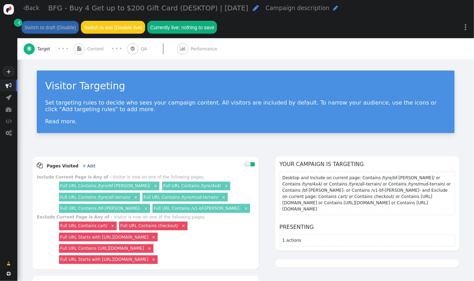
click at [91, 10] on span "BFG - Buy 4 Get up to $200 Gift Card (DESKTOP) | [DATE]" at bounding box center [148, 8] width 200 height 8
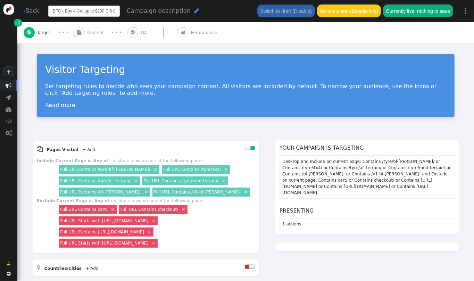
scroll to position [0, 53]
click at [91, 10] on input "BFG - Buy 4 Get up to $200 Gift Card (DESKTOP) | [DATE]" at bounding box center [84, 11] width 72 height 11
click at [92, 31] on div " Back BFG - Buy 4 Get up to $200 Gift Card (DESKTOP) | OCT 2025 Campaign descr…" at bounding box center [245, 21] width 457 height 43
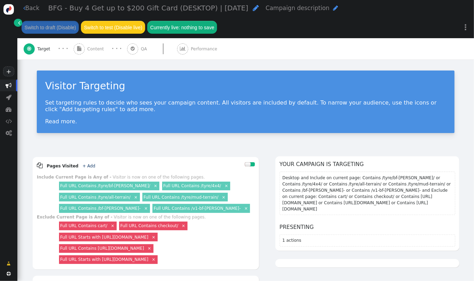
click at [86, 47] on div " Content" at bounding box center [90, 48] width 33 height 21
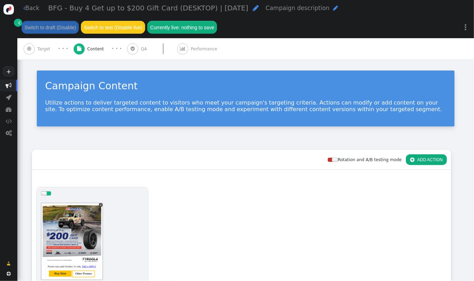
scroll to position [136, 0]
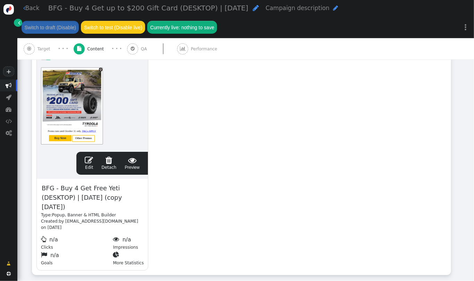
click at [77, 195] on span "BFG - Buy 4 Get Free Yeti (DESKTOP) | SEPT 2025 (copy 09/30/25)" at bounding box center [92, 197] width 103 height 29
paste span
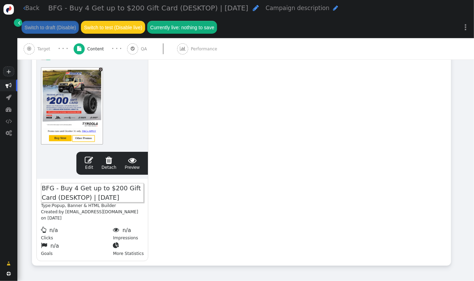
click at [90, 160] on span "" at bounding box center [89, 160] width 8 height 8
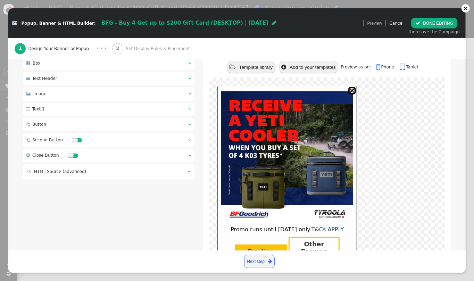
scroll to position [96, 0]
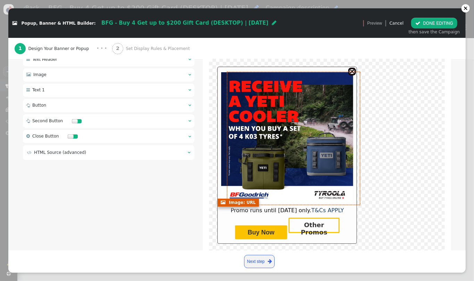
click at [329, 144] on img at bounding box center [287, 138] width 132 height 132
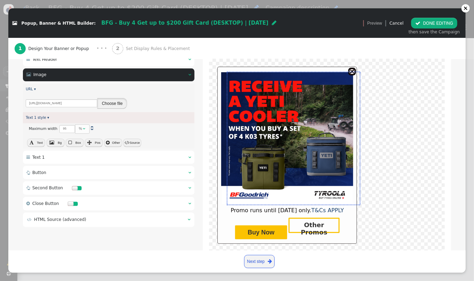
click at [113, 98] on button "Choose file" at bounding box center [112, 103] width 30 height 11
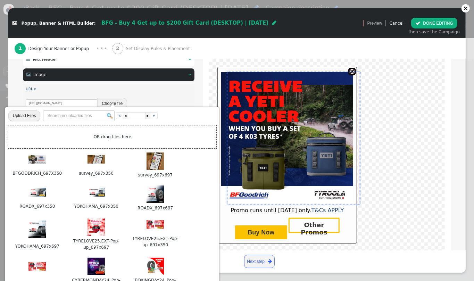
click at [34, 112] on input "file" at bounding box center [24, 116] width 32 height 12
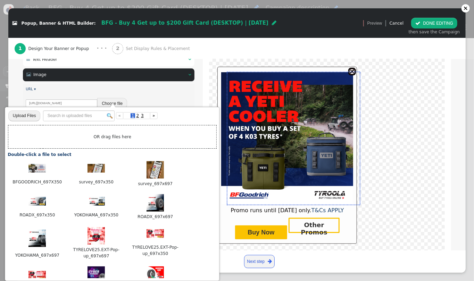
type input "C:\fakepath\BFGOODRICH_697X697.png"
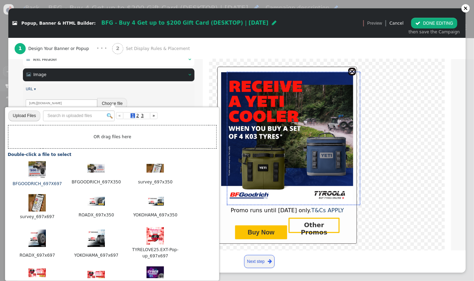
click at [40, 174] on img at bounding box center [37, 169] width 17 height 17
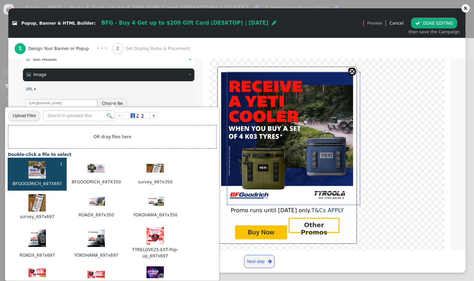
click at [40, 174] on img at bounding box center [37, 169] width 17 height 17
type input "https://cdn.personyze.com/upload/4975/07bb8fdd4e831a54.png"
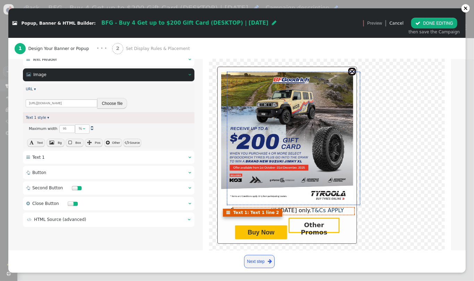
click at [293, 207] on span "Promo runs until [DATE] only. T&Cs APPLY" at bounding box center [287, 210] width 113 height 7
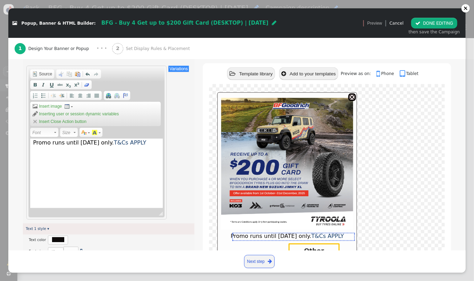
scroll to position [363, 0]
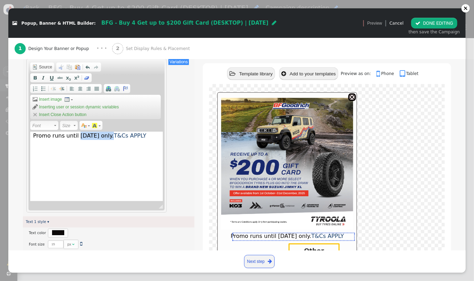
drag, startPoint x: 110, startPoint y: 129, endPoint x: 76, endPoint y: 130, distance: 34.4
click at [76, 132] on span "Promo runs until [DATE] only. T&Cs APPLY" at bounding box center [89, 135] width 113 height 7
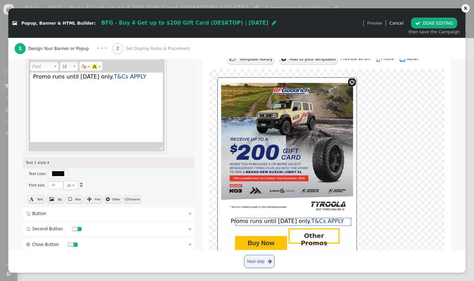
scroll to position [449, 0]
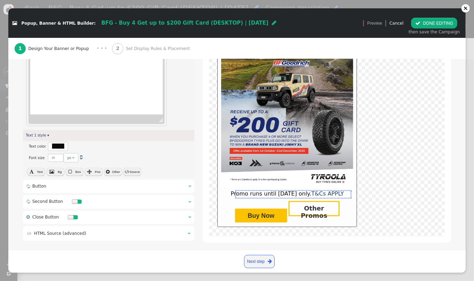
click at [248, 212] on font "Buy Now" at bounding box center [261, 215] width 27 height 7
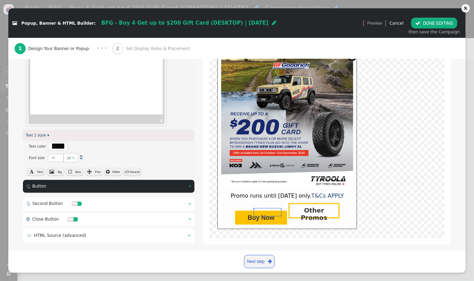
scroll to position [106, 0]
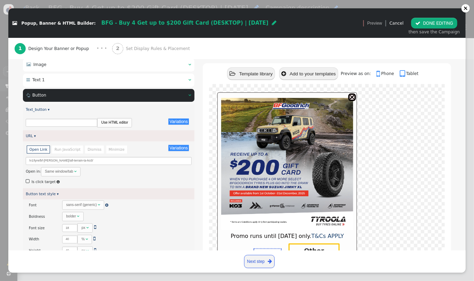
type input "Buy Now"
drag, startPoint x: 88, startPoint y: 156, endPoint x: 56, endPoint y: 156, distance: 31.6
click at [56, 157] on input "/v1/tyre/bf-goodrich/all-terrain-ta-ko3/" at bounding box center [109, 161] width 166 height 8
type input "/v1/tyre/bf-goodrich/"
click at [429, 24] on button " DONE EDITING" at bounding box center [435, 23] width 46 height 11
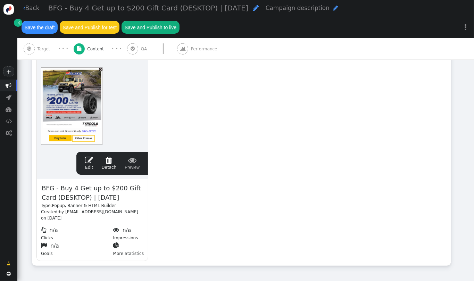
click at [42, 33] on button "Save the draft" at bounding box center [40, 27] width 36 height 13
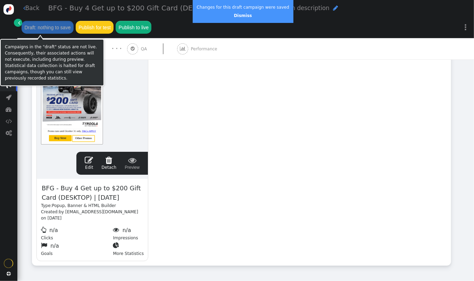
scroll to position [119, 0]
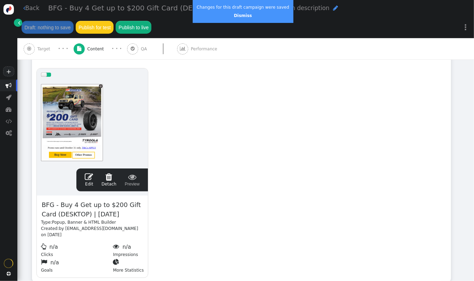
click at [31, 12] on link " Back" at bounding box center [31, 8] width 16 height 9
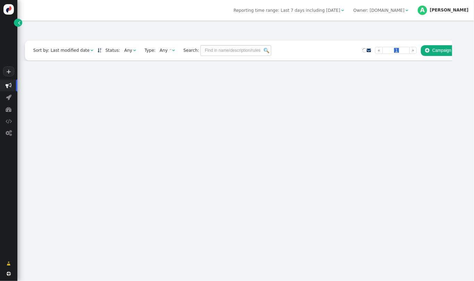
click at [237, 10] on div "Reporting time range: Last 7 days including today  Owner: tyroola.com.au  A A…" at bounding box center [245, 10] width 457 height 21
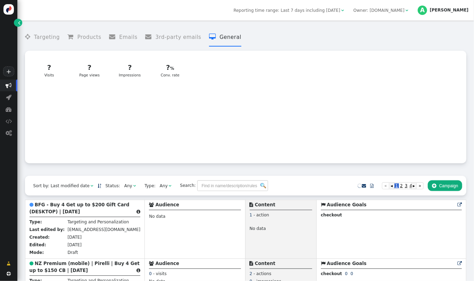
drag, startPoint x: 474, startPoint y: 108, endPoint x: 60, endPoint y: 141, distance: 414.9
click at [474, 114] on div " Targeting  Products  Emails  3rd-party emails  General ? Visits  ? Visit…" at bounding box center [245, 151] width 457 height 261
click at [474, 97] on div " Targeting  Products  Emails  3rd-party emails  General ? Visits  ? Visit…" at bounding box center [245, 151] width 457 height 261
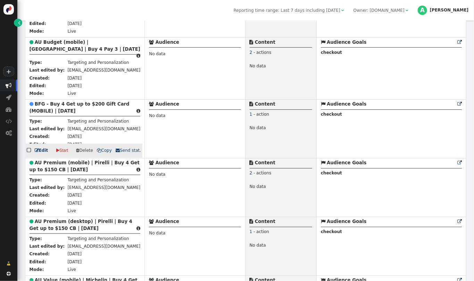
click at [72, 102] on div " BFG - Buy 4 Get up to $200 Gift Card (MOBILE) | OCT 2025 " at bounding box center [85, 109] width 111 height 16
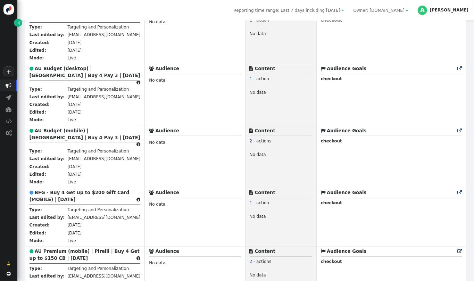
scroll to position [559, 0]
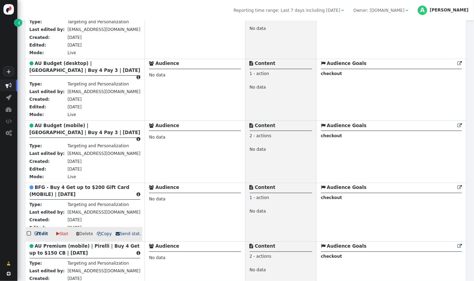
click at [52, 185] on div " BFG - Buy 4 Get up to $200 Gift Card (MOBILE) | OCT 2025 " at bounding box center [85, 192] width 111 height 16
click at [63, 190] on b "BFG - Buy 4 Get up to $200 Gift Card (MOBILE) | [DATE]" at bounding box center [80, 191] width 100 height 12
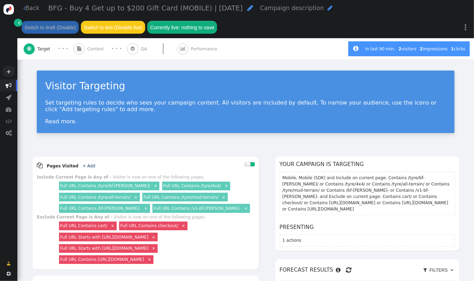
click at [28, 6] on link " Back" at bounding box center [31, 8] width 16 height 9
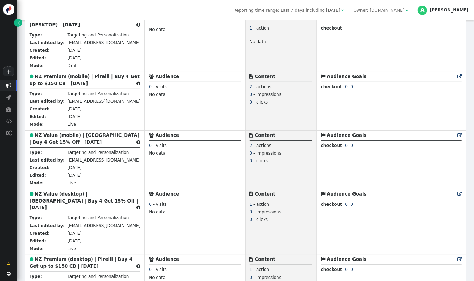
scroll to position [193, 0]
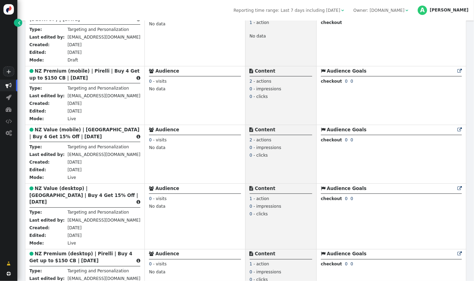
click at [474, 60] on div " Targeting  Products  Emails  3rd-party emails  General ? Visits  188703 …" at bounding box center [245, 151] width 457 height 261
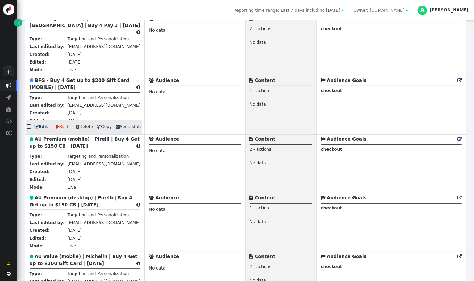
scroll to position [708, 0]
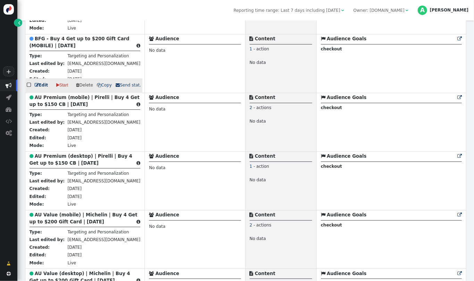
drag, startPoint x: 474, startPoint y: 91, endPoint x: 474, endPoint y: 98, distance: 7.0
click at [474, 98] on div " Targeting  Products  Emails  3rd-party emails  General ? Visits  188703 …" at bounding box center [245, 151] width 457 height 261
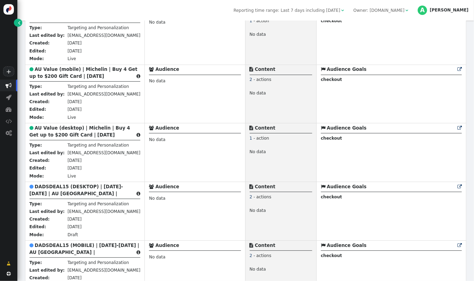
scroll to position [858, 0]
